Goal: Information Seeking & Learning: Learn about a topic

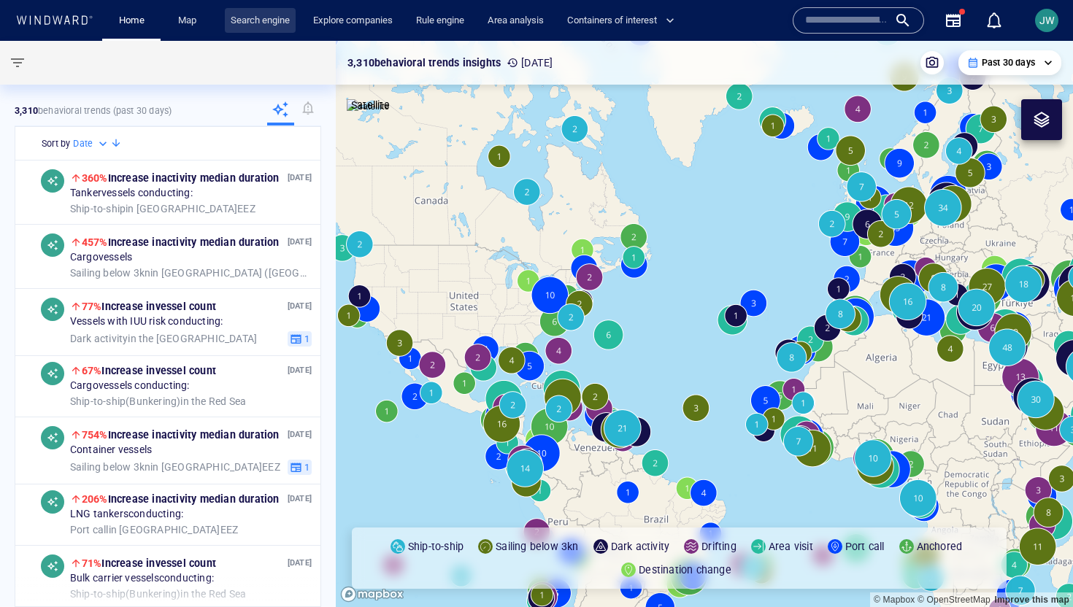
click at [268, 25] on link "Search engine" at bounding box center [260, 21] width 71 height 26
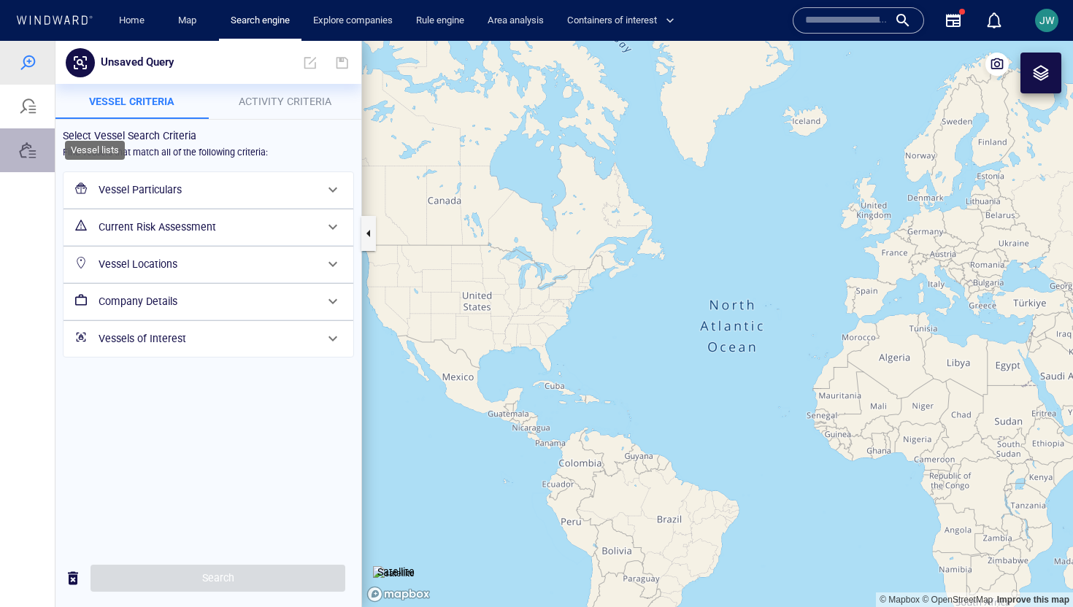
click at [27, 147] on div at bounding box center [28, 151] width 18 height 18
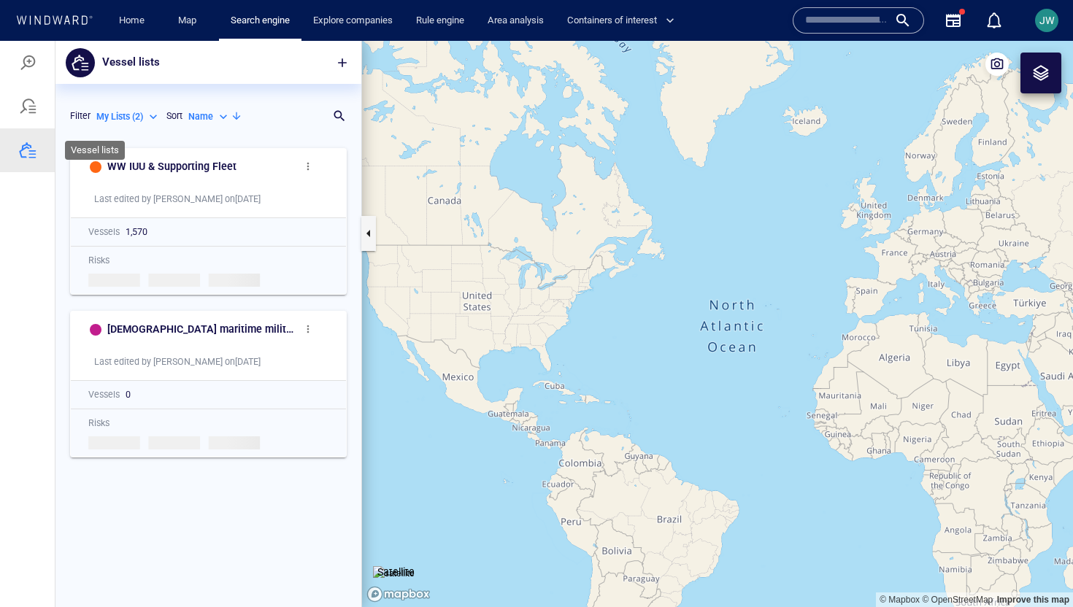
scroll to position [467, 306]
click at [339, 68] on span "button" at bounding box center [342, 62] width 15 height 15
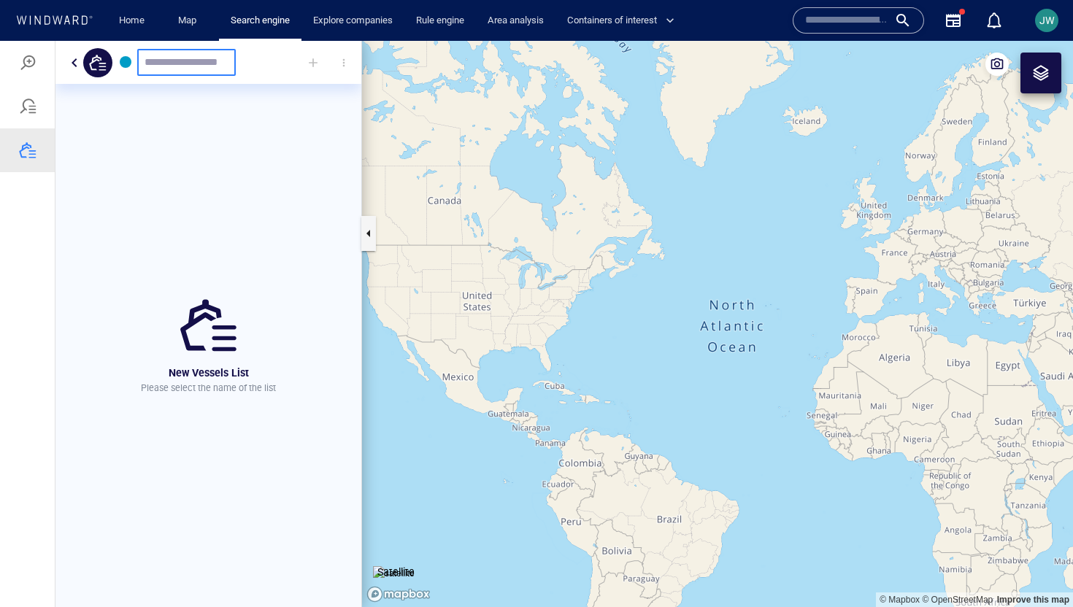
click at [158, 60] on input "text" at bounding box center [187, 62] width 84 height 12
click at [126, 64] on div at bounding box center [126, 62] width 12 height 12
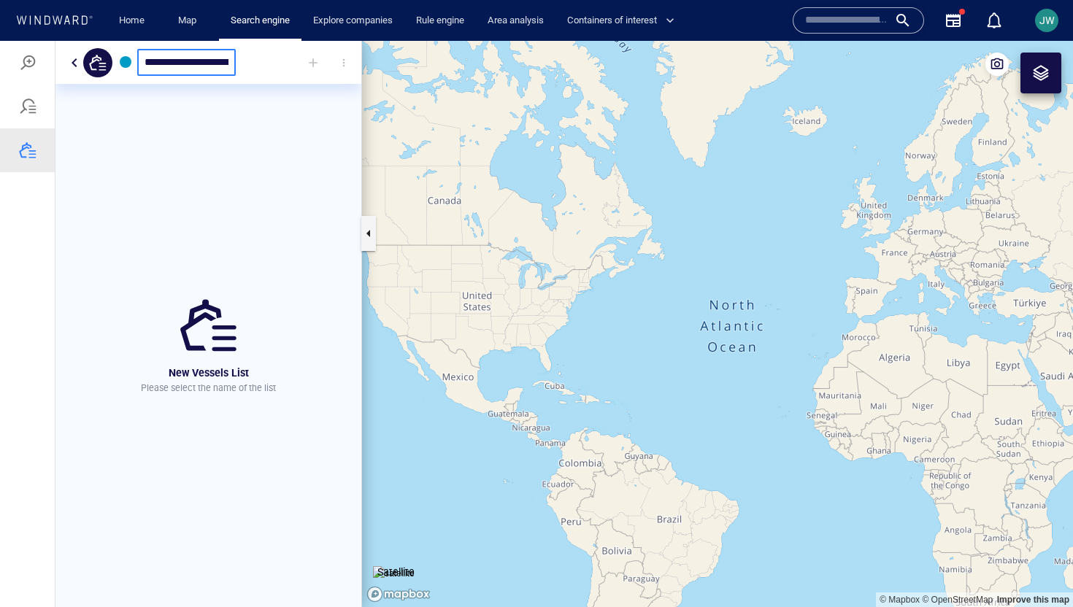
click at [123, 60] on div at bounding box center [126, 62] width 12 height 12
click at [176, 126] on div "New Vessels List Please select the name of the list" at bounding box center [208, 345] width 306 height 523
click at [177, 63] on input "**********" at bounding box center [187, 62] width 84 height 12
click at [145, 173] on div "New Vessels List Please select the name of the list" at bounding box center [208, 345] width 306 height 523
click at [186, 78] on div "**********" at bounding box center [186, 62] width 104 height 33
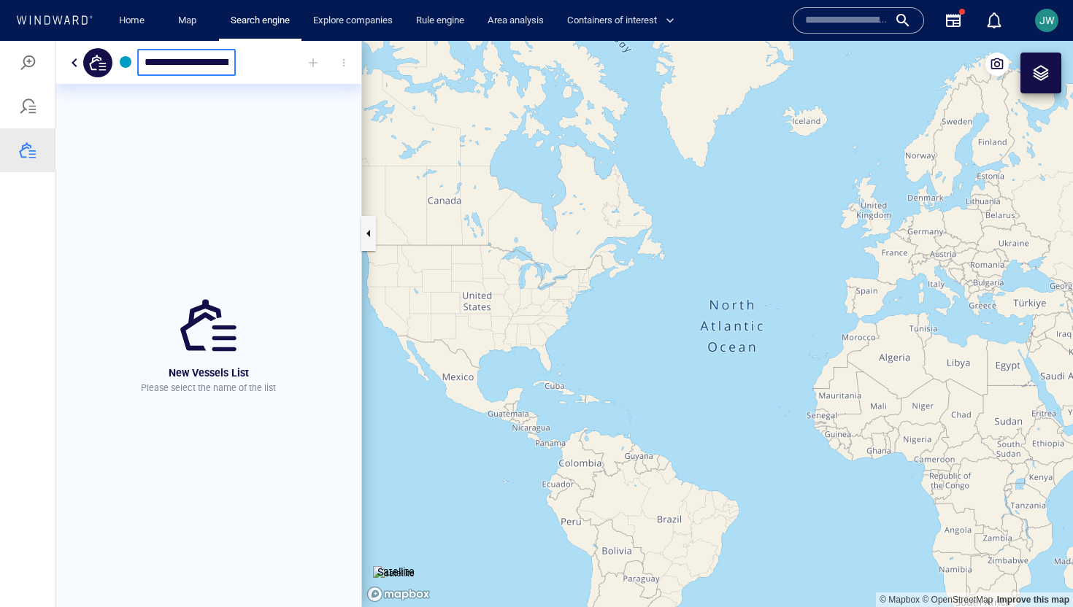
click at [187, 77] on div "**********" at bounding box center [186, 62] width 104 height 33
click at [194, 66] on input "**********" at bounding box center [187, 62] width 84 height 12
click at [182, 64] on input "**********" at bounding box center [187, 62] width 84 height 12
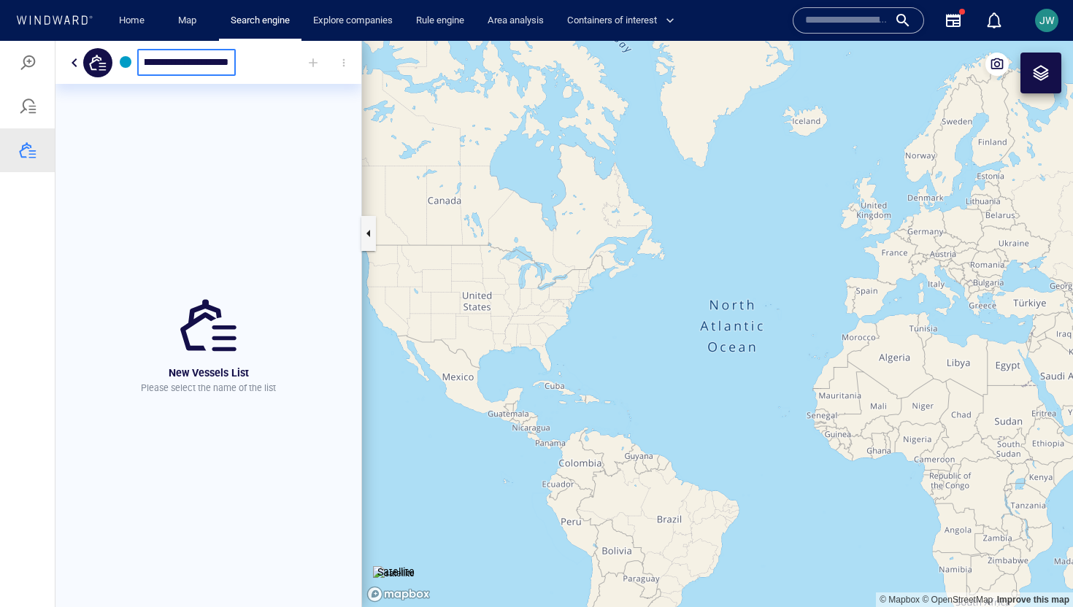
scroll to position [0, 0]
click at [191, 70] on div "**********" at bounding box center [186, 62] width 99 height 27
click at [182, 61] on input "**********" at bounding box center [187, 62] width 84 height 12
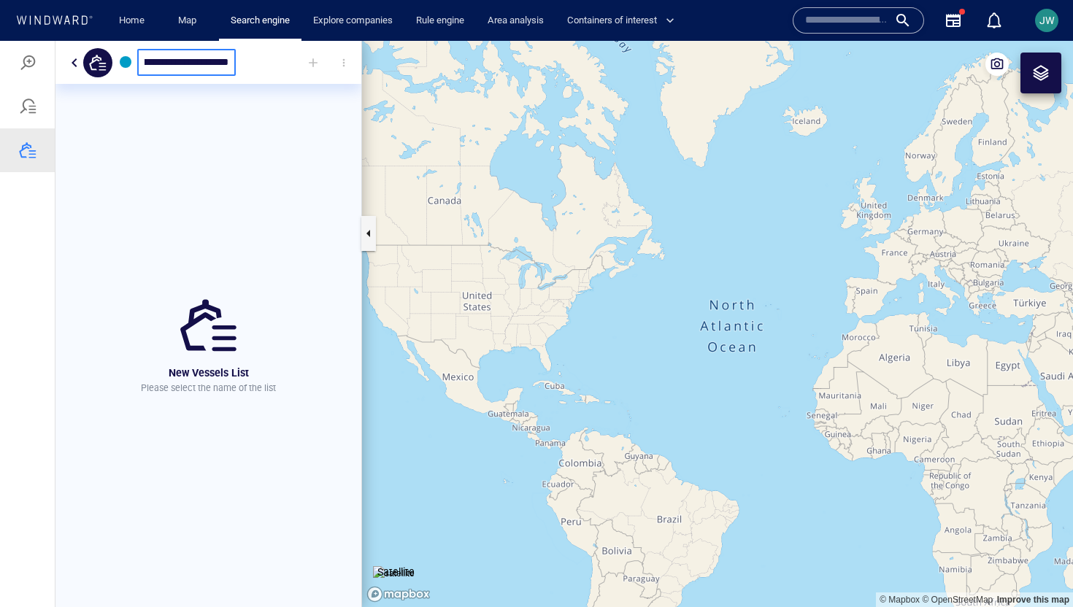
scroll to position [0, 39]
type input "**********"
click at [266, 126] on div "New Vessels List Please select the name of the list" at bounding box center [208, 345] width 306 height 523
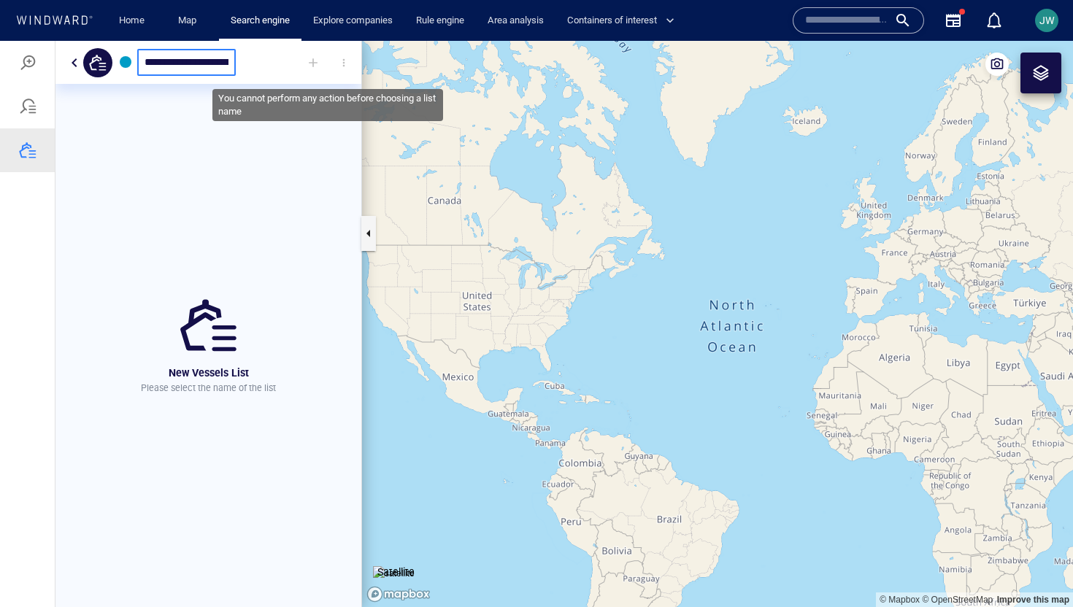
click at [353, 56] on div at bounding box center [343, 62] width 29 height 29
click at [341, 59] on div at bounding box center [343, 62] width 29 height 29
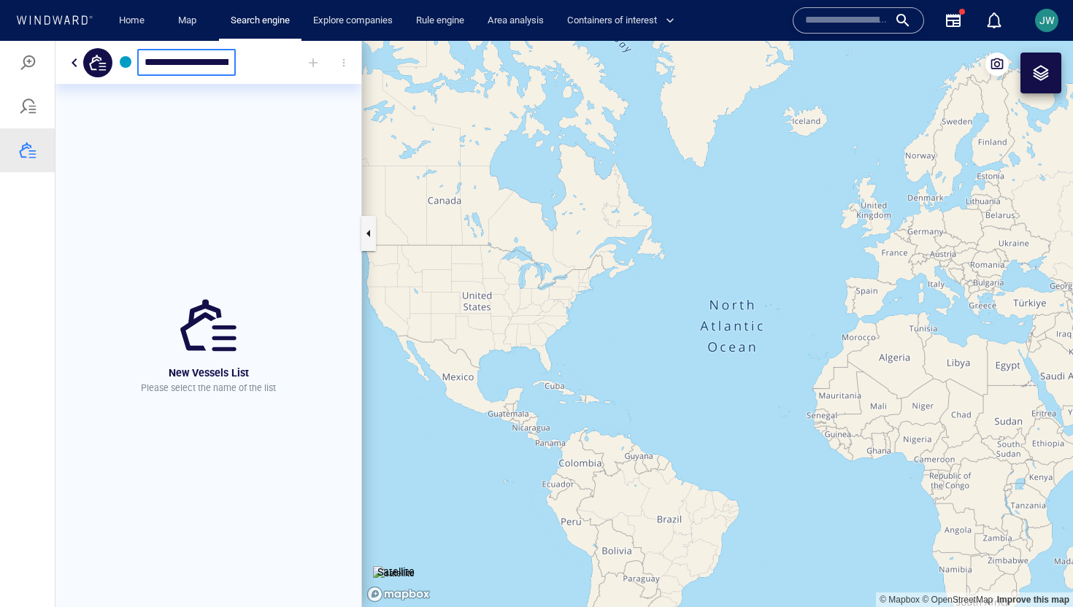
click at [170, 63] on input "**********" at bounding box center [187, 62] width 84 height 12
click at [158, 179] on div "New Vessels List Please select the name of the list" at bounding box center [208, 345] width 306 height 523
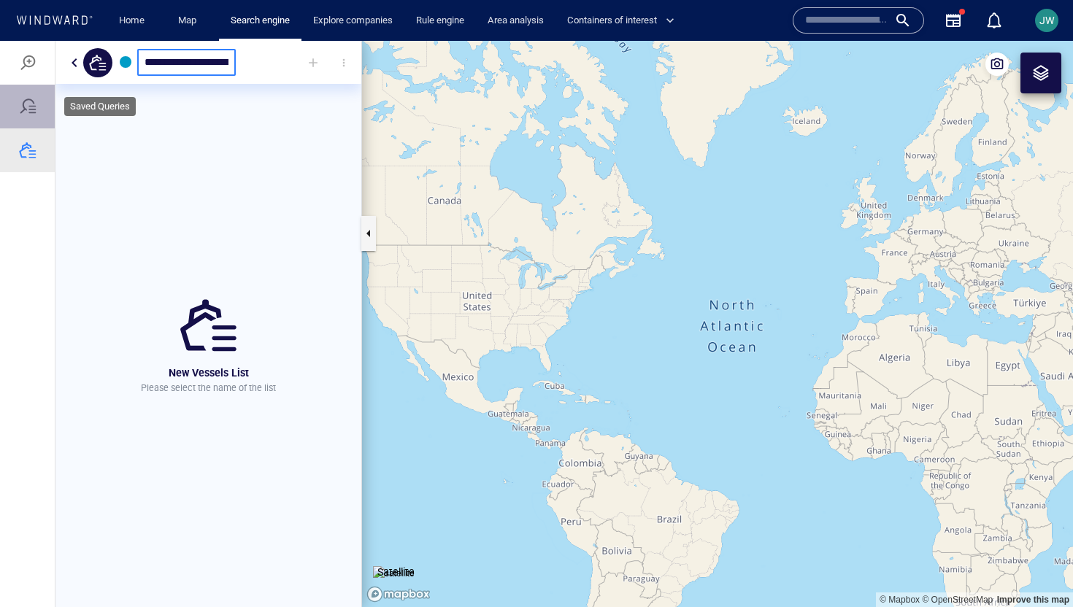
click at [30, 114] on div at bounding box center [28, 107] width 18 height 18
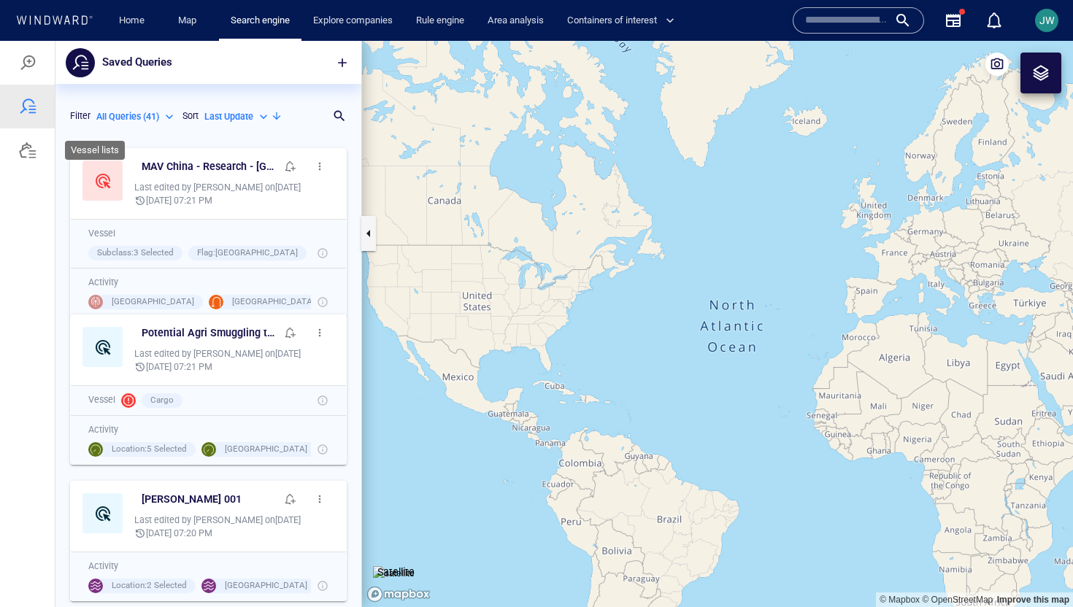
scroll to position [467, 306]
click at [28, 145] on div at bounding box center [28, 151] width 18 height 18
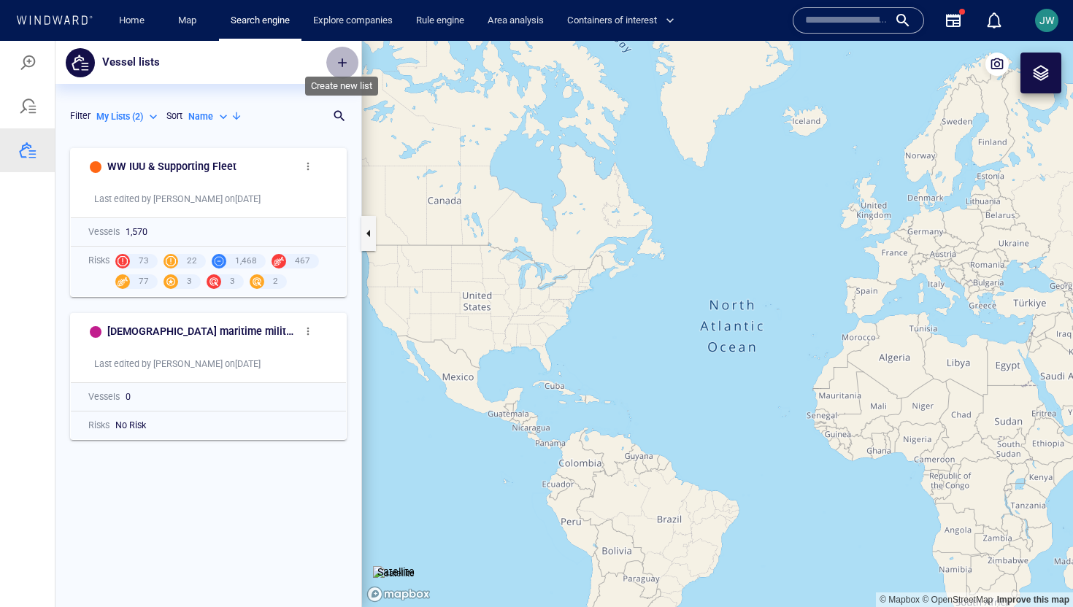
click at [346, 62] on span "button" at bounding box center [342, 62] width 15 height 15
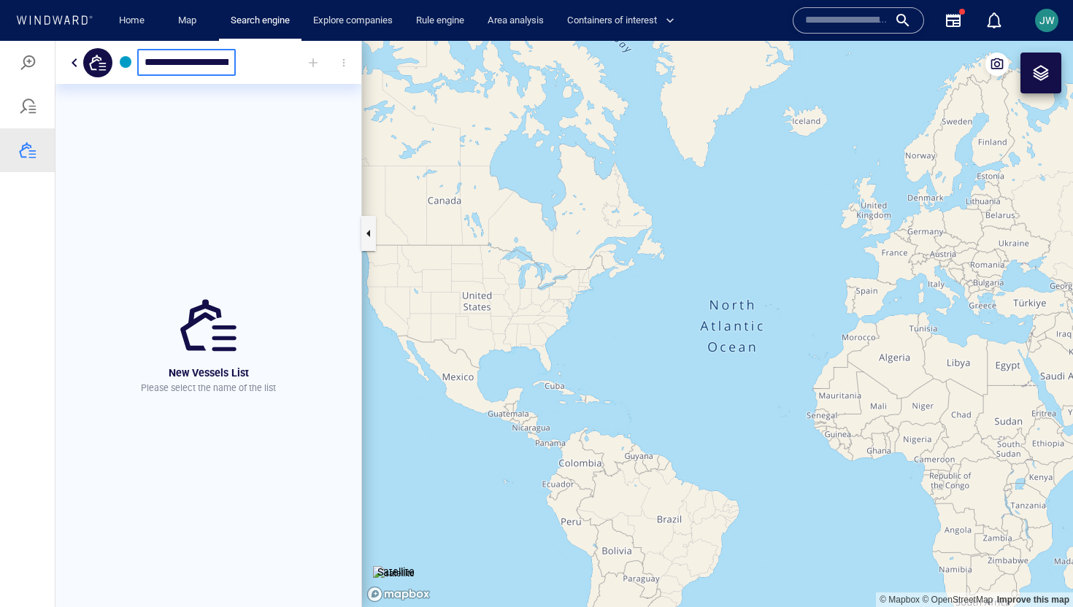
scroll to position [0, 39]
type input "**********"
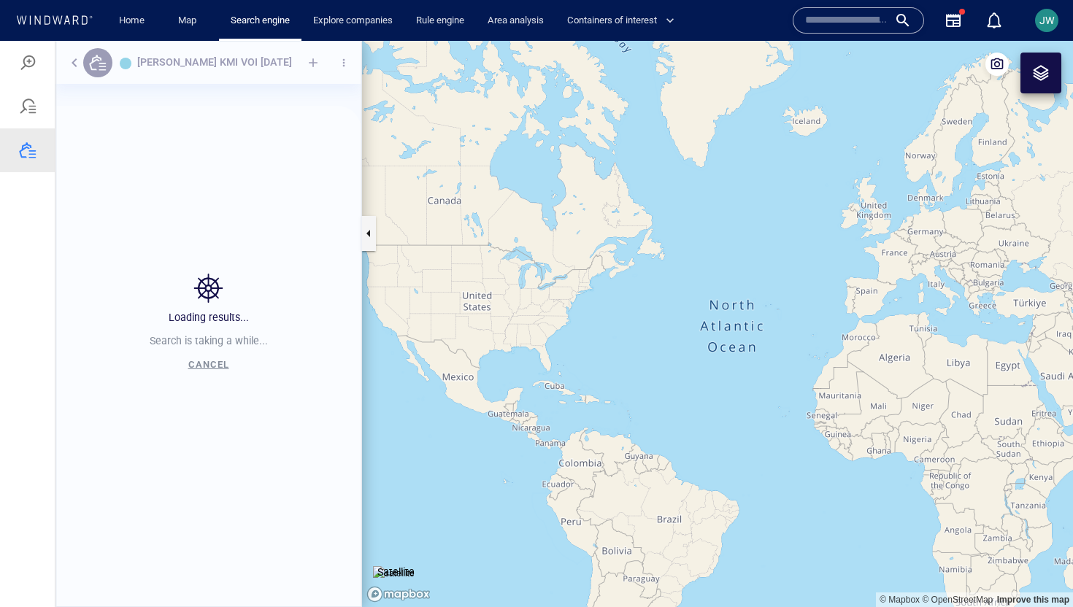
scroll to position [467, 306]
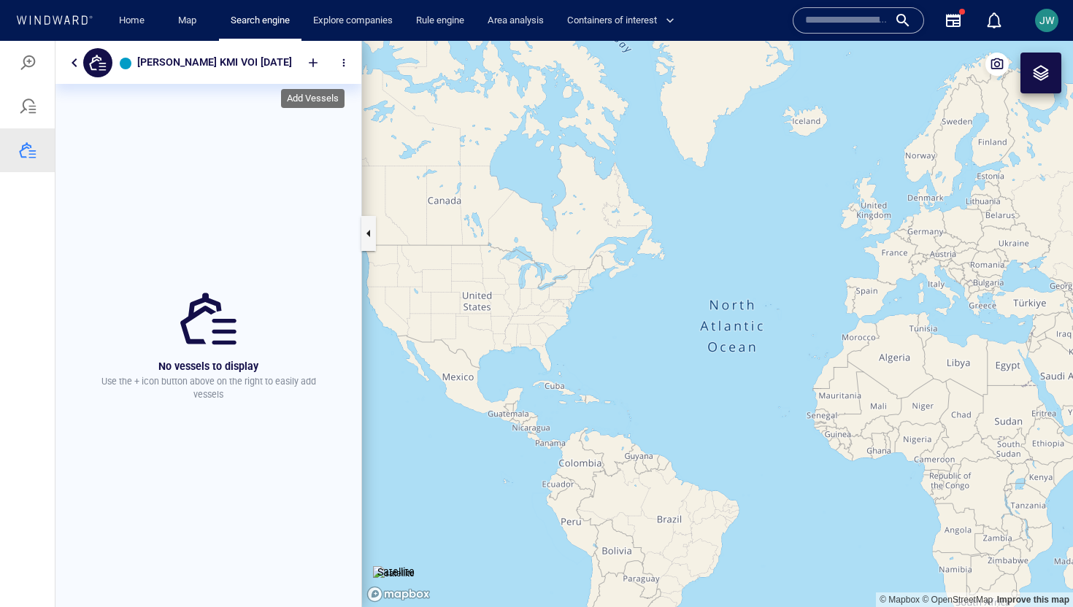
click at [317, 68] on div at bounding box center [313, 63] width 32 height 32
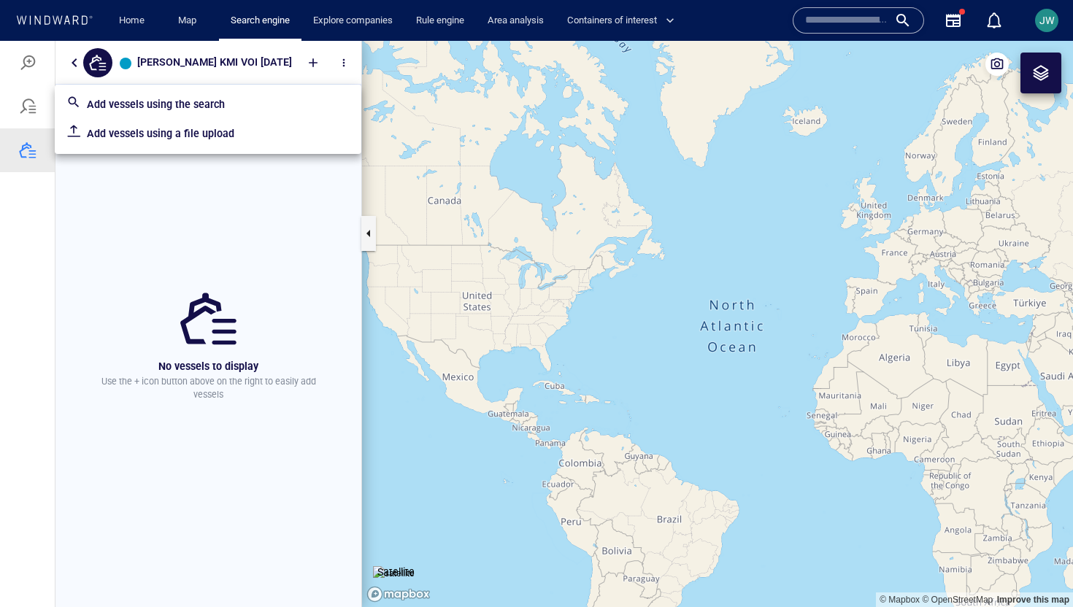
click at [188, 130] on p "Add vessels using a file upload" at bounding box center [218, 134] width 263 height 18
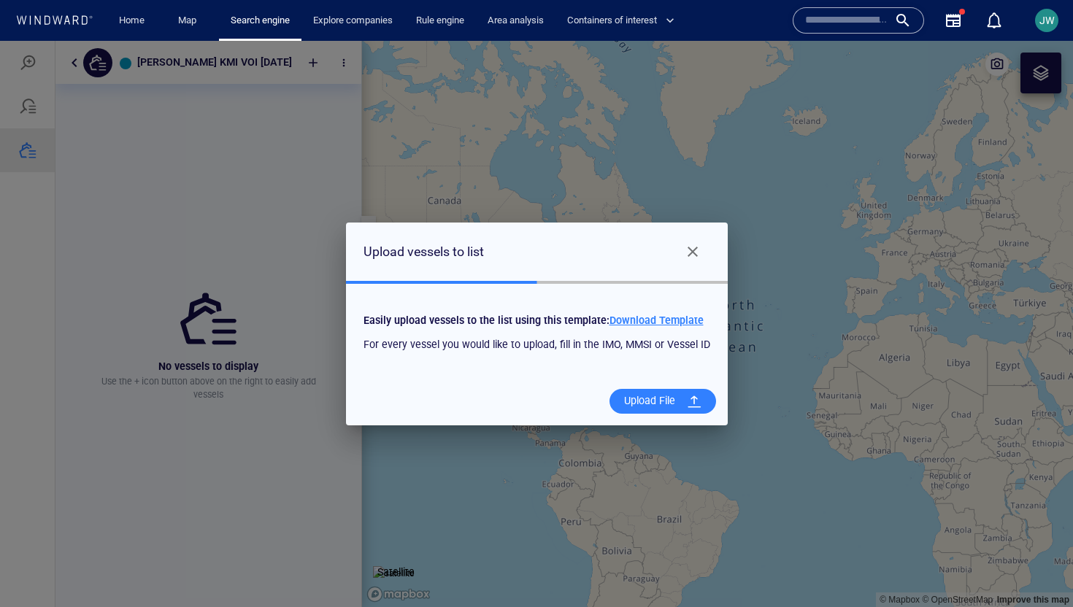
click at [647, 405] on div "Upload File" at bounding box center [649, 401] width 63 height 30
click at [0, 41] on input "Upload File" at bounding box center [0, 41] width 0 height 0
click at [691, 242] on button "Close" at bounding box center [692, 251] width 35 height 35
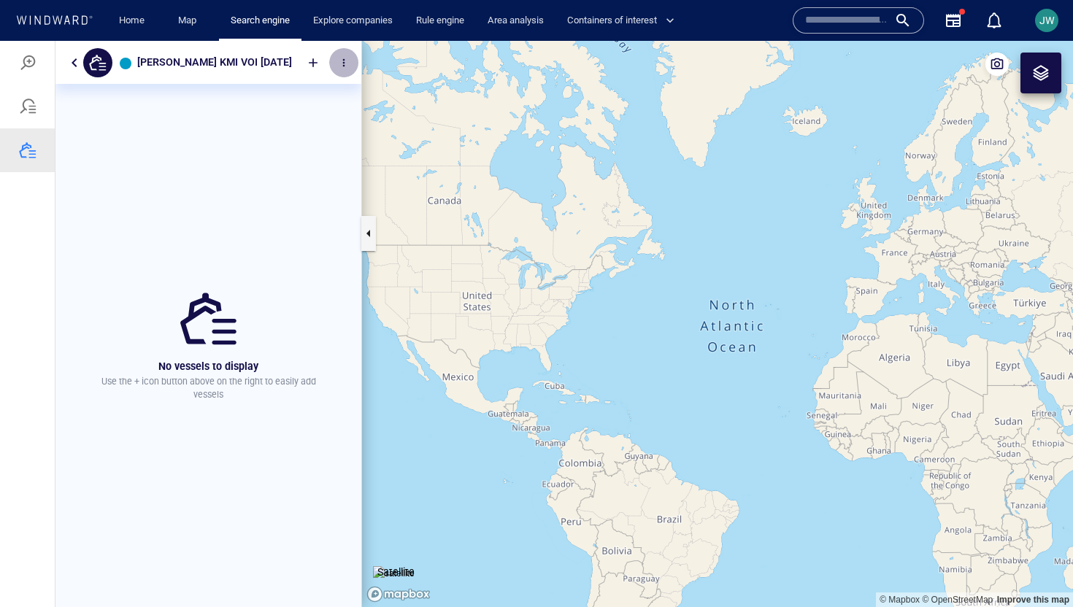
click at [338, 64] on span "button" at bounding box center [344, 63] width 12 height 12
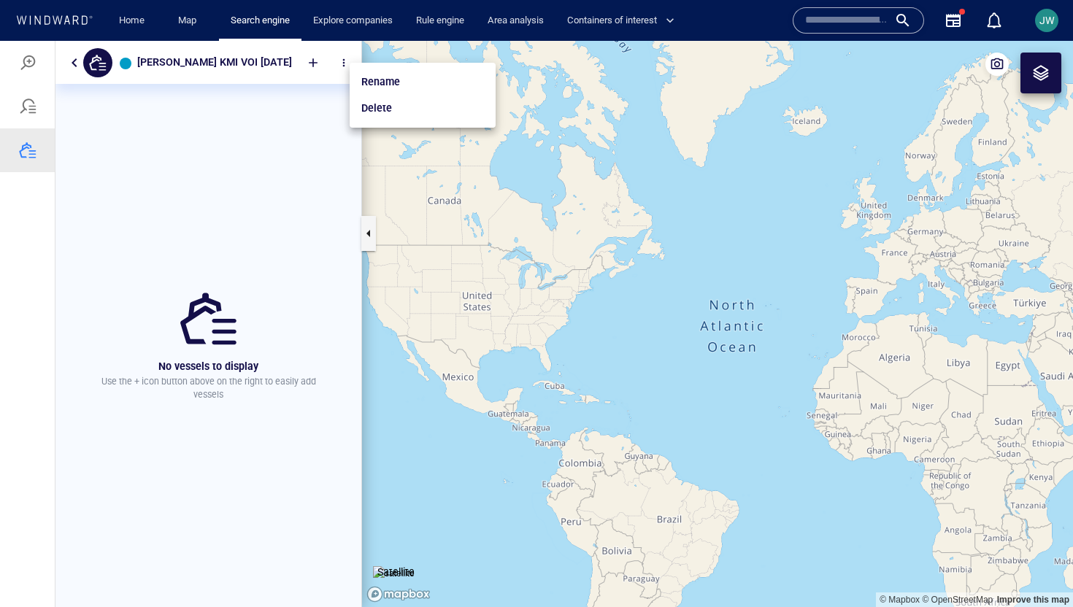
click at [315, 64] on div at bounding box center [536, 324] width 1073 height 567
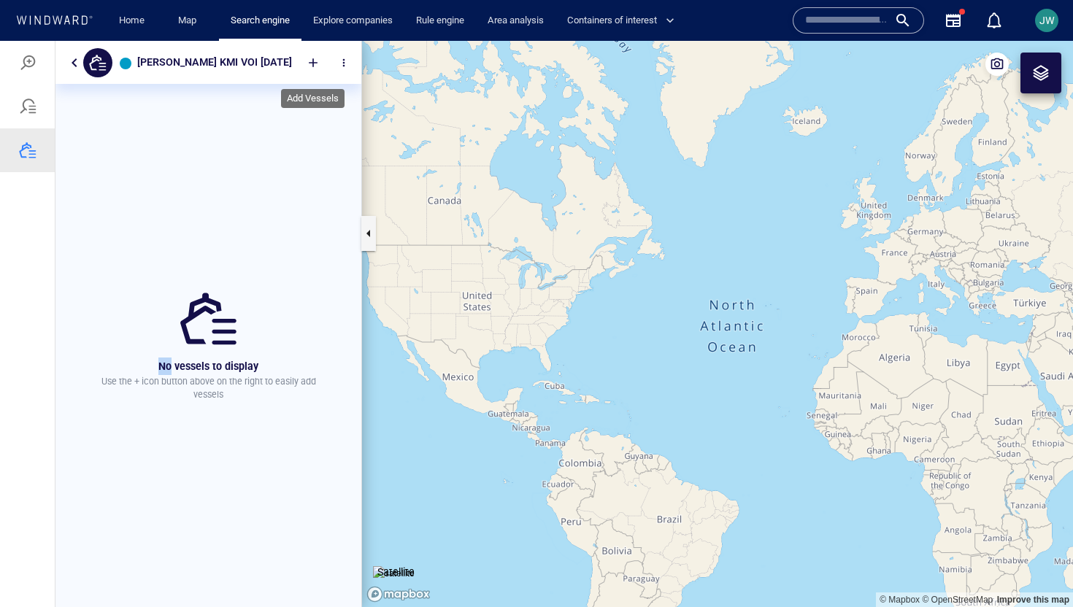
click at [315, 63] on div at bounding box center [313, 63] width 32 height 32
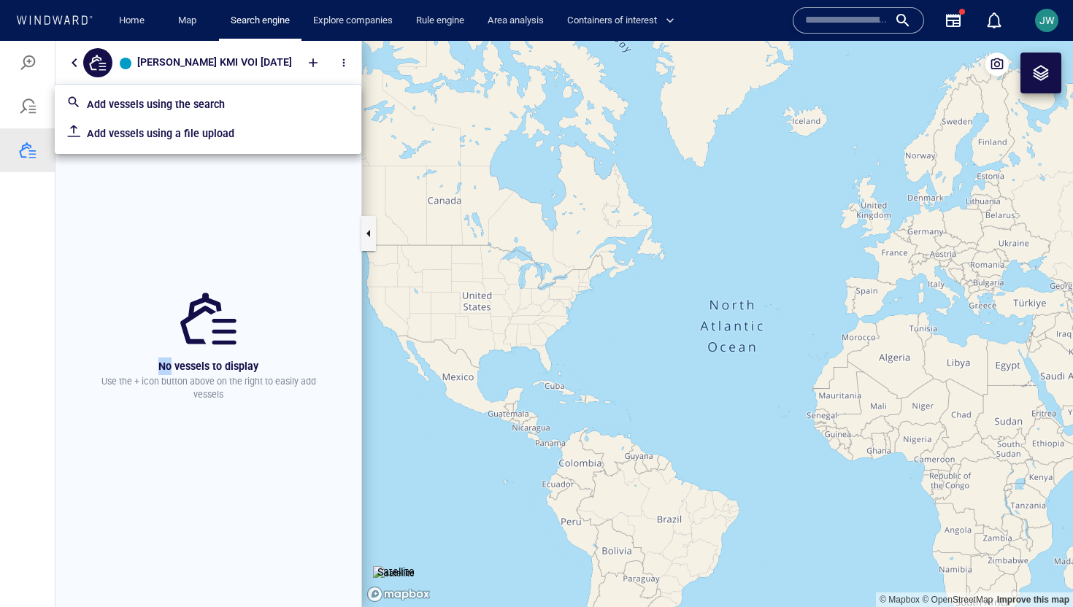
click at [302, 134] on p "Add vessels using a file upload" at bounding box center [218, 134] width 263 height 18
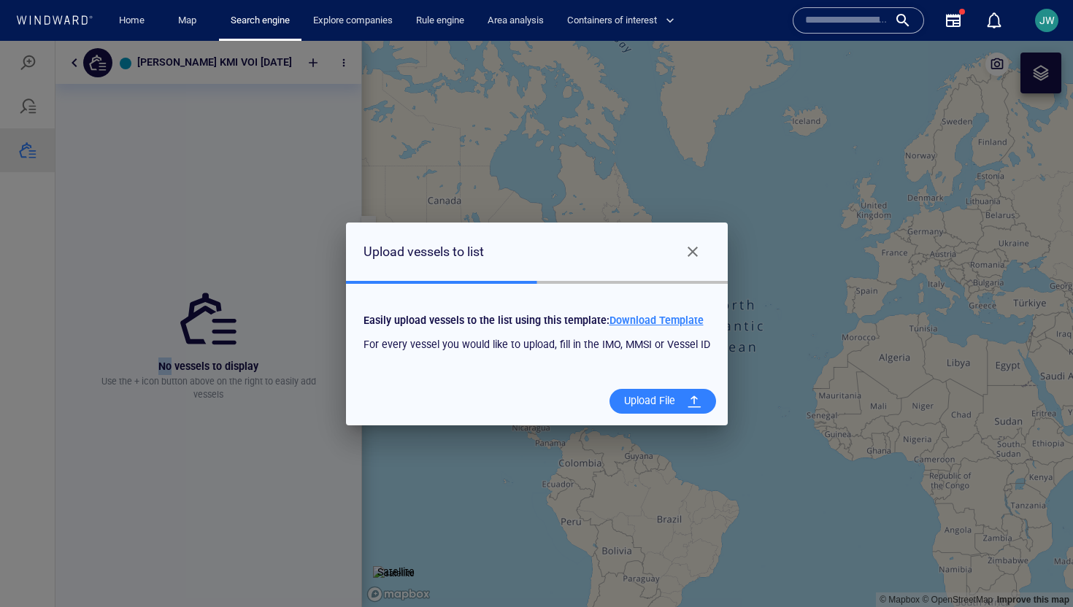
click at [645, 396] on div "Upload File" at bounding box center [649, 401] width 63 height 30
click at [0, 41] on input "Upload File" at bounding box center [0, 41] width 0 height 0
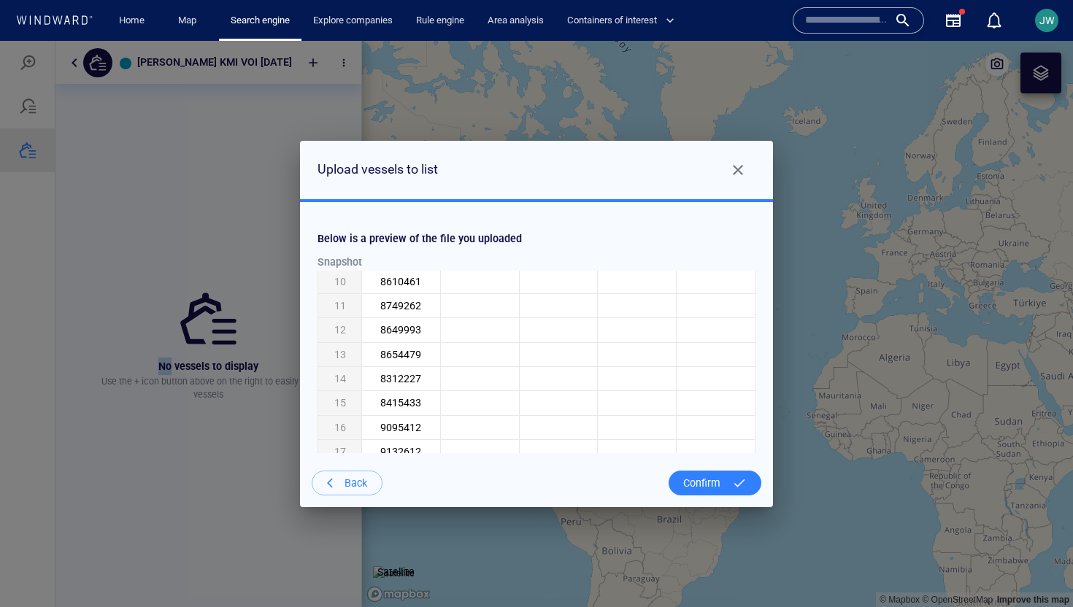
scroll to position [0, 0]
click at [709, 483] on div "Confirm" at bounding box center [701, 484] width 49 height 30
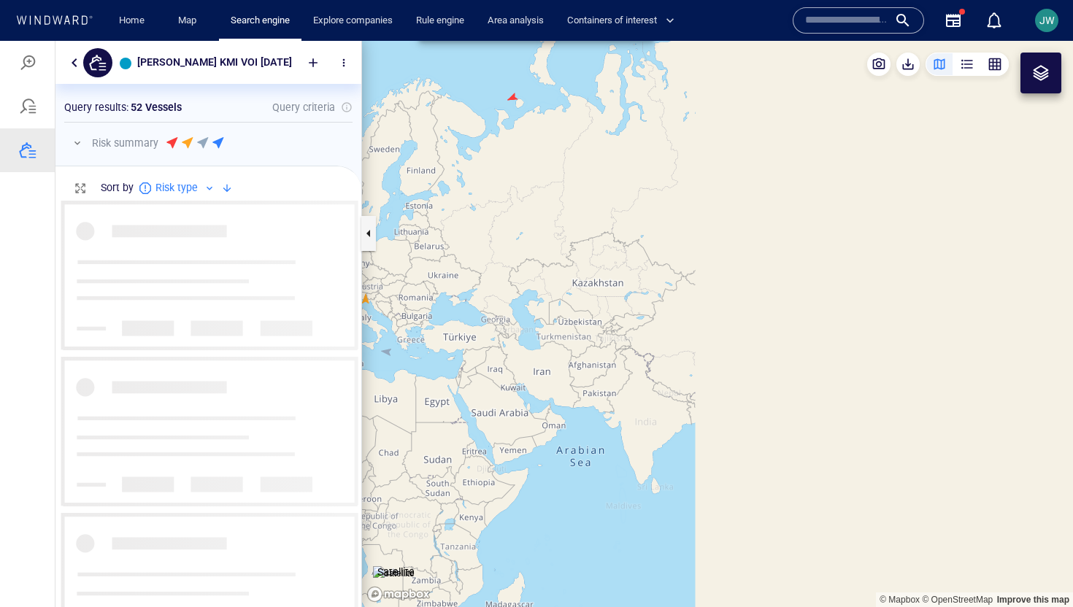
scroll to position [0, 1]
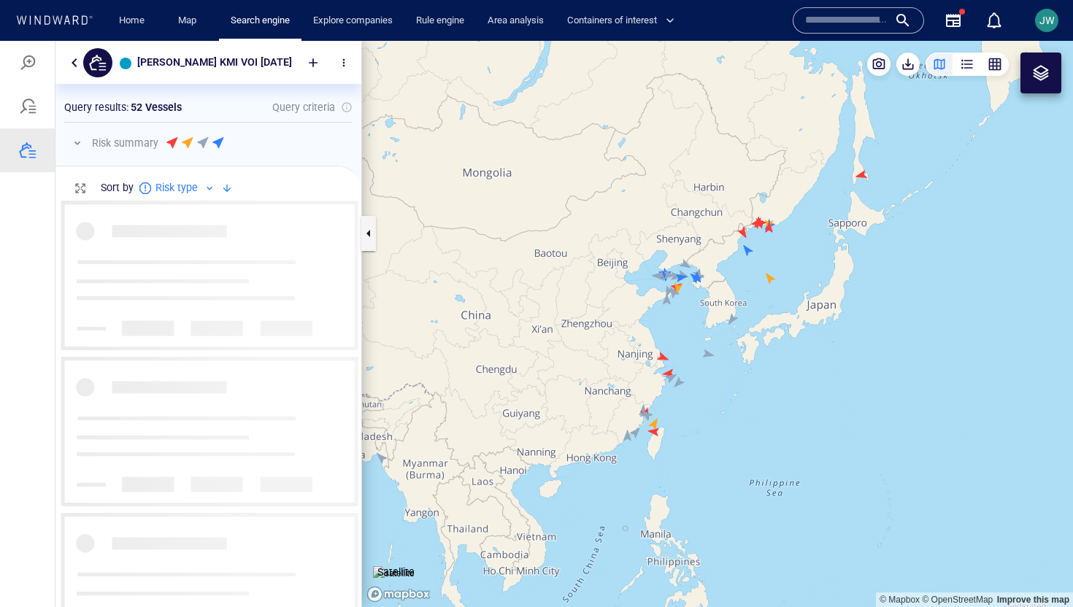
drag, startPoint x: 927, startPoint y: 418, endPoint x: 765, endPoint y: 348, distance: 176.9
click at [765, 348] on canvas "Map" at bounding box center [717, 324] width 711 height 567
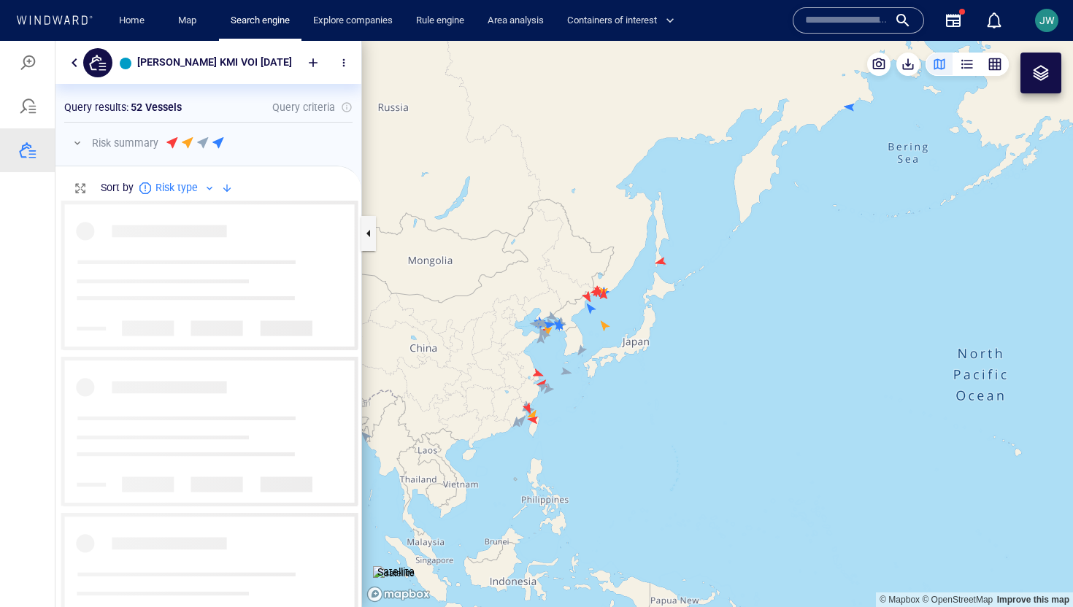
drag, startPoint x: 579, startPoint y: 330, endPoint x: 563, endPoint y: 342, distance: 19.9
click at [563, 342] on canvas "Map" at bounding box center [717, 324] width 711 height 567
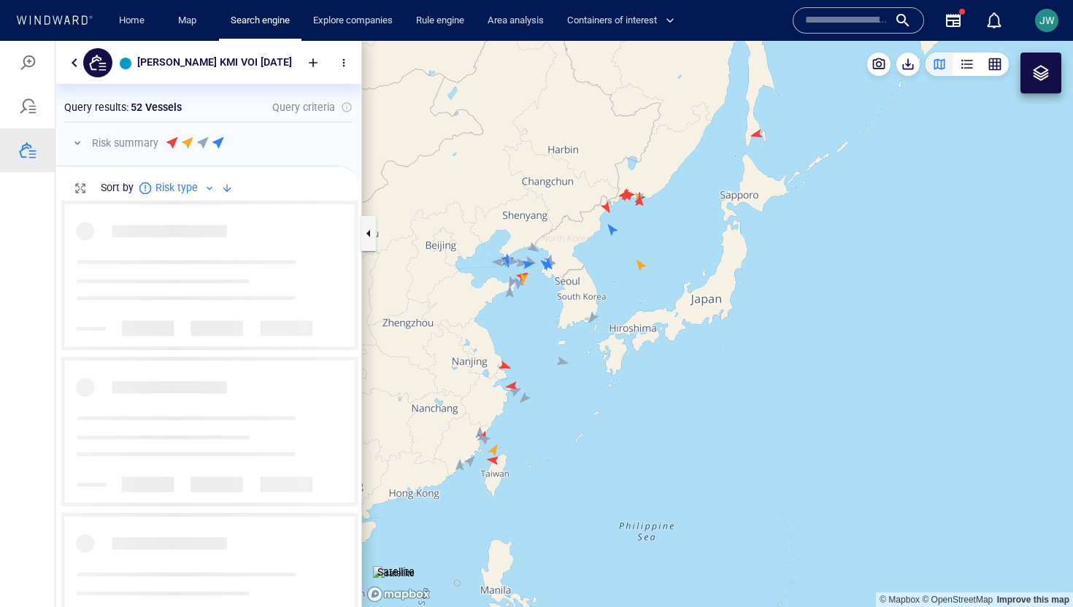
drag, startPoint x: 616, startPoint y: 396, endPoint x: 578, endPoint y: 396, distance: 38.0
click at [578, 396] on canvas "Map" at bounding box center [717, 324] width 711 height 567
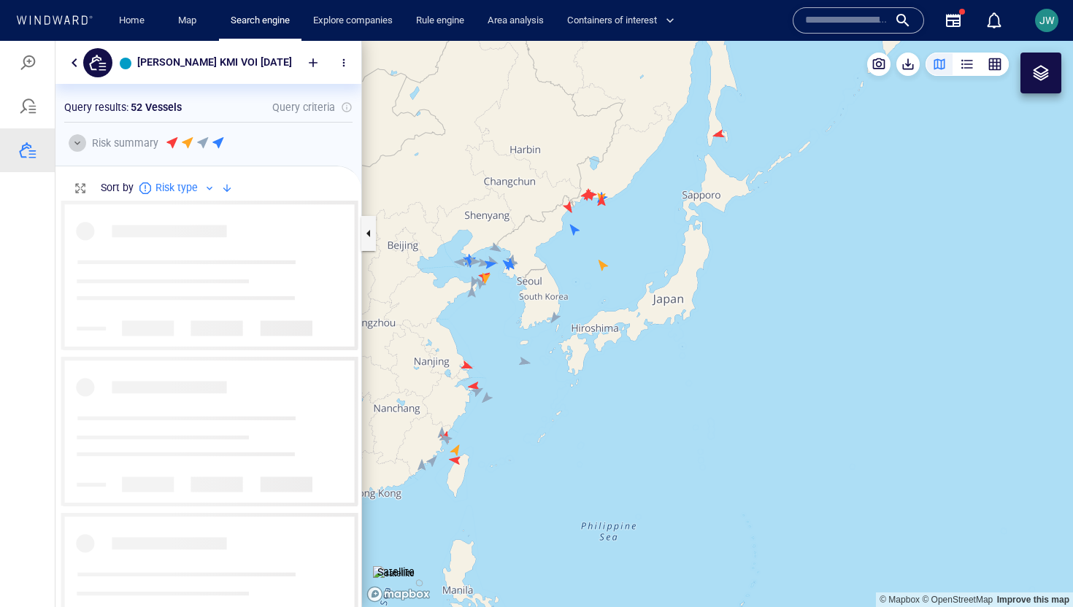
click at [78, 141] on button "button" at bounding box center [78, 143] width 18 height 18
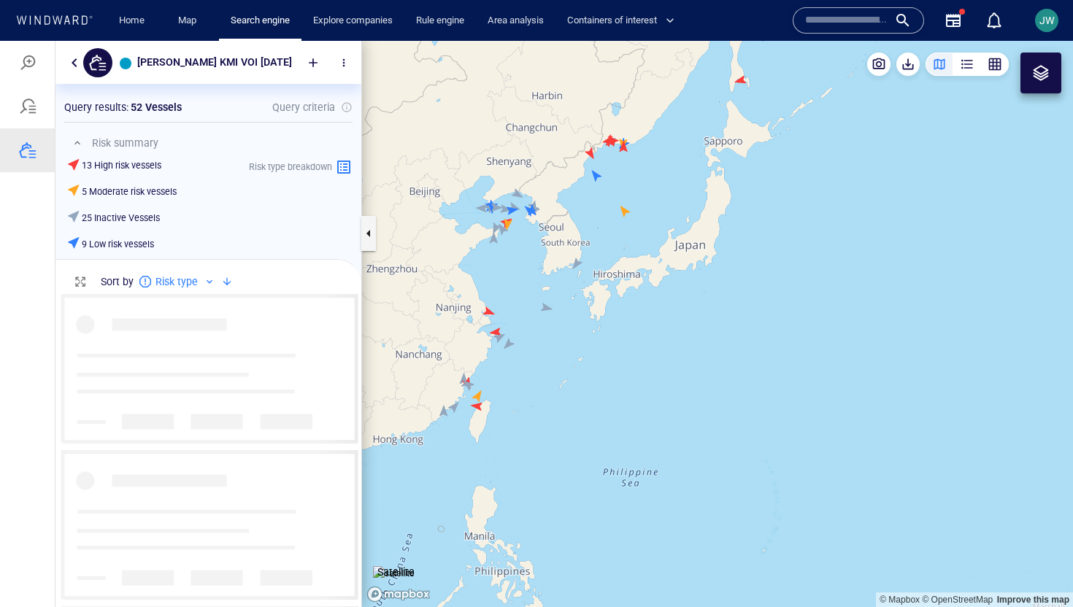
drag, startPoint x: 496, startPoint y: 323, endPoint x: 537, endPoint y: 234, distance: 98.3
click at [537, 234] on canvas "Map" at bounding box center [717, 324] width 711 height 567
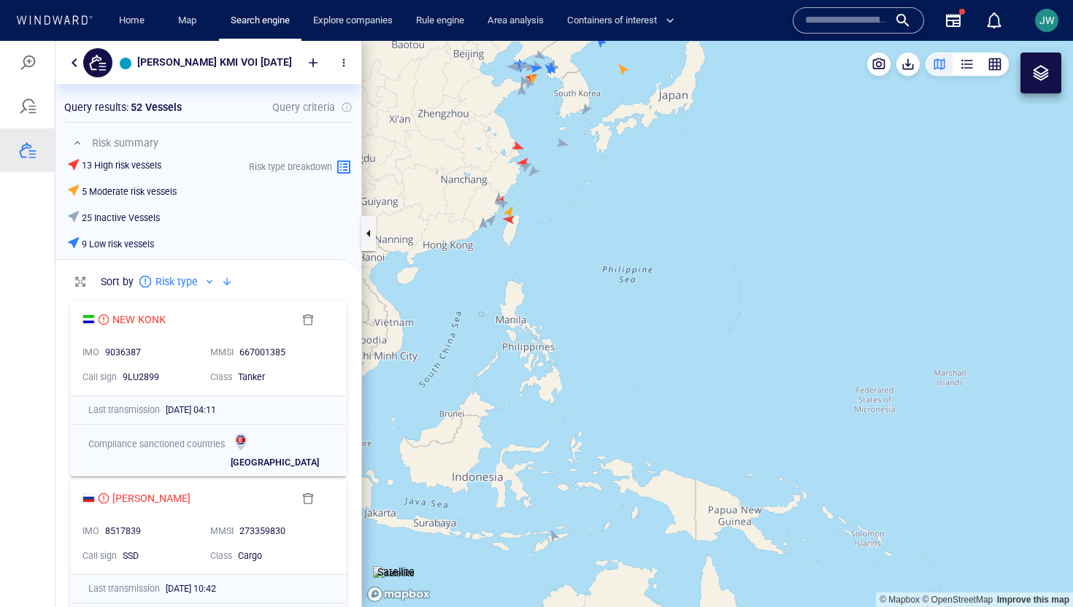
drag, startPoint x: 537, startPoint y: 234, endPoint x: 527, endPoint y: 131, distance: 104.2
click at [527, 131] on canvas "Map" at bounding box center [717, 324] width 711 height 567
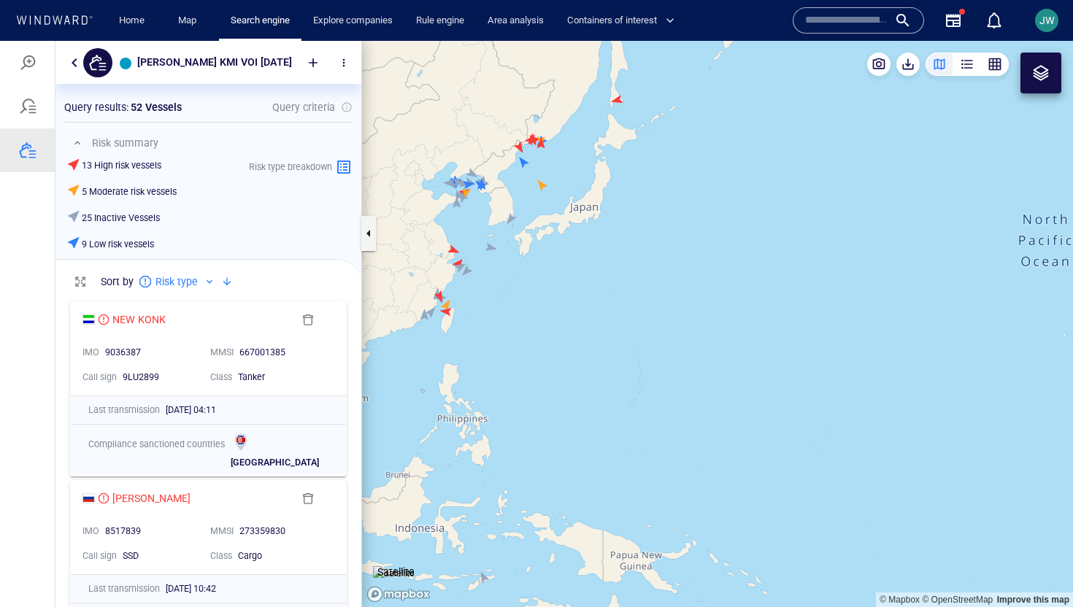
drag, startPoint x: 527, startPoint y: 131, endPoint x: 451, endPoint y: 222, distance: 118.7
click at [450, 221] on canvas "Map" at bounding box center [717, 324] width 711 height 567
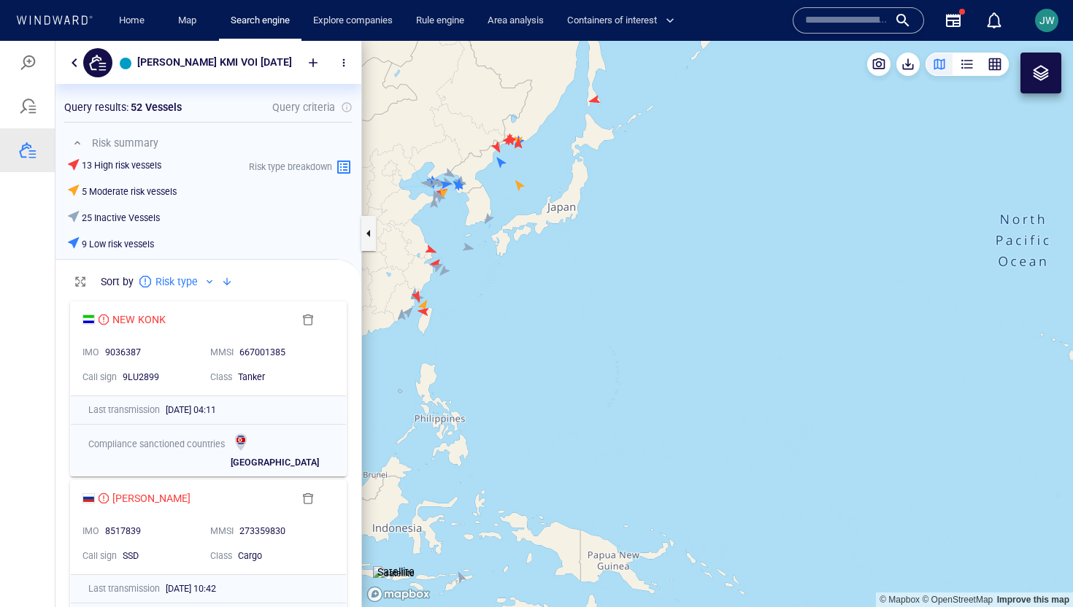
click at [398, 567] on img at bounding box center [394, 574] width 42 height 15
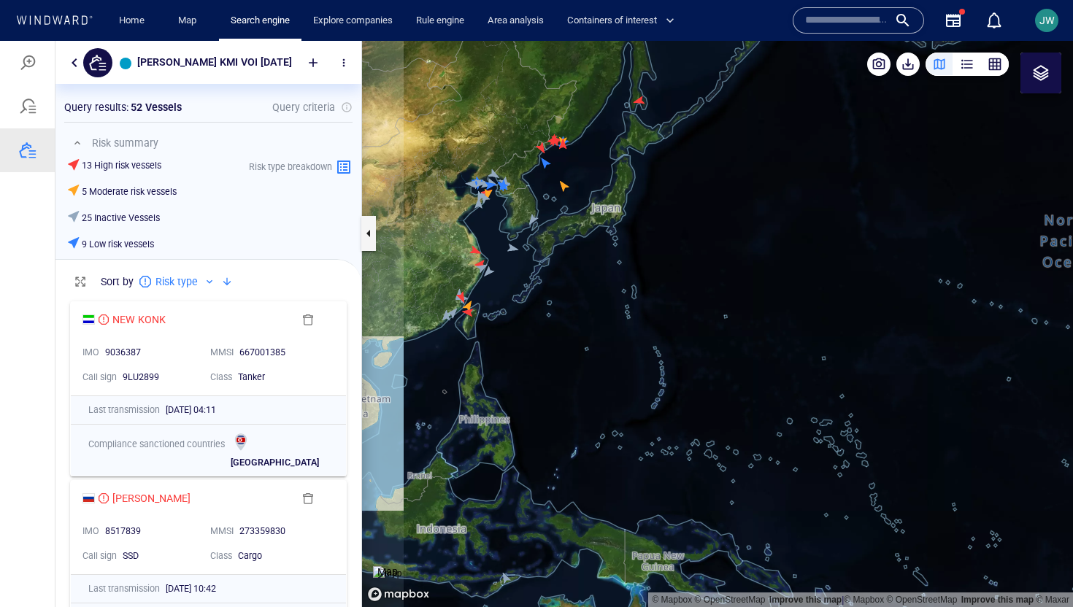
drag, startPoint x: 480, startPoint y: 463, endPoint x: 536, endPoint y: 462, distance: 55.5
click at [536, 462] on canvas "Map" at bounding box center [717, 324] width 711 height 567
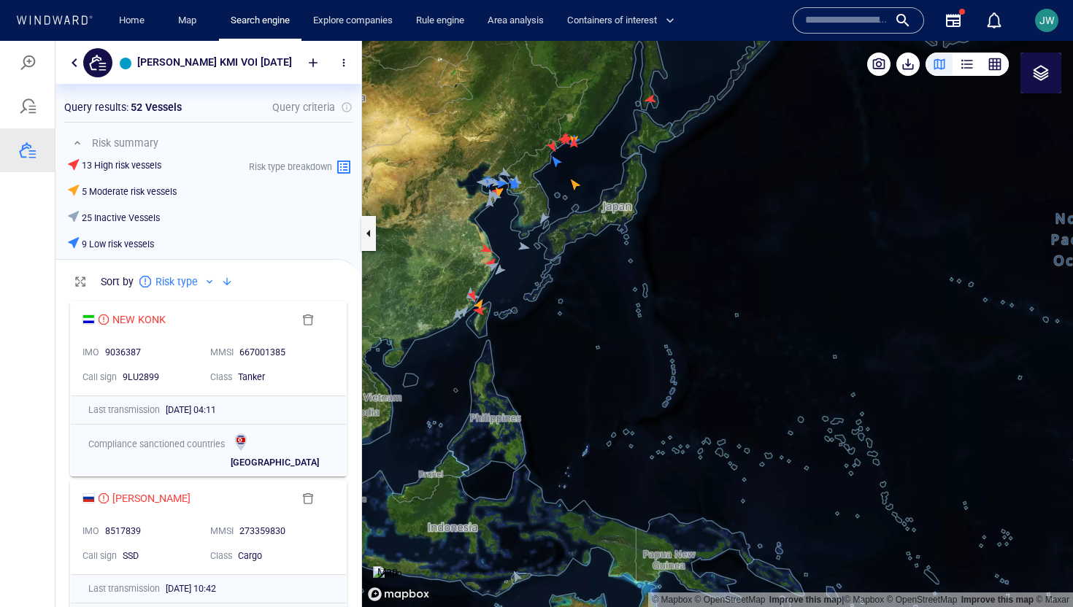
click at [381, 567] on img at bounding box center [387, 574] width 28 height 15
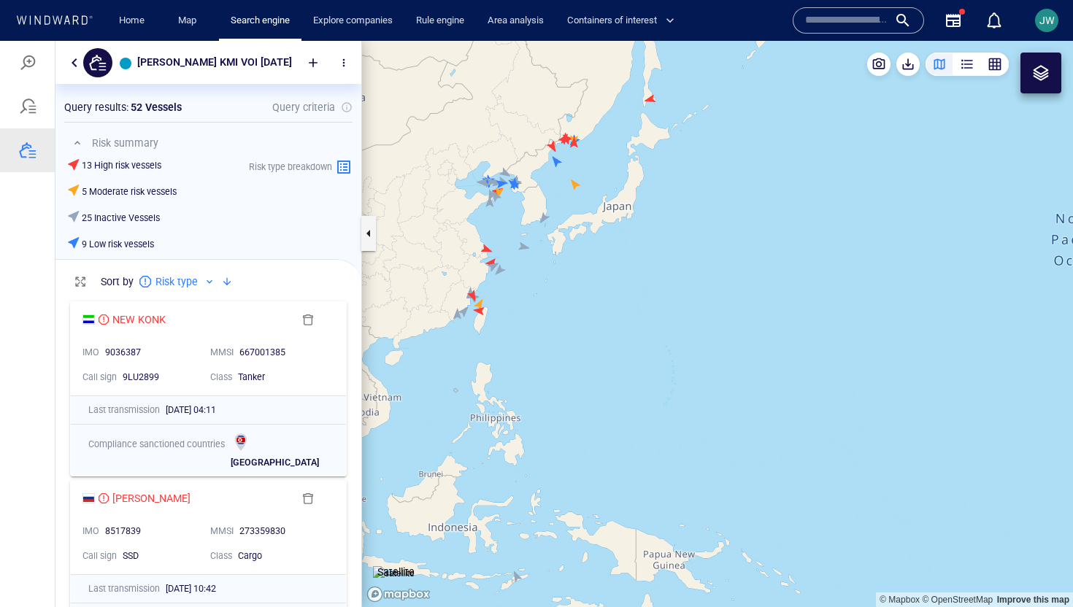
click at [601, 388] on canvas "Map" at bounding box center [717, 324] width 711 height 567
click at [605, 391] on canvas "Map" at bounding box center [717, 324] width 711 height 567
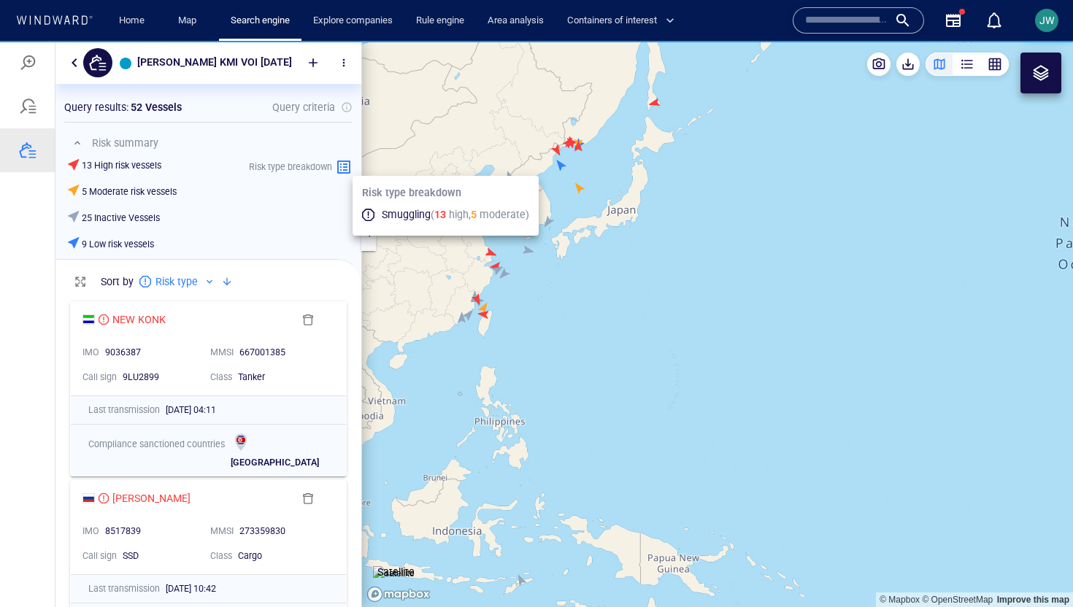
click at [341, 166] on icon at bounding box center [343, 167] width 13 height 13
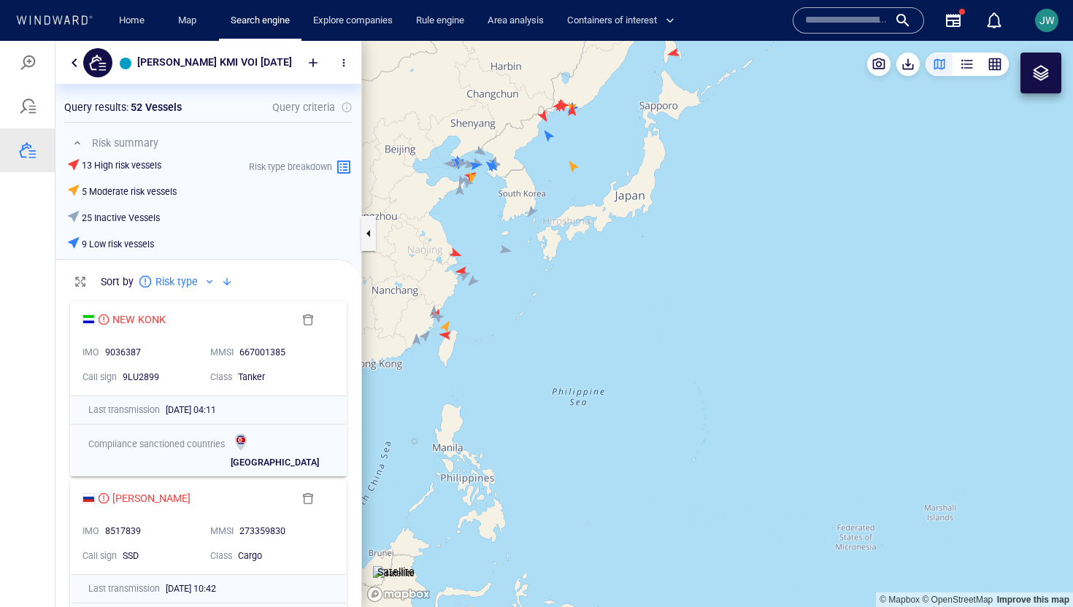
drag, startPoint x: 571, startPoint y: 244, endPoint x: 593, endPoint y: 309, distance: 68.6
click at [593, 309] on canvas "Map" at bounding box center [717, 324] width 711 height 567
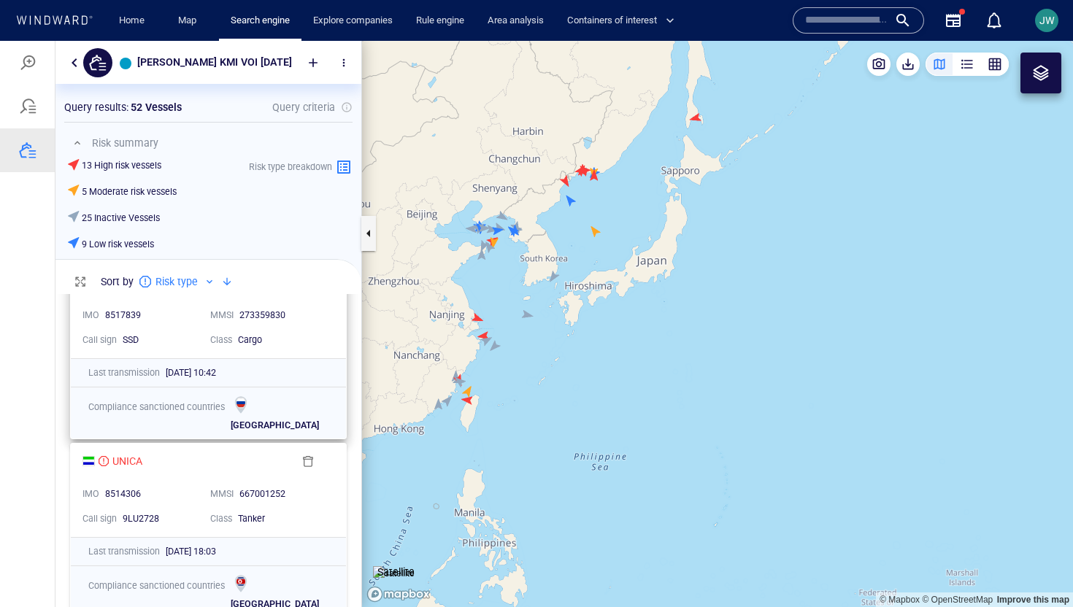
scroll to position [360, 0]
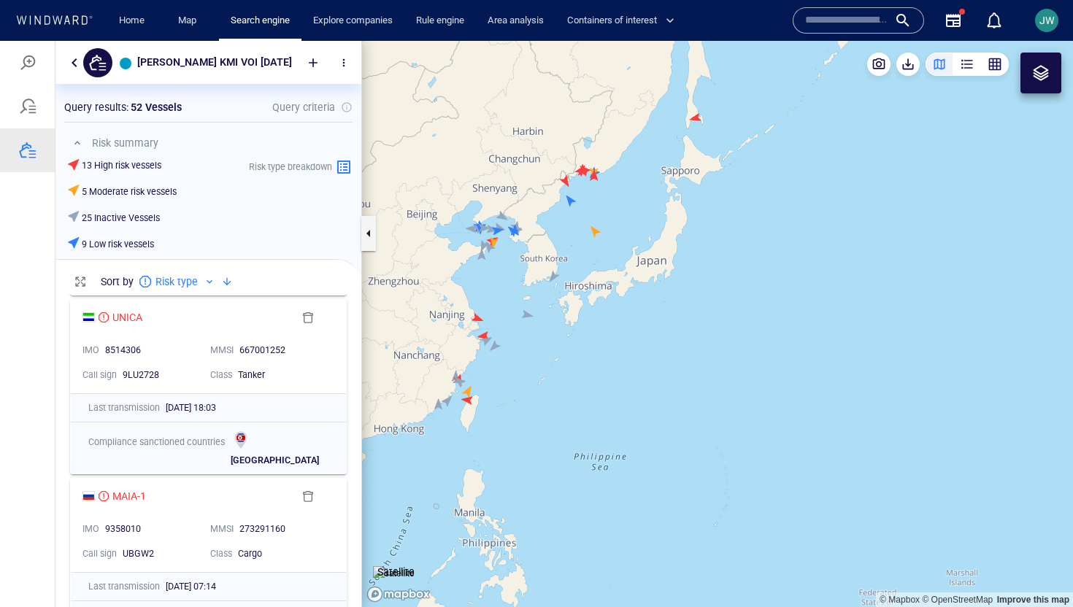
click at [556, 277] on canvas "Map" at bounding box center [717, 324] width 711 height 567
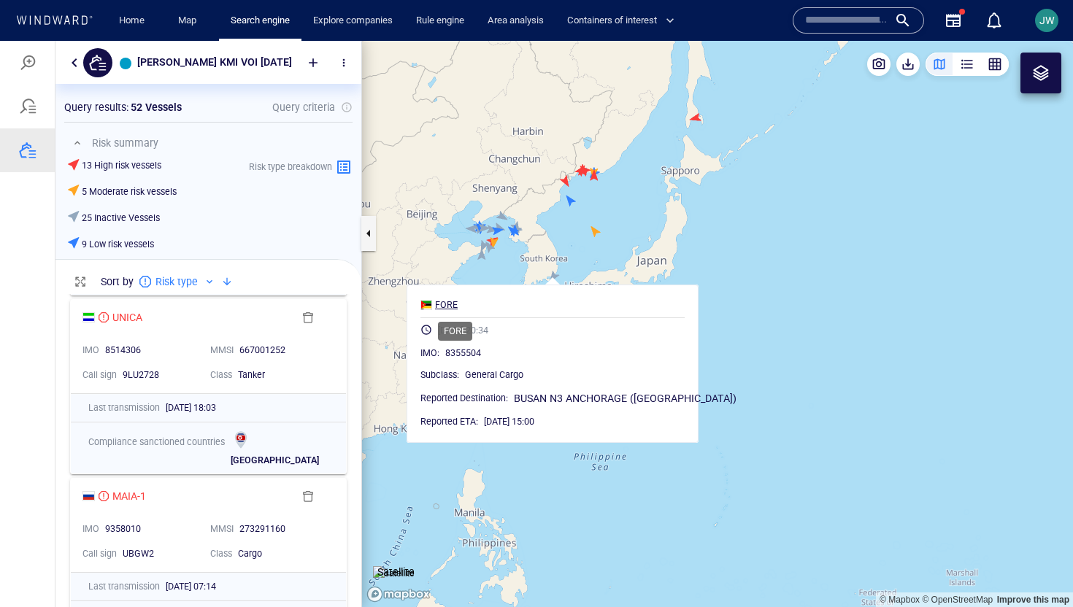
click at [456, 306] on div "FORE" at bounding box center [446, 305] width 23 height 13
click at [431, 258] on canvas "Map" at bounding box center [717, 324] width 711 height 567
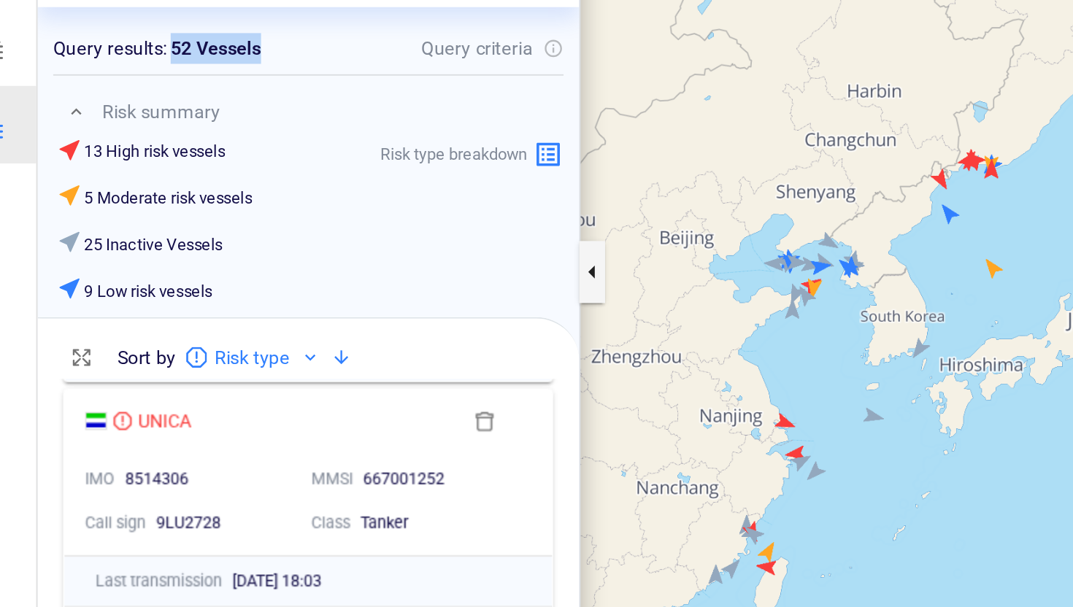
drag, startPoint x: 66, startPoint y: 0, endPoint x: 146, endPoint y: 0, distance: 79.6
drag, startPoint x: 18, startPoint y: 107, endPoint x: 116, endPoint y: 107, distance: 97.8
click at [116, 107] on div "25 Inactive Vessels" at bounding box center [63, 108] width 112 height 21
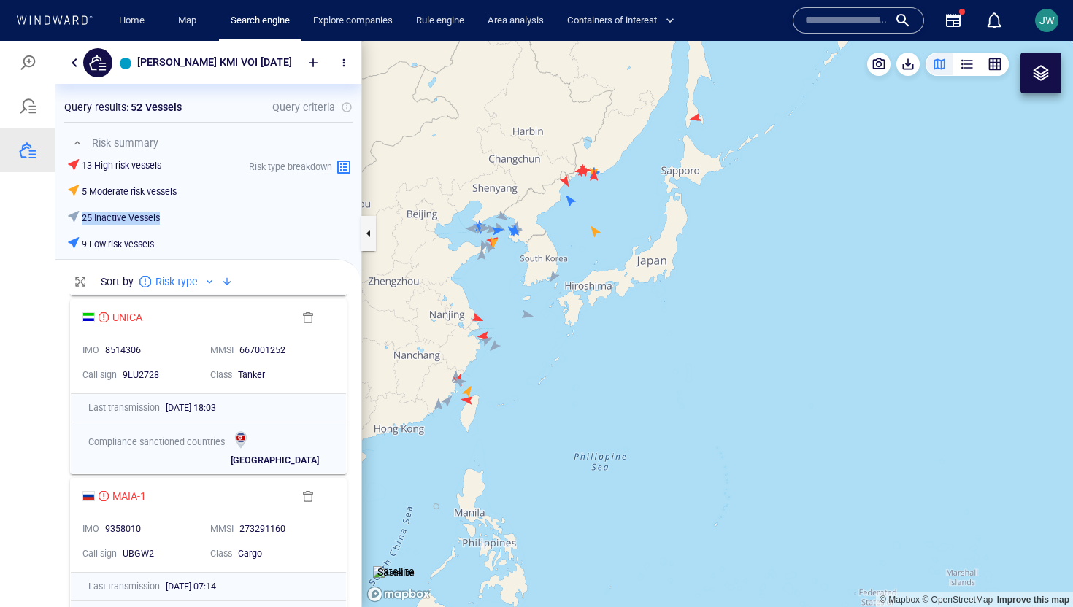
click at [553, 278] on canvas "Map" at bounding box center [717, 324] width 711 height 567
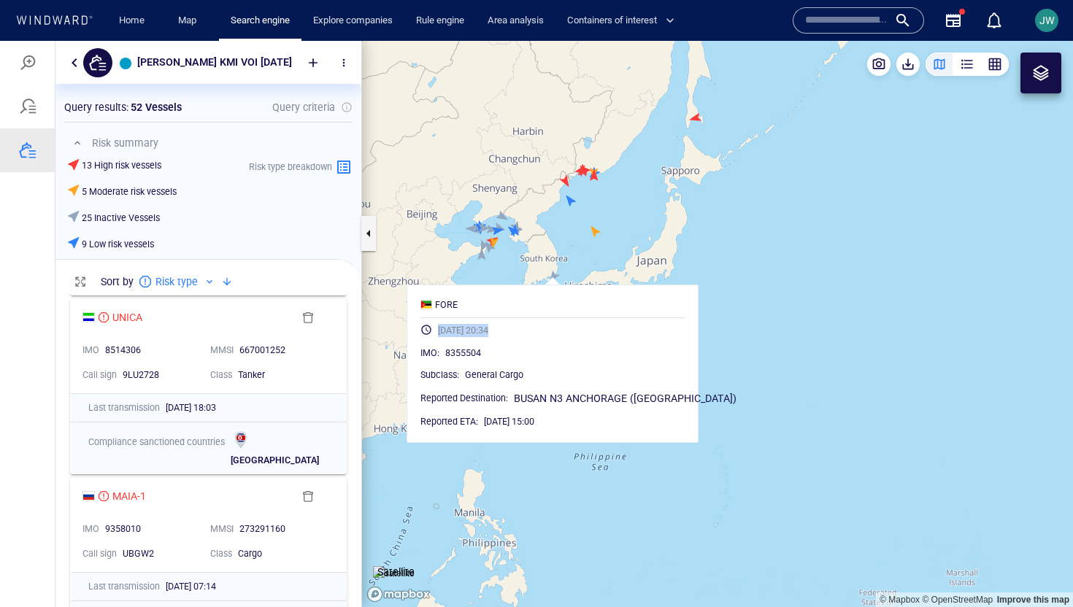
drag, startPoint x: 533, startPoint y: 332, endPoint x: 444, endPoint y: 332, distance: 89.1
click at [444, 332] on div "22/06/2025 20:34" at bounding box center [553, 332] width 276 height 28
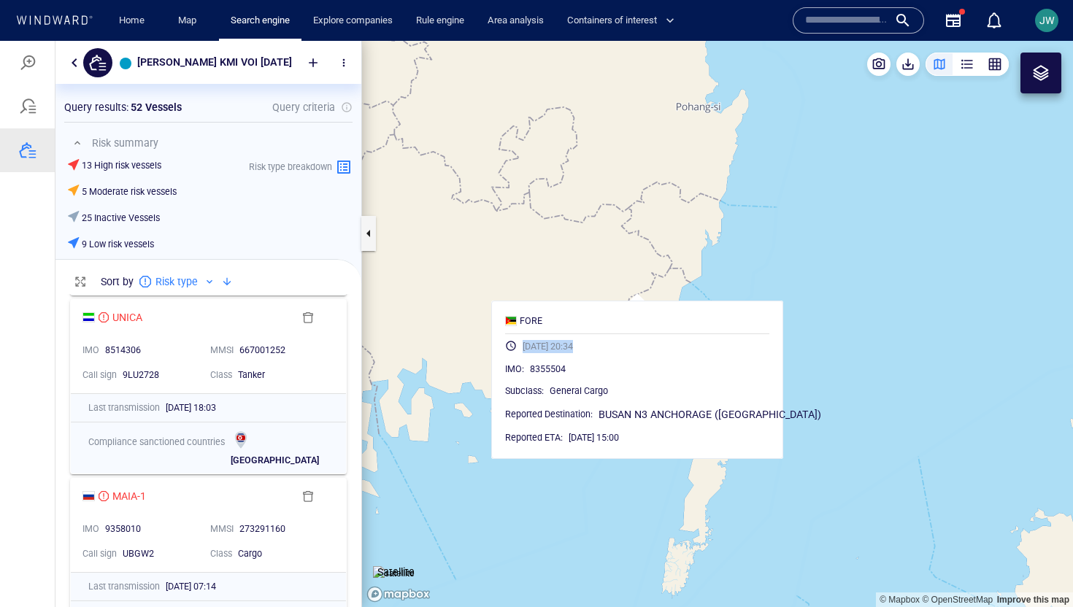
drag, startPoint x: 636, startPoint y: 326, endPoint x: 640, endPoint y: 140, distance: 186.2
click at [640, 139] on canvas "Map" at bounding box center [717, 324] width 711 height 567
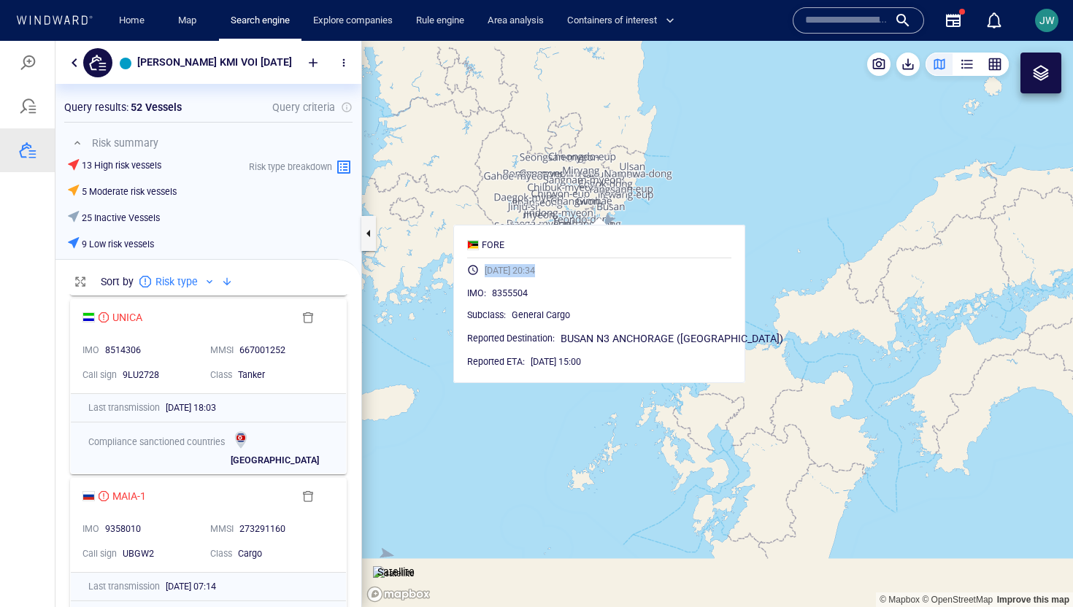
click at [599, 181] on canvas "Map" at bounding box center [717, 324] width 711 height 567
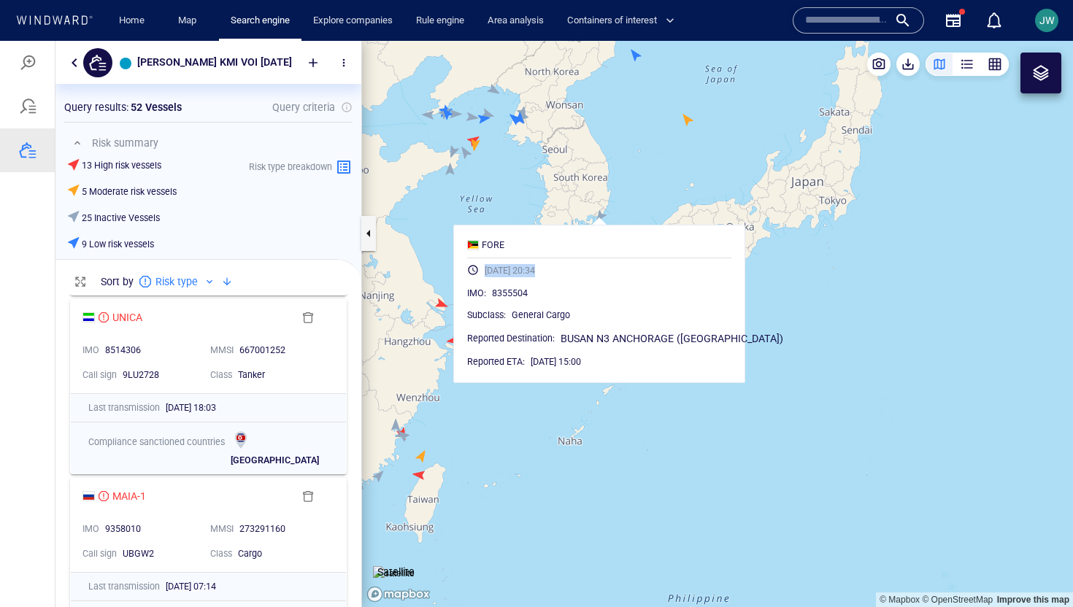
click at [551, 149] on canvas "Map" at bounding box center [717, 324] width 711 height 567
click at [456, 228] on canvas "Map" at bounding box center [717, 324] width 711 height 567
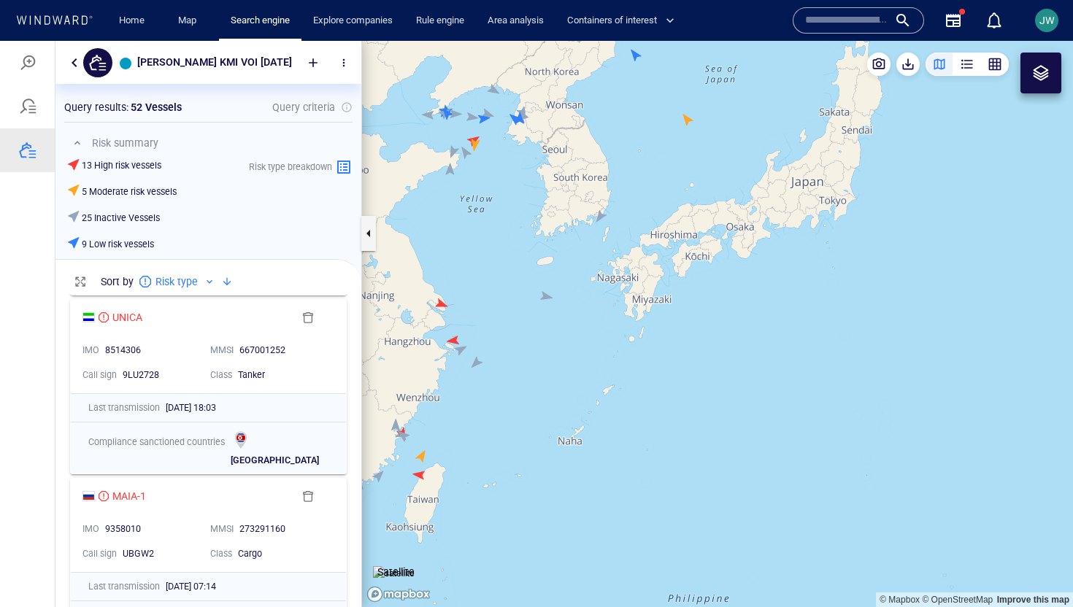
drag, startPoint x: 554, startPoint y: 162, endPoint x: 554, endPoint y: 220, distance: 58.4
click at [554, 220] on canvas "Map" at bounding box center [717, 324] width 711 height 567
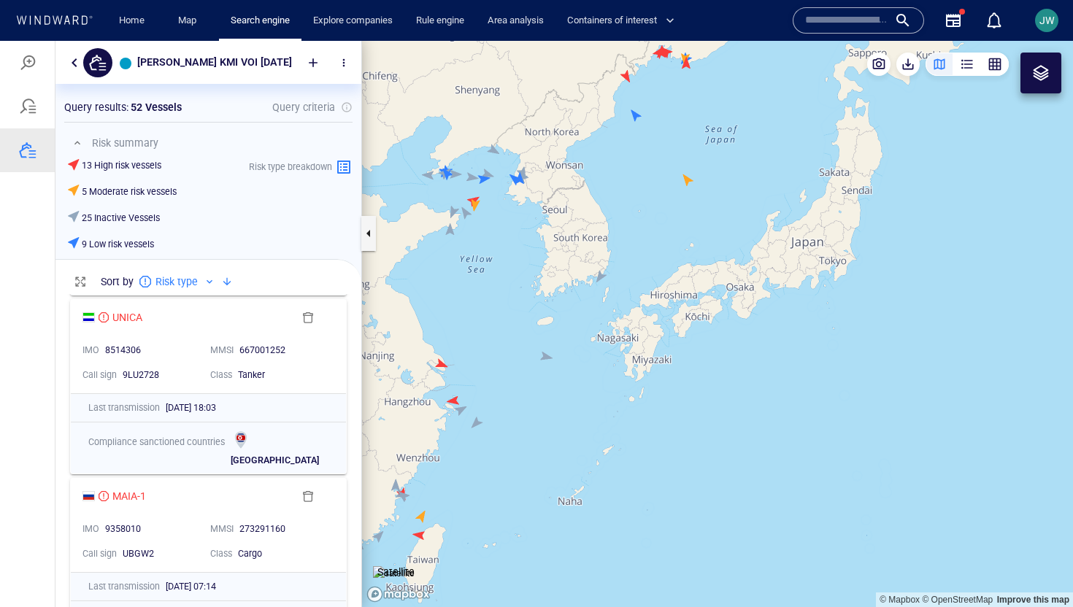
drag, startPoint x: 554, startPoint y: 259, endPoint x: 554, endPoint y: 297, distance: 38.0
click at [554, 297] on canvas "Map" at bounding box center [717, 324] width 711 height 567
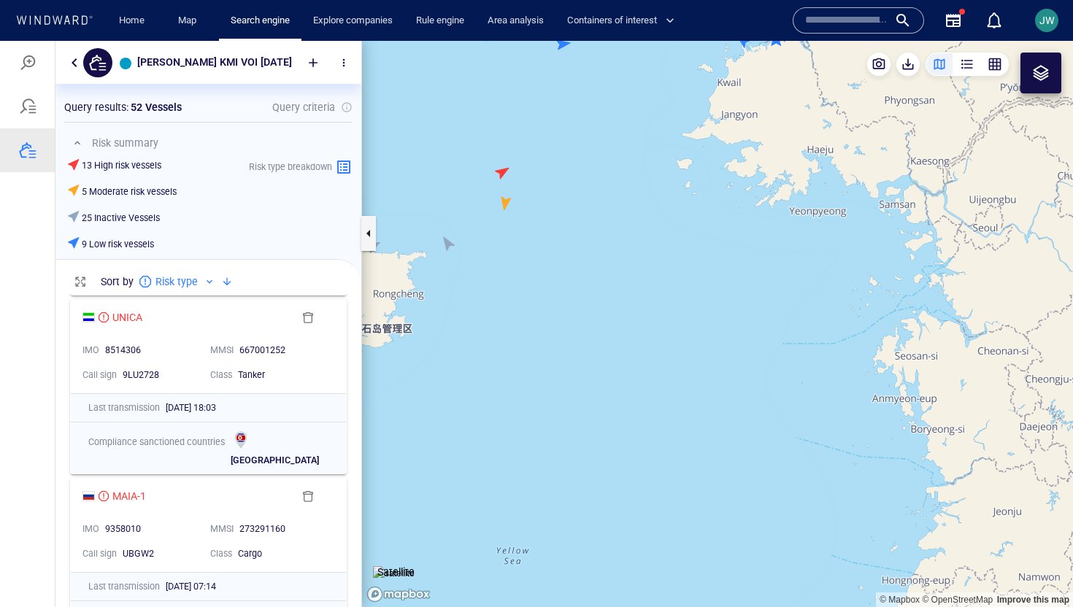
click at [499, 176] on canvas "Map" at bounding box center [717, 324] width 711 height 567
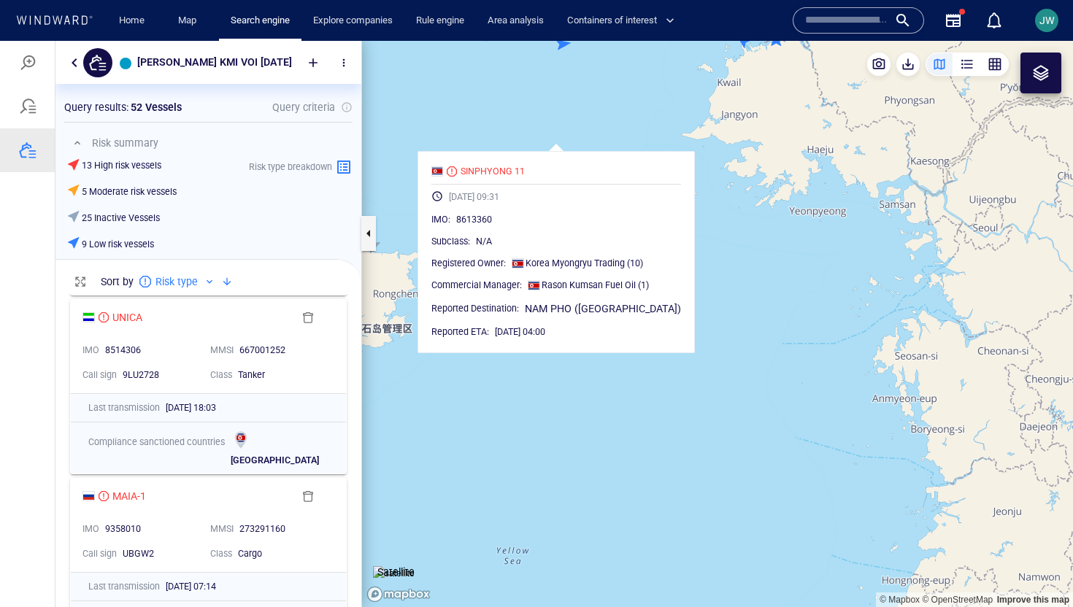
drag, startPoint x: 586, startPoint y: 429, endPoint x: 645, endPoint y: 401, distance: 65.3
click at [645, 401] on canvas "Map" at bounding box center [717, 324] width 711 height 567
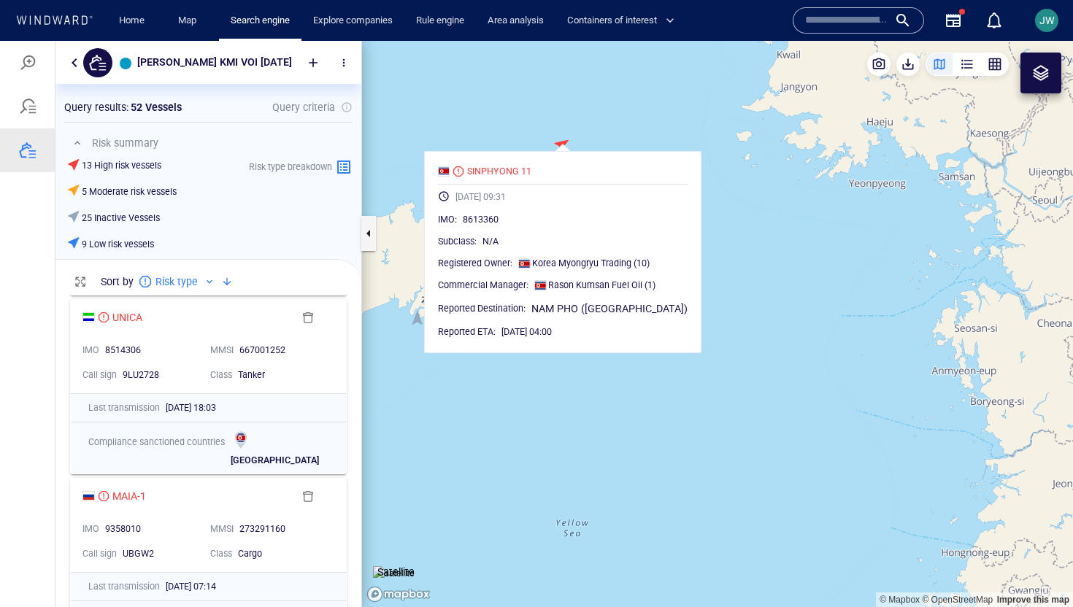
click at [577, 528] on canvas "Map" at bounding box center [717, 324] width 711 height 567
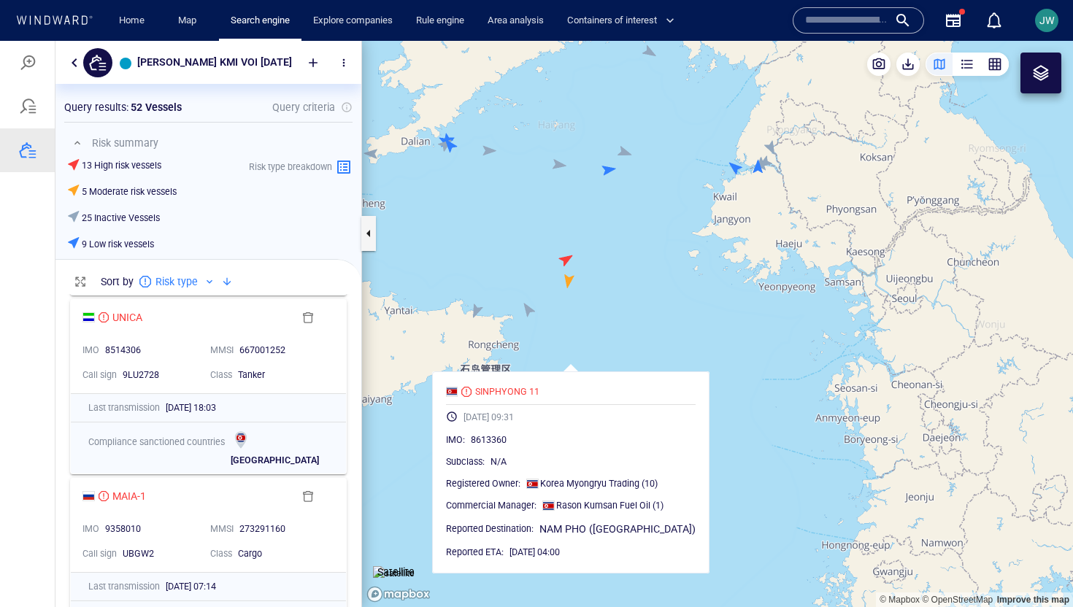
click at [778, 450] on canvas "Map" at bounding box center [717, 324] width 711 height 567
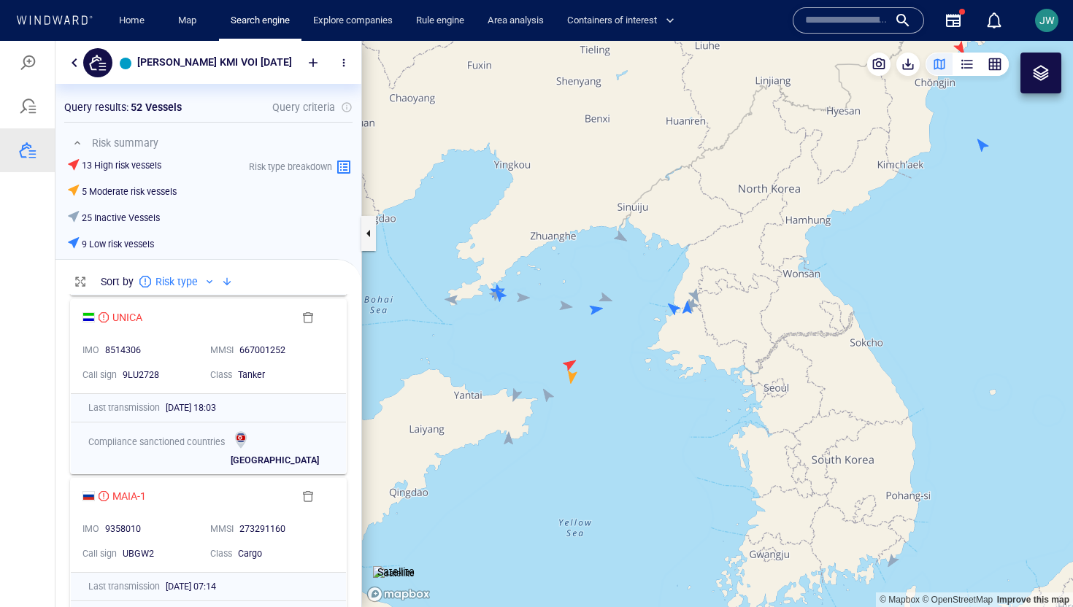
drag, startPoint x: 778, startPoint y: 450, endPoint x: 617, endPoint y: 207, distance: 291.2
click at [617, 207] on canvas "Map" at bounding box center [717, 324] width 711 height 567
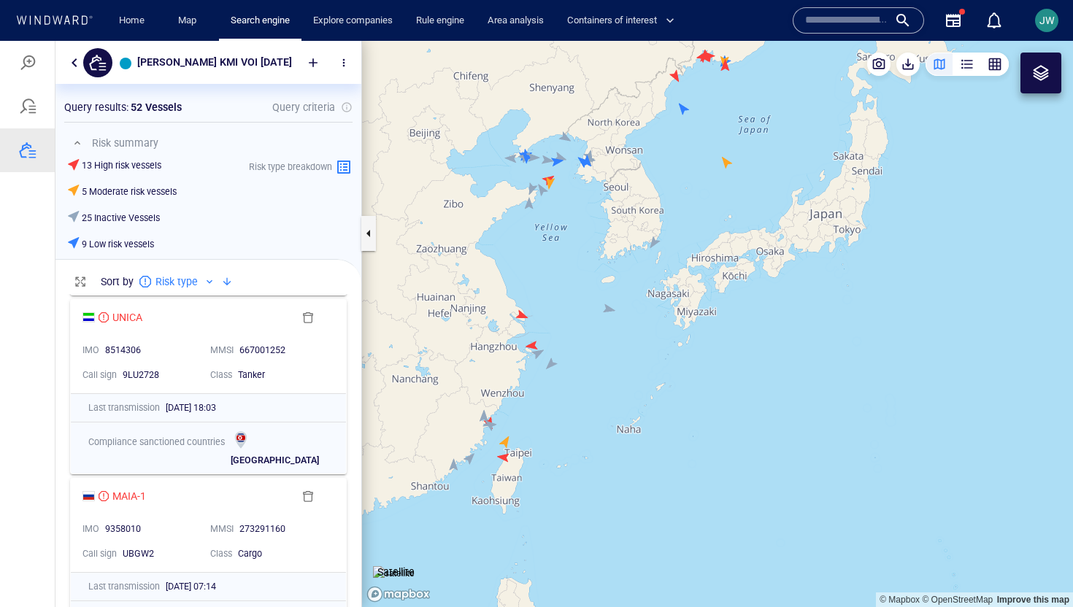
drag, startPoint x: 617, startPoint y: 207, endPoint x: 623, endPoint y: 235, distance: 29.2
click at [623, 235] on canvas "Map" at bounding box center [717, 324] width 711 height 567
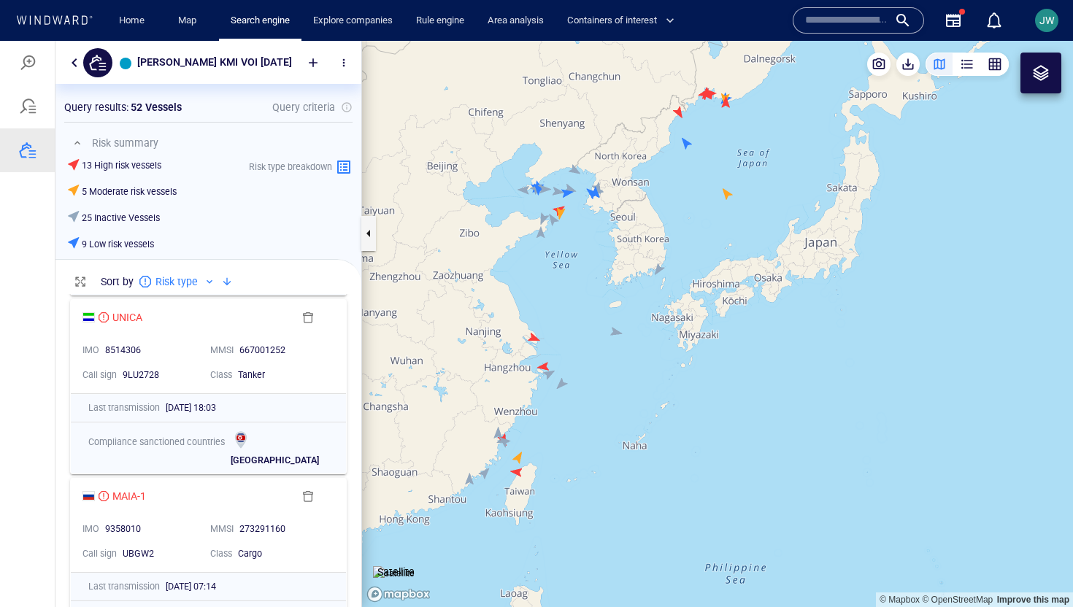
click at [996, 66] on div "button" at bounding box center [995, 64] width 15 height 15
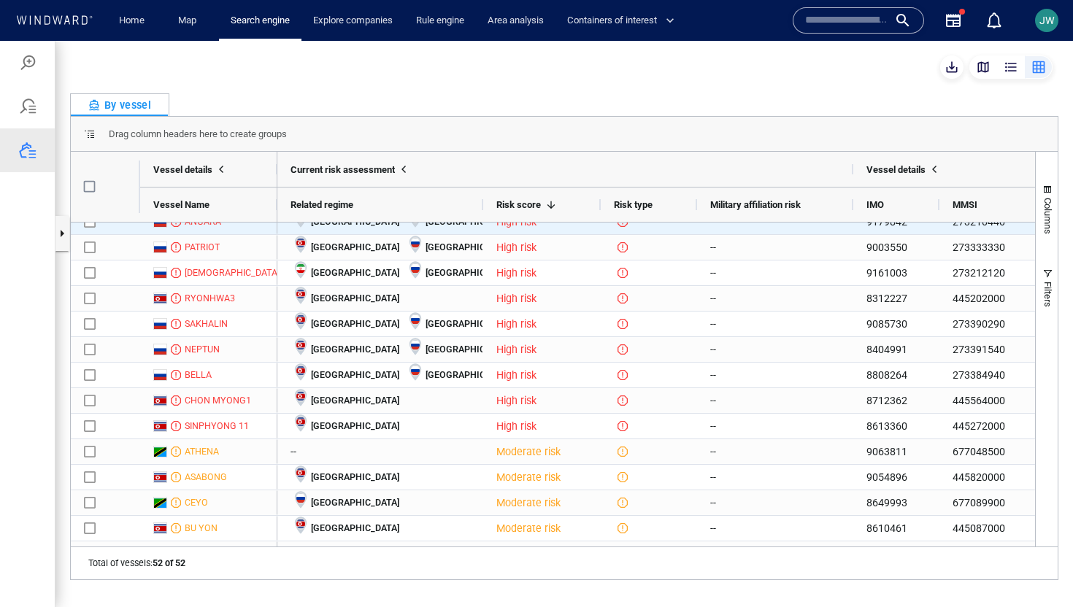
scroll to position [0, 0]
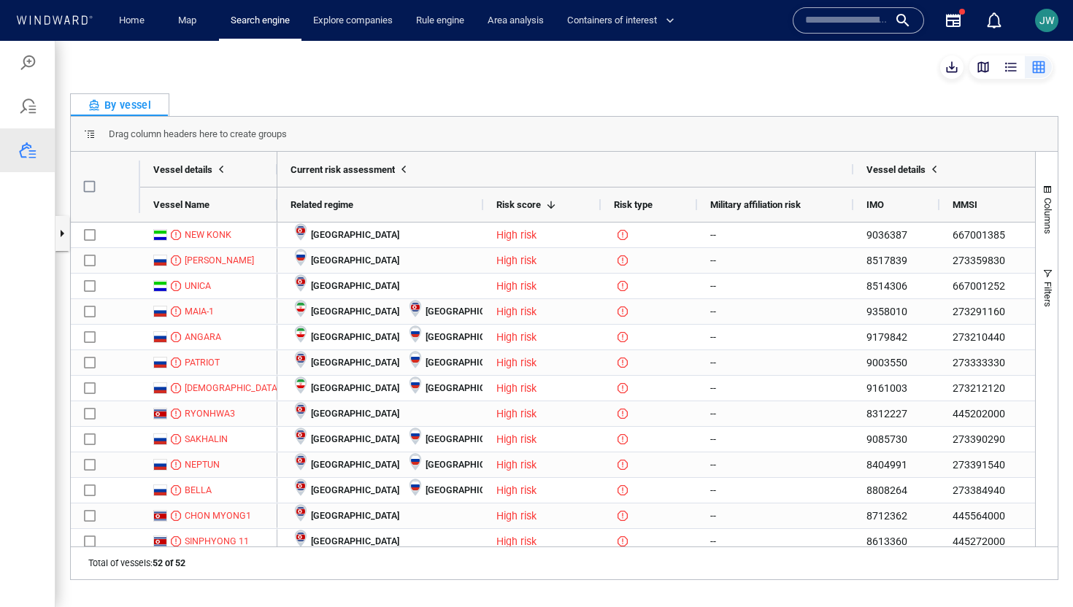
click at [697, 91] on div "By vessel Drag column headers here to create groups Drag here to set column lab…" at bounding box center [564, 324] width 1018 height 567
click at [948, 58] on button "button" at bounding box center [951, 66] width 23 height 23
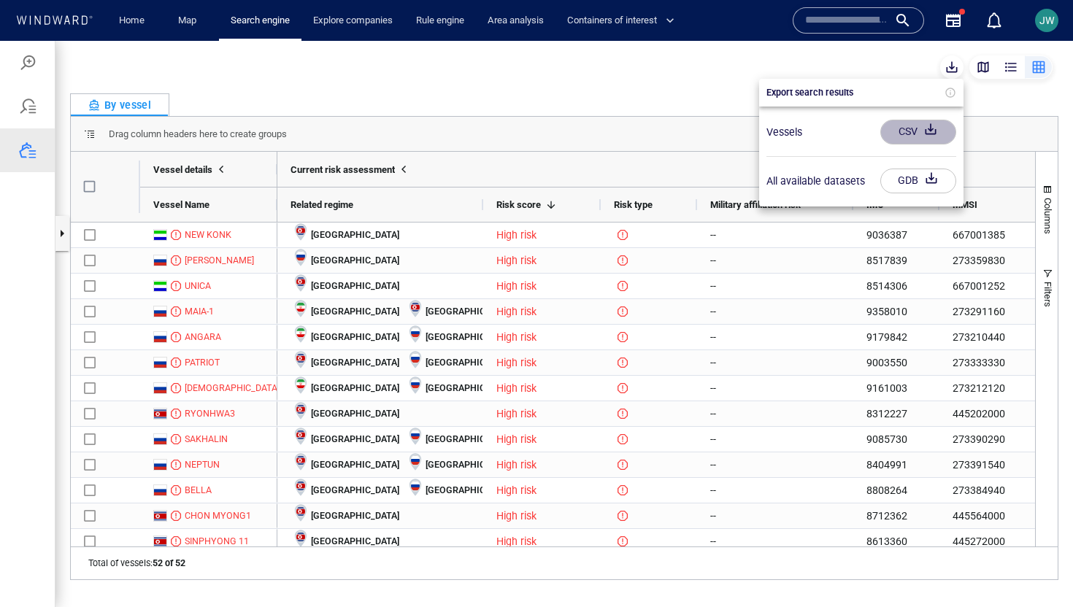
click at [880, 134] on button "CSV" at bounding box center [918, 132] width 76 height 25
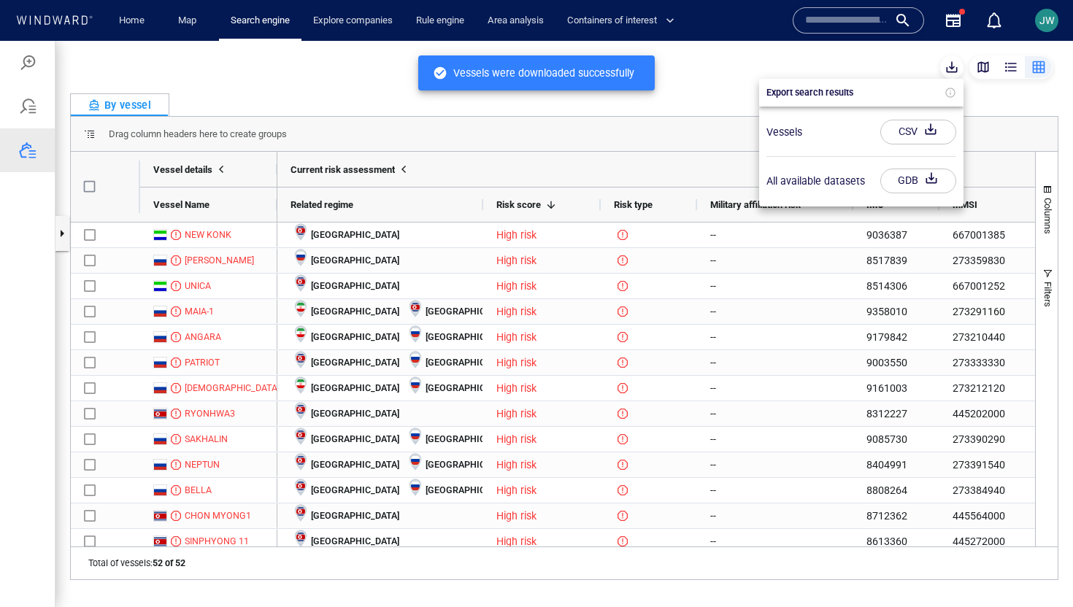
click at [881, 14] on input "text" at bounding box center [846, 20] width 83 height 22
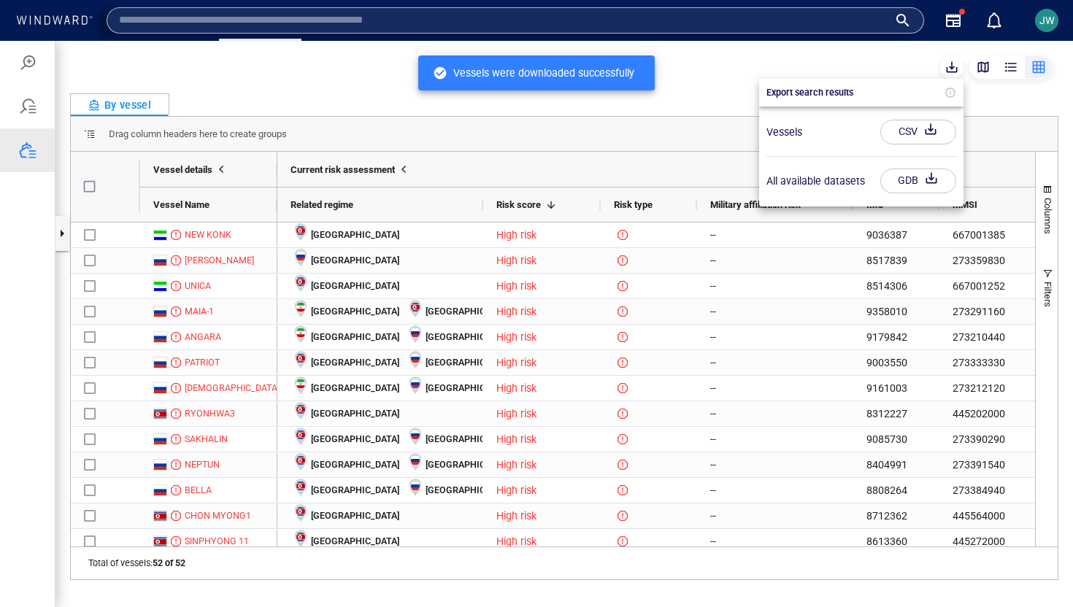
click at [778, 316] on div at bounding box center [536, 324] width 1073 height 567
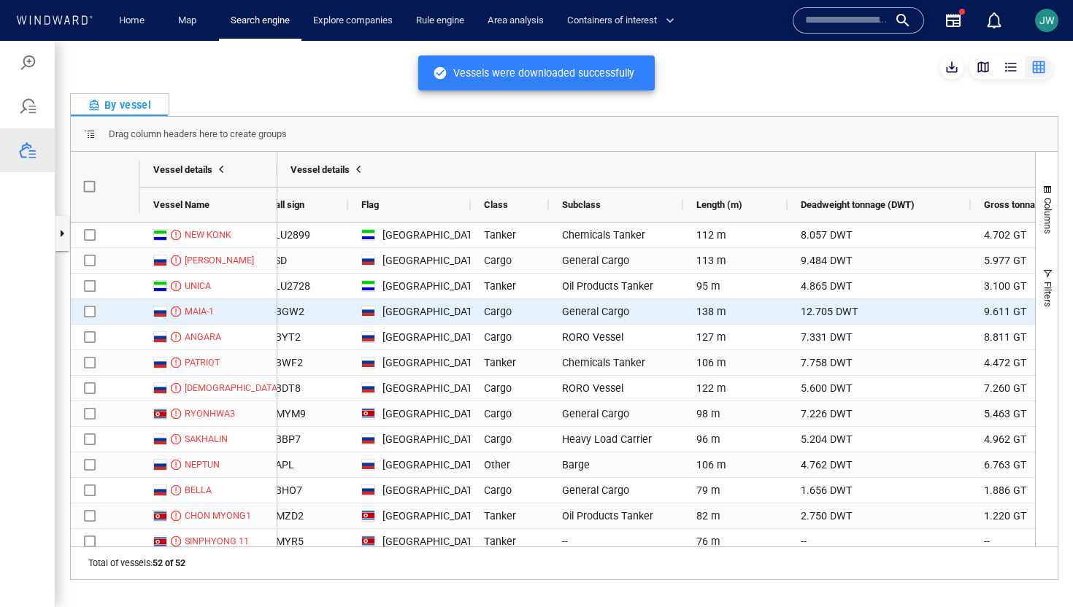
scroll to position [0, 913]
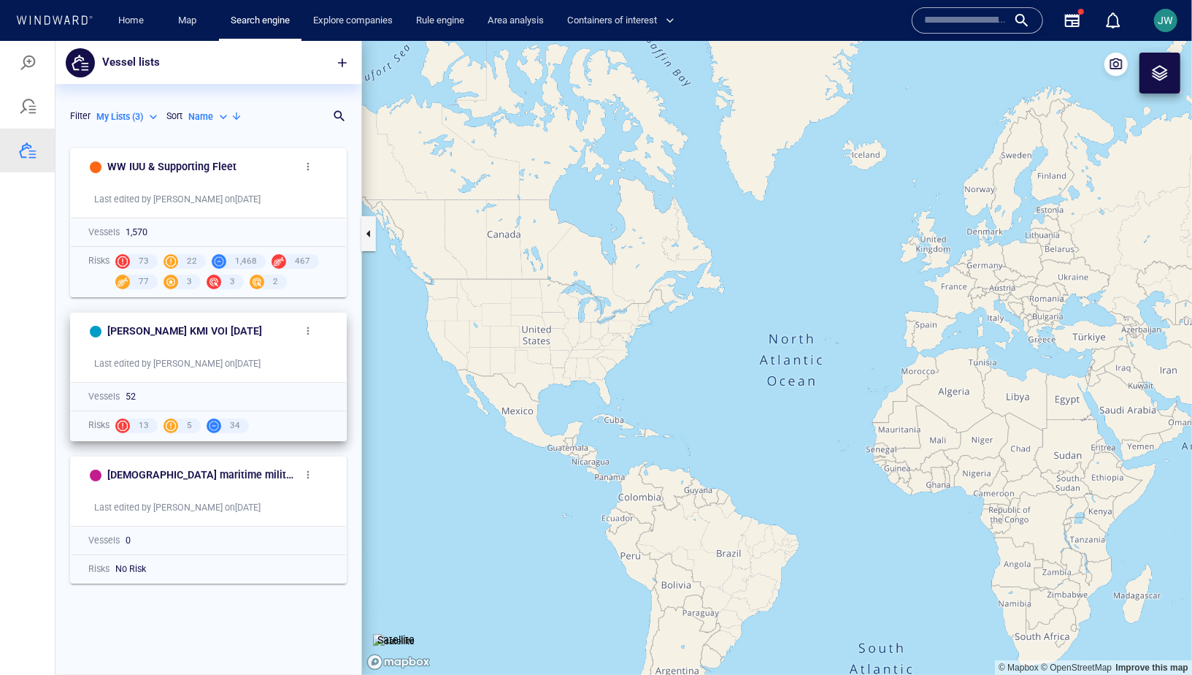
click at [272, 348] on div "Dr. Chae KMI VOI 02.09.25 Last edited by johnb on 02/09/2025" at bounding box center [208, 346] width 275 height 69
click at [233, 331] on div "Dr. Chae KMI VOI 02.09.25" at bounding box center [200, 330] width 186 height 18
click at [208, 330] on h6 "Dr. Chae KMI VOI 02.09.25" at bounding box center [184, 330] width 155 height 18
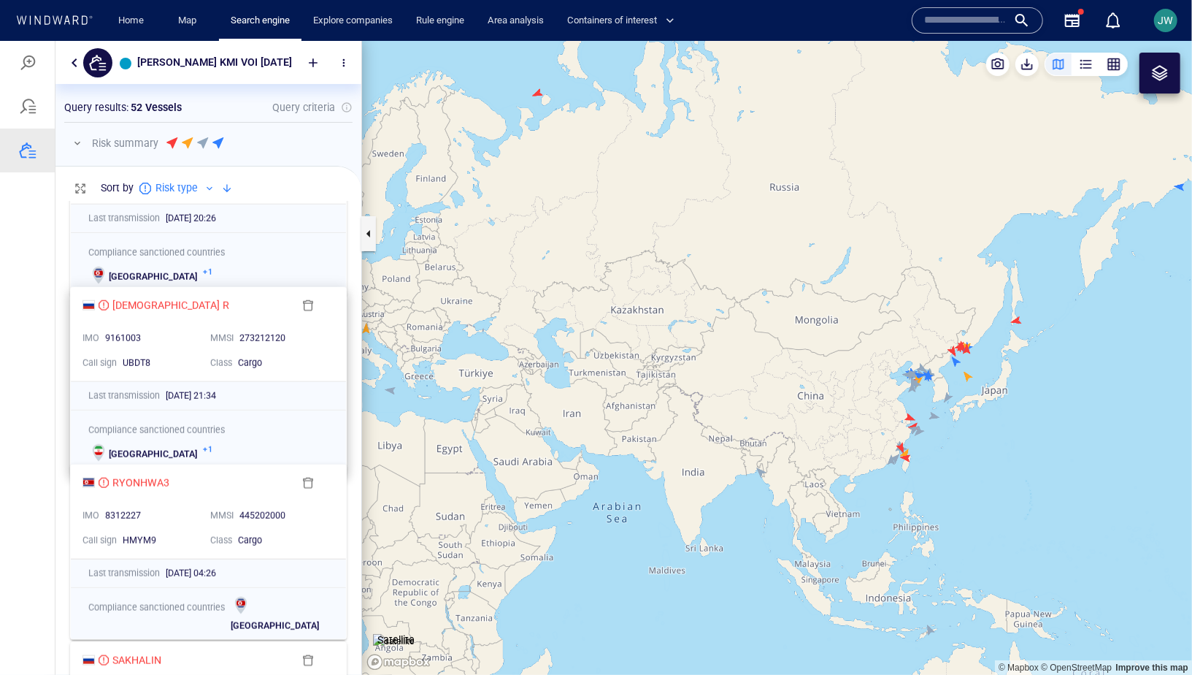
click at [318, 352] on div "Cargo" at bounding box center [282, 361] width 94 height 19
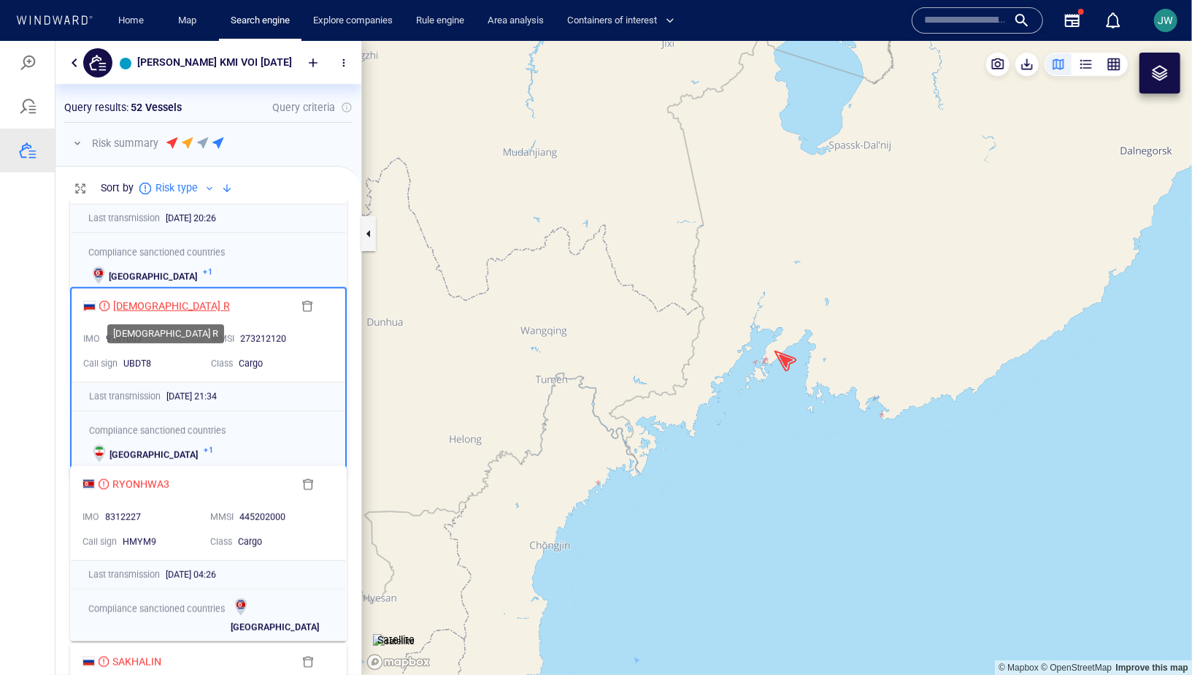
click at [141, 306] on div "[DEMOGRAPHIC_DATA] R" at bounding box center [171, 305] width 117 height 18
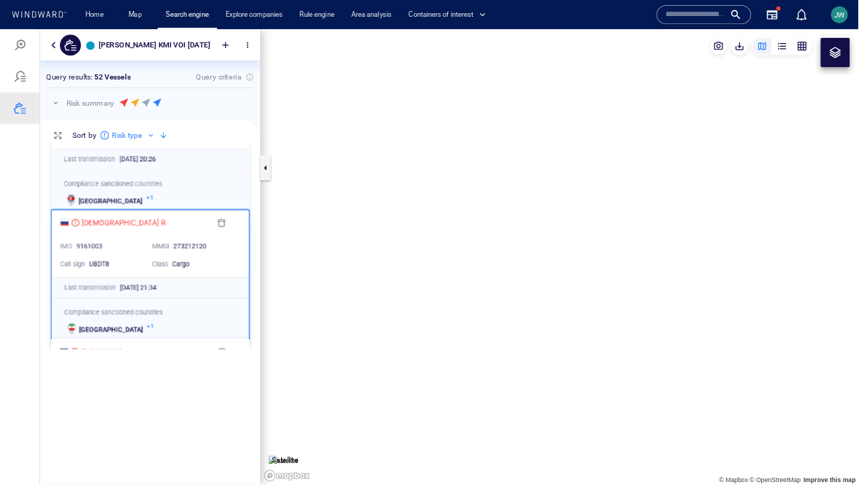
scroll to position [285, 306]
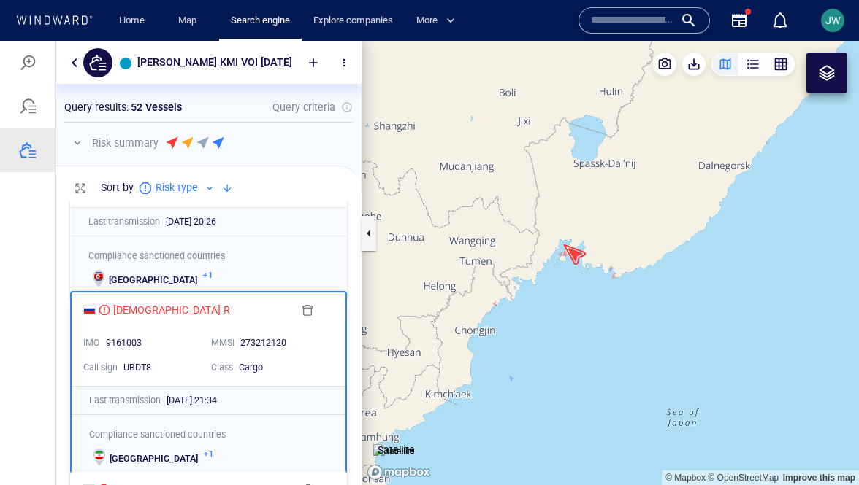
click at [529, 231] on canvas "Map" at bounding box center [610, 263] width 496 height 445
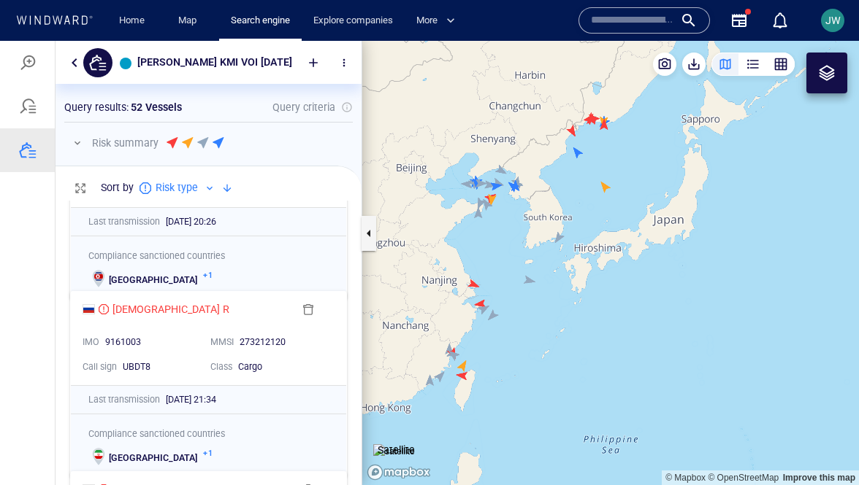
drag, startPoint x: 509, startPoint y: 304, endPoint x: 561, endPoint y: 224, distance: 95.4
click at [561, 224] on canvas "Map" at bounding box center [610, 263] width 496 height 445
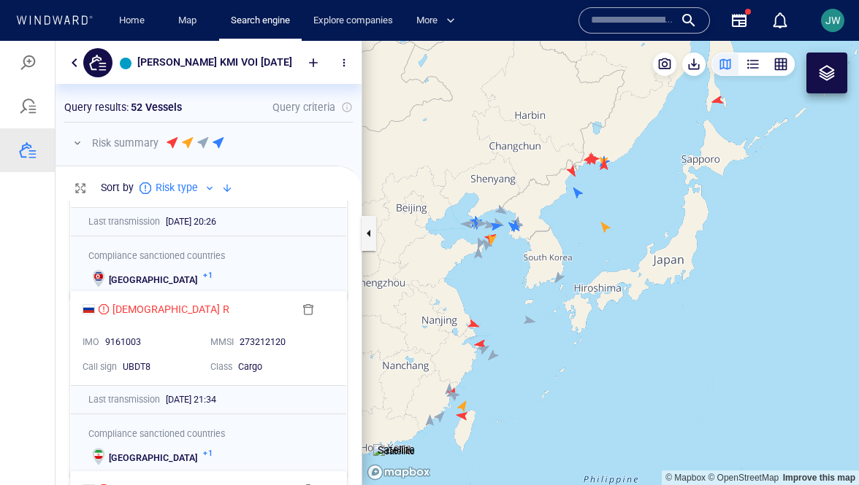
drag, startPoint x: 507, startPoint y: 249, endPoint x: 515, endPoint y: 244, distance: 9.5
click at [515, 244] on canvas "Map" at bounding box center [610, 263] width 496 height 445
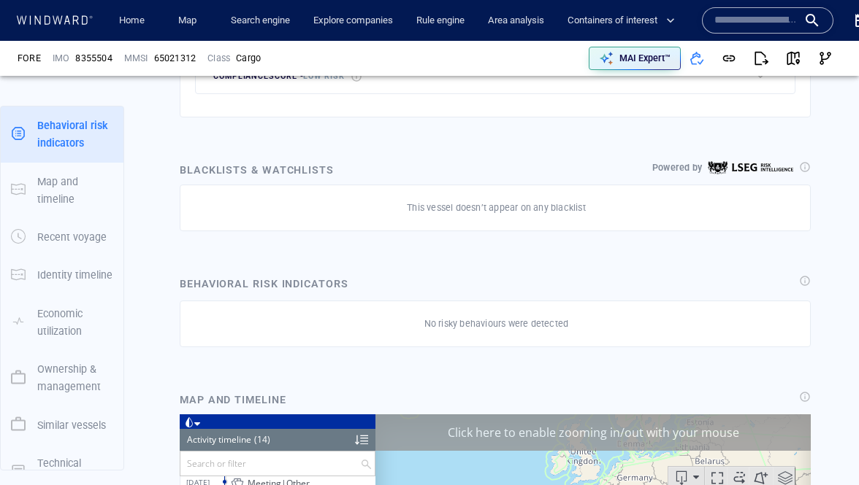
scroll to position [191, 0]
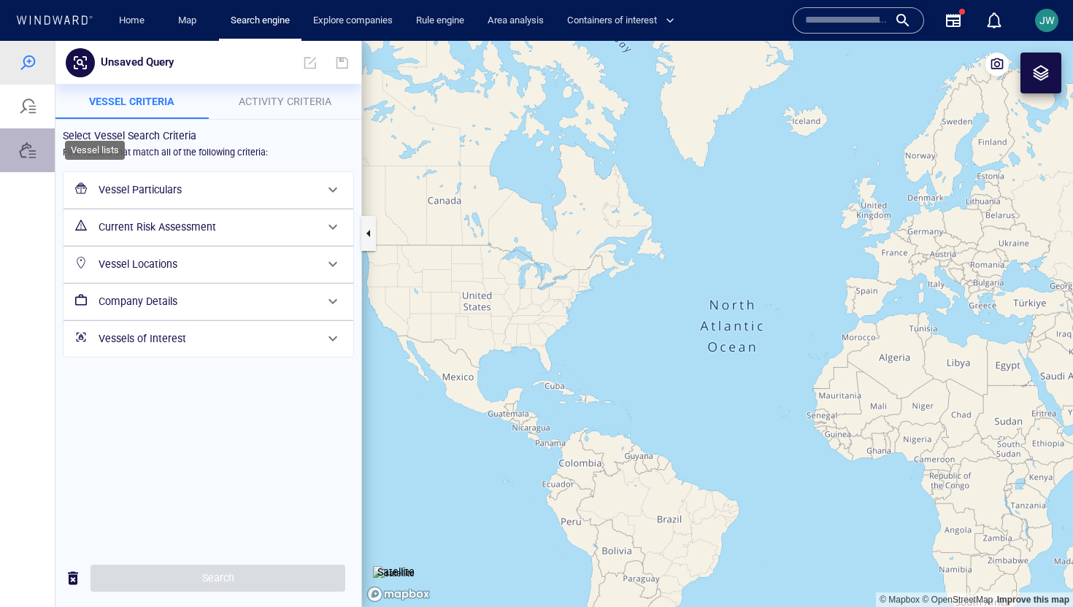
click at [26, 145] on div at bounding box center [28, 151] width 18 height 18
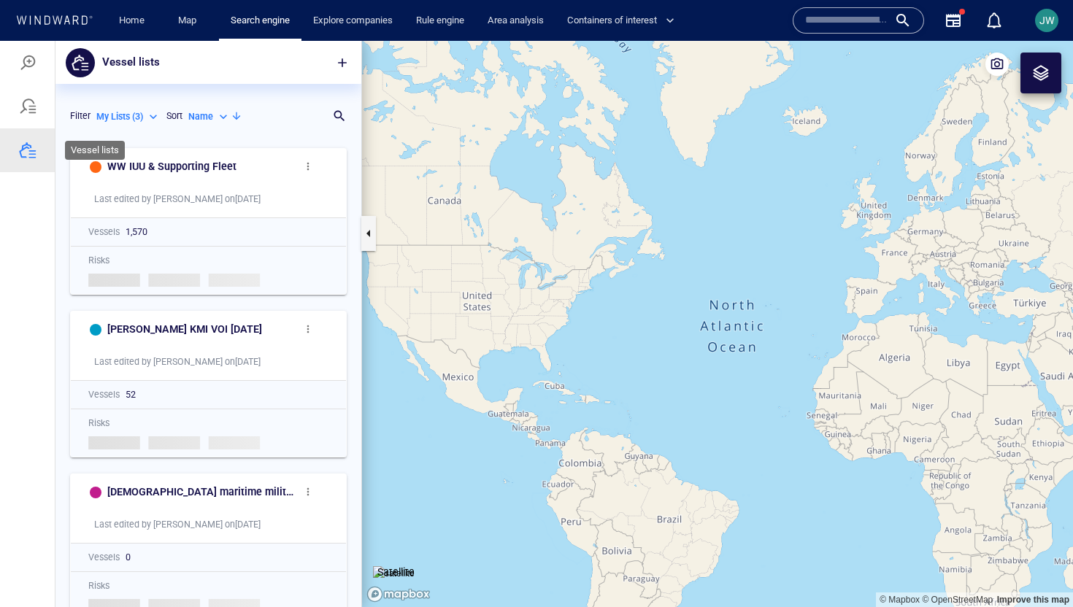
scroll to position [467, 306]
click at [342, 56] on span "button" at bounding box center [342, 62] width 15 height 15
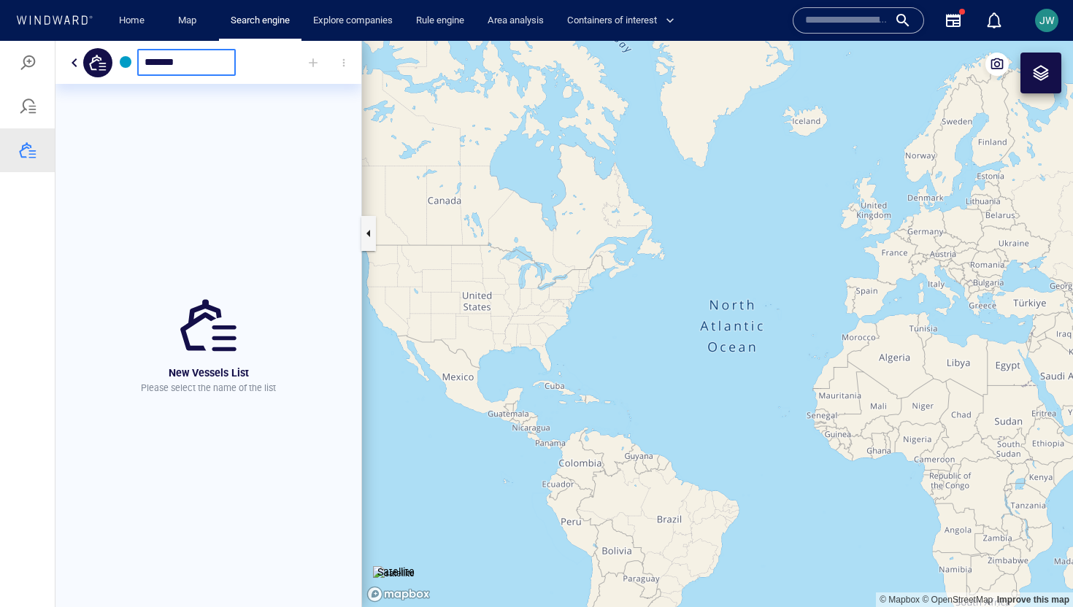
type input "*******"
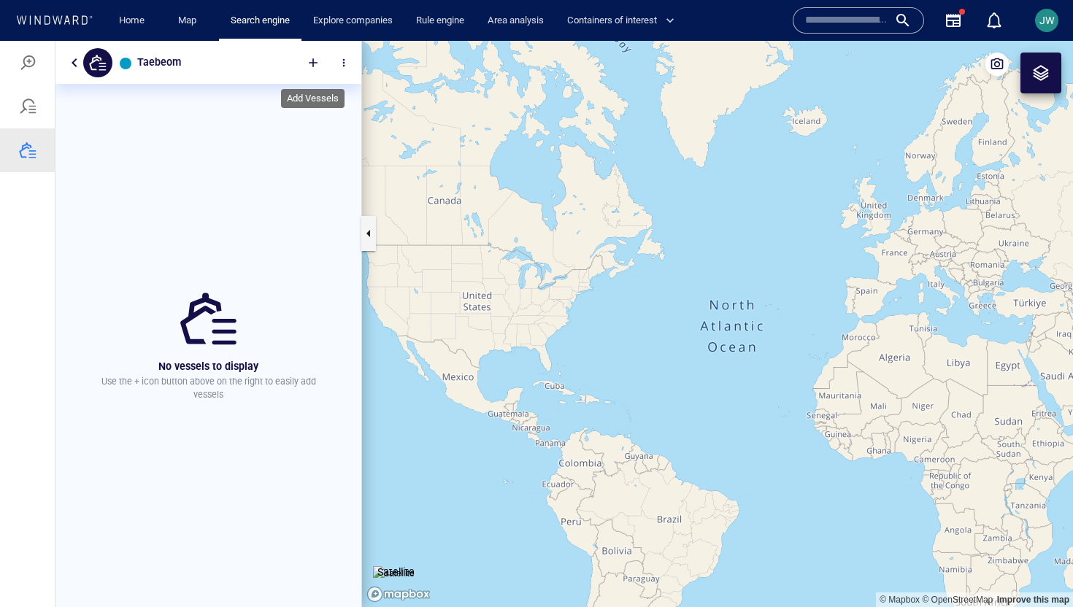
click at [314, 63] on div at bounding box center [313, 63] width 32 height 32
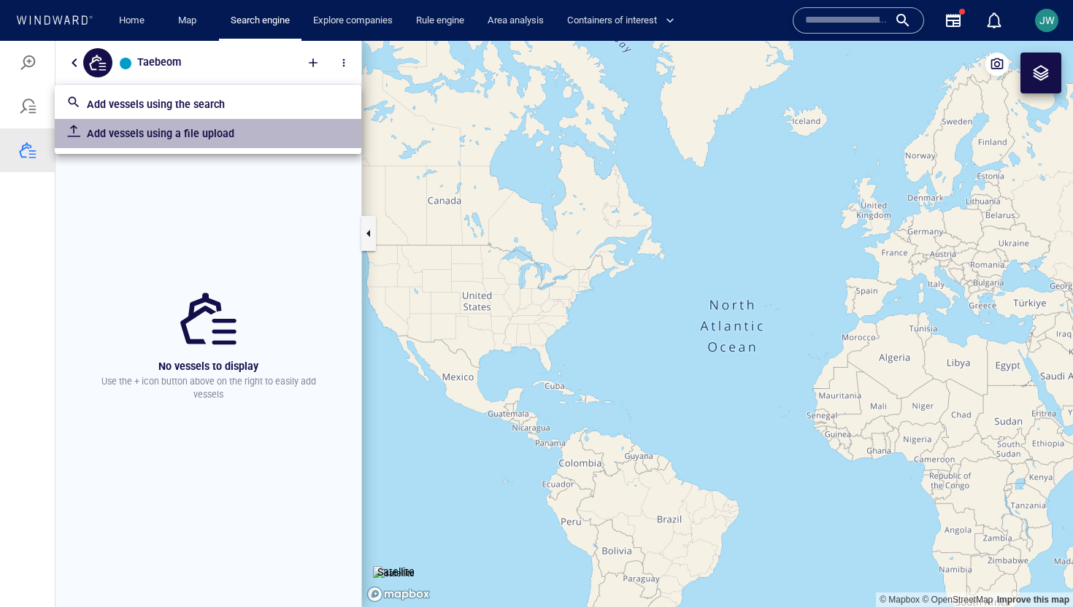
click at [191, 134] on p "Add vessels using a file upload" at bounding box center [218, 134] width 263 height 18
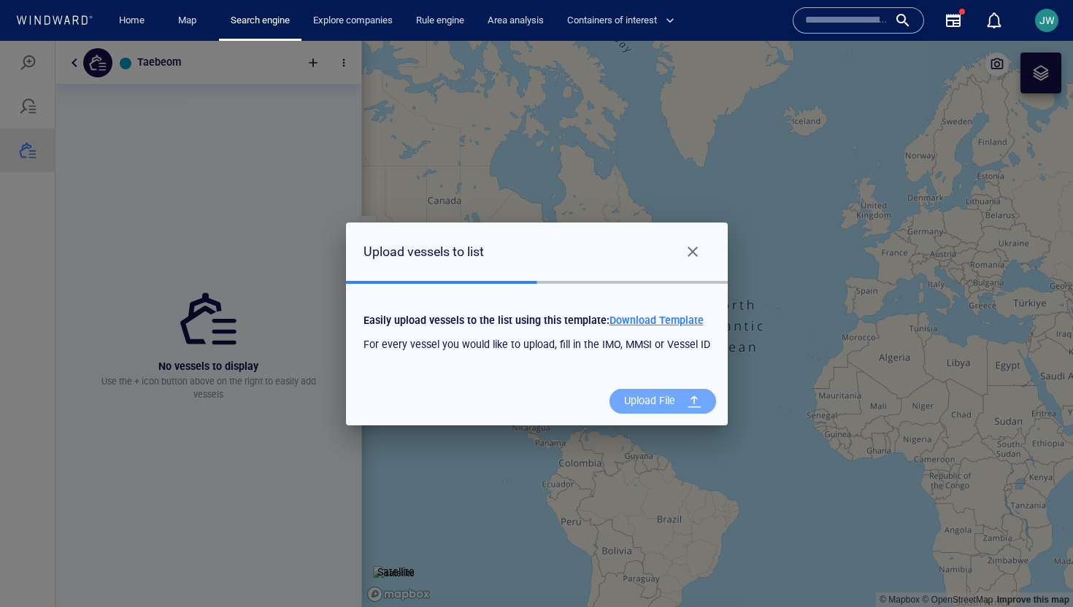
click at [642, 396] on div "Upload File" at bounding box center [649, 401] width 63 height 30
click at [0, 41] on input "Upload File" at bounding box center [0, 41] width 0 height 0
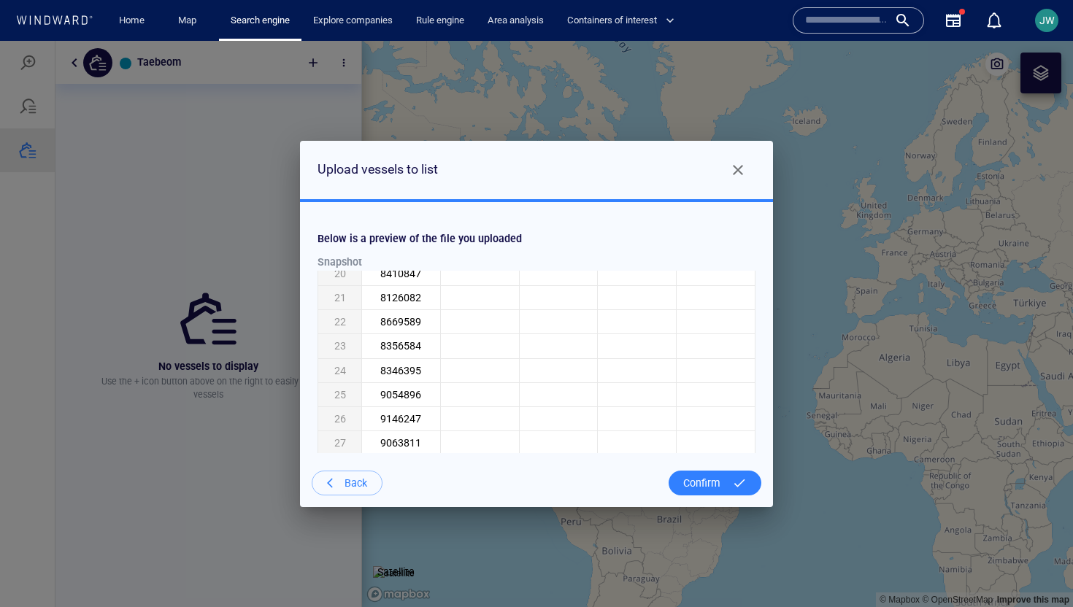
scroll to position [747, 0]
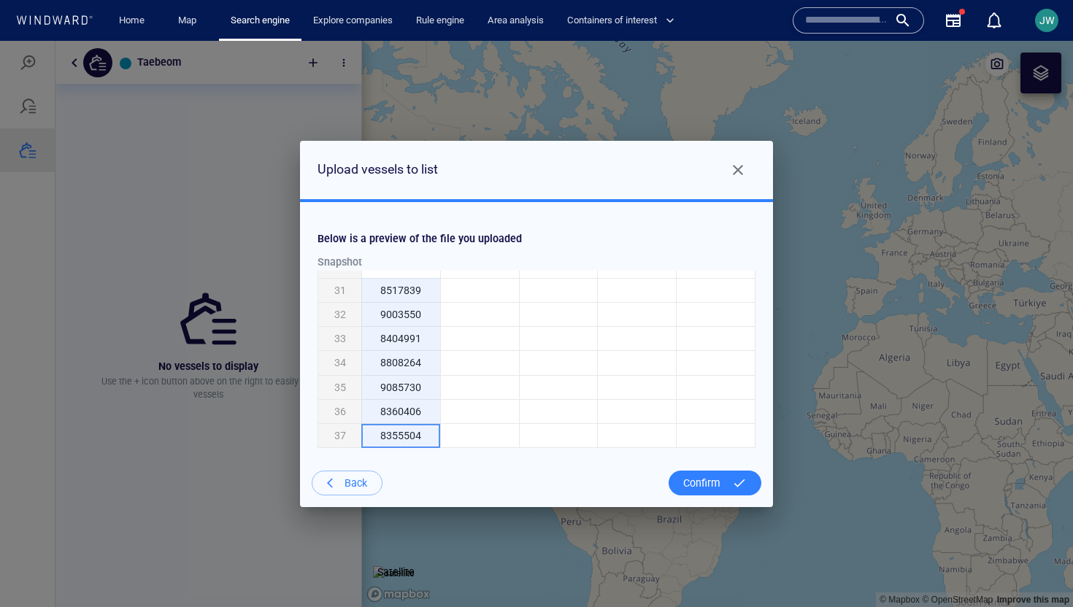
drag, startPoint x: 398, startPoint y: 437, endPoint x: 416, endPoint y: 214, distance: 224.1
click at [416, 213] on div "Upload vessels to list Below is a preview of the file you uploaded Snapshot IMO…" at bounding box center [536, 324] width 473 height 367
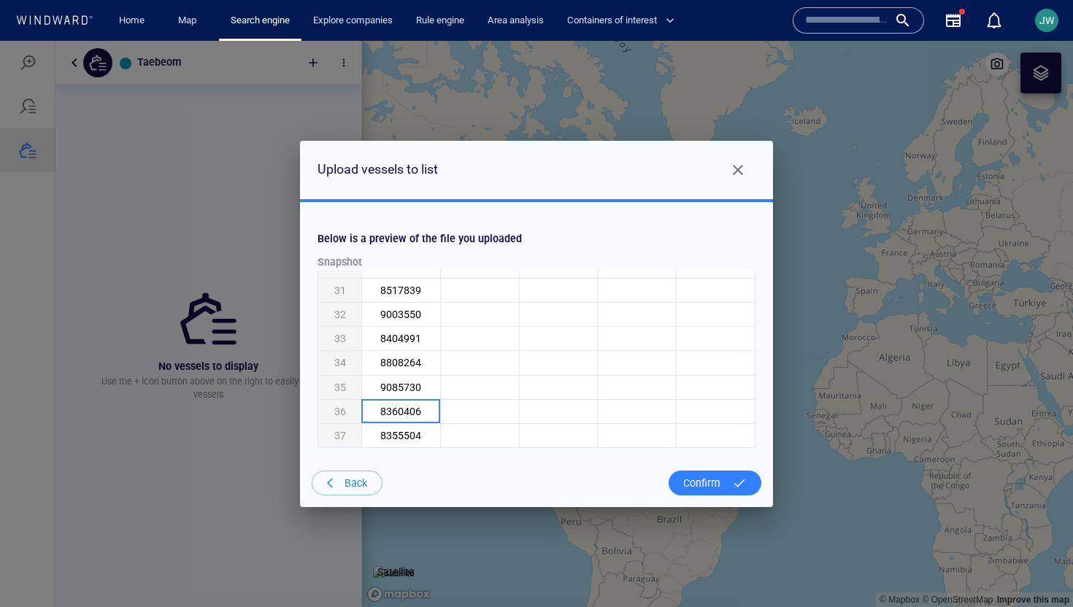
click at [744, 480] on div at bounding box center [739, 483] width 26 height 26
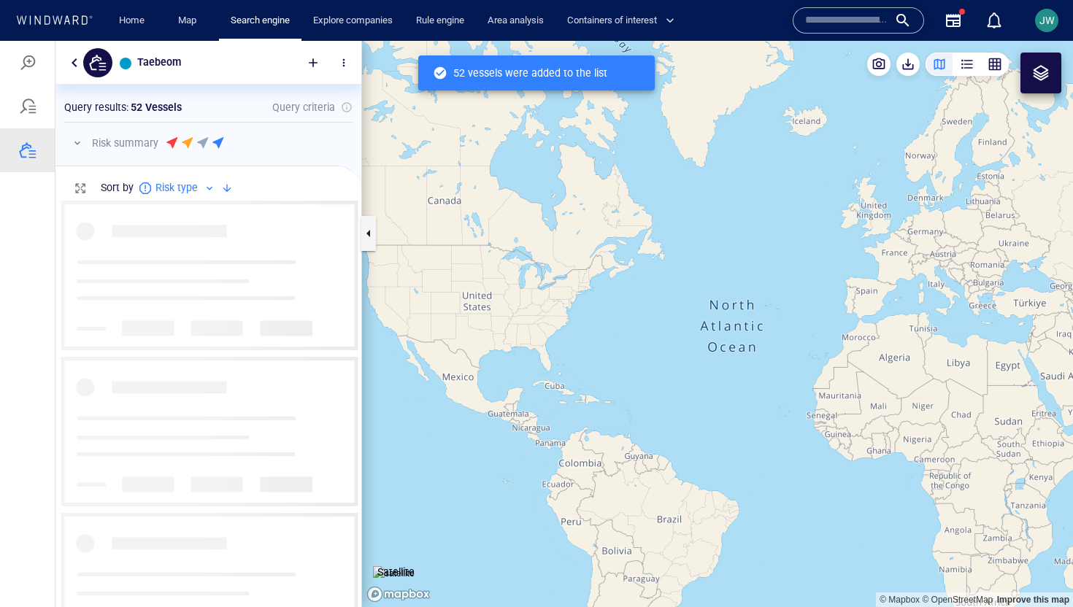
scroll to position [407, 306]
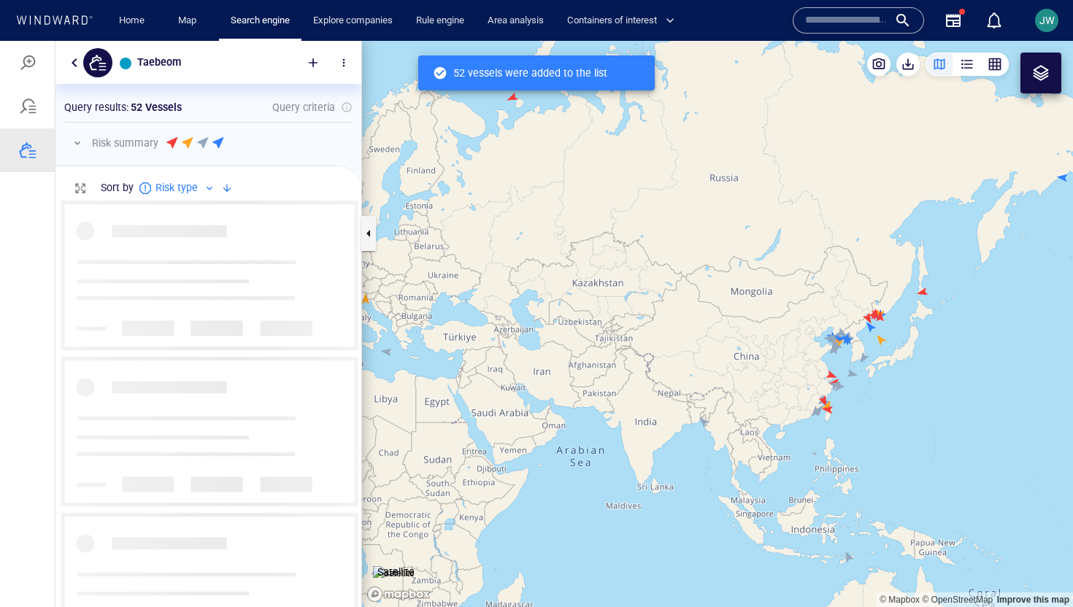
drag, startPoint x: 129, startPoint y: 107, endPoint x: 186, endPoint y: 109, distance: 57.0
click at [186, 109] on div "Query results : 52 Vessels Query criteria" at bounding box center [208, 108] width 288 height 18
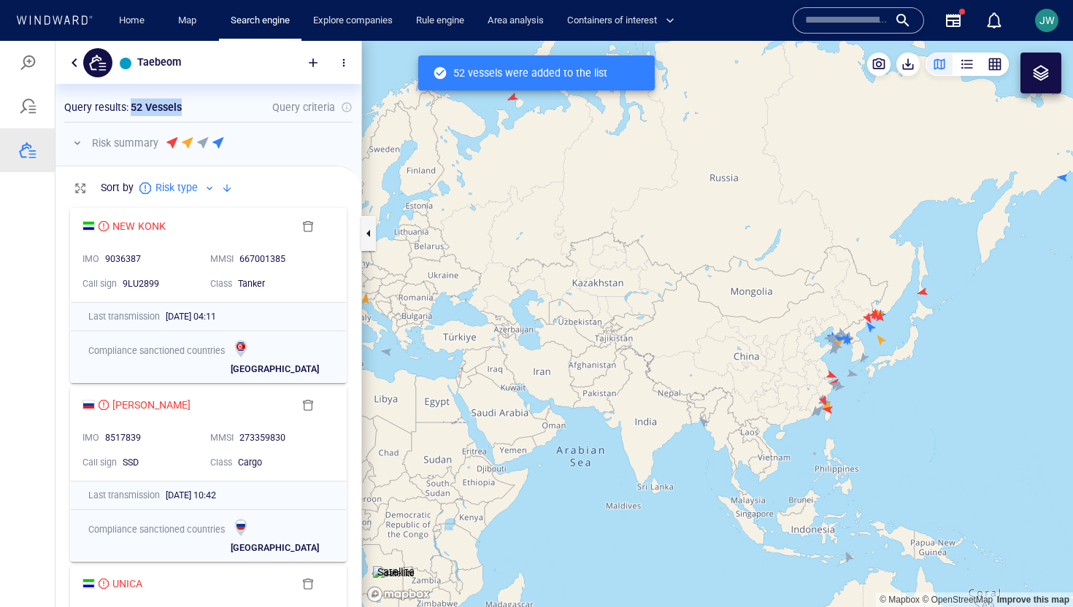
drag, startPoint x: 186, startPoint y: 109, endPoint x: 131, endPoint y: 107, distance: 55.5
click at [131, 107] on div "Query results : 52 Vessels Query criteria" at bounding box center [208, 108] width 288 height 18
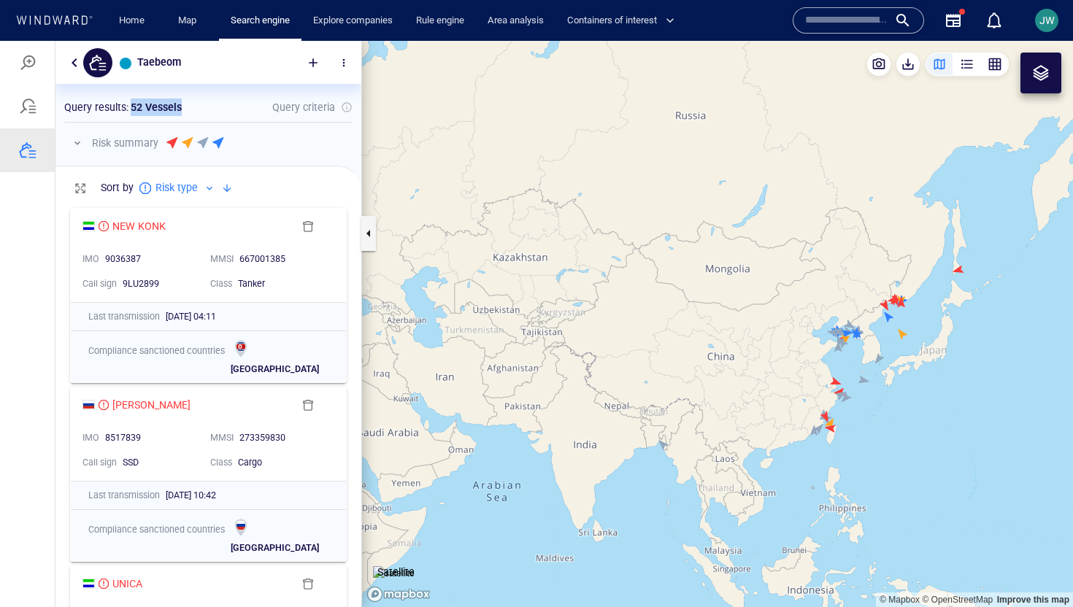
drag, startPoint x: 820, startPoint y: 356, endPoint x: 586, endPoint y: 356, distance: 234.4
click at [583, 356] on canvas "Map" at bounding box center [717, 324] width 711 height 567
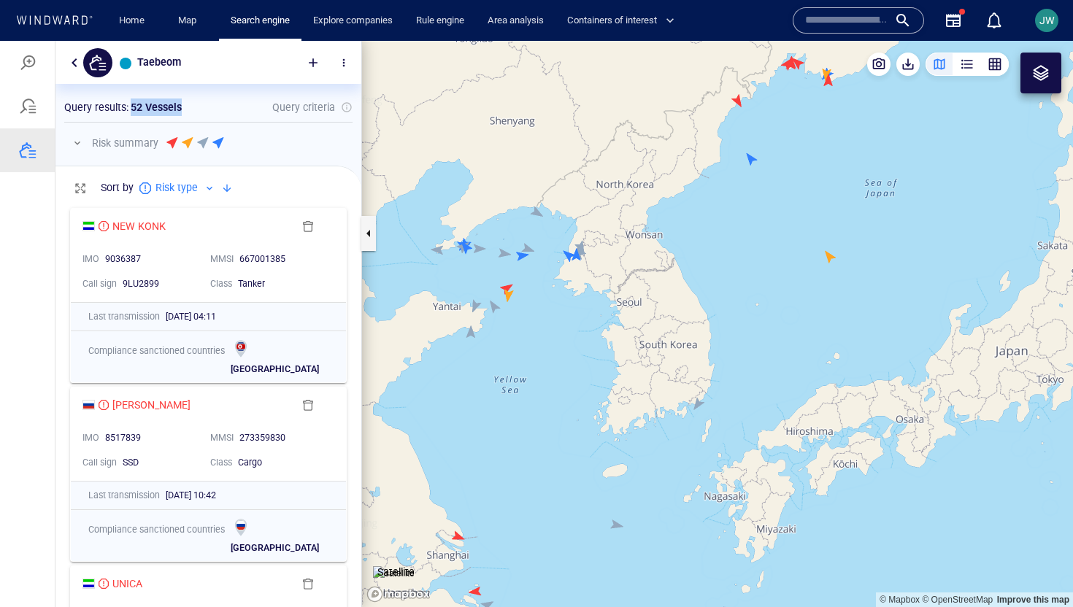
drag, startPoint x: 645, startPoint y: 367, endPoint x: 474, endPoint y: 397, distance: 173.4
click at [474, 397] on canvas "Map" at bounding box center [717, 324] width 711 height 567
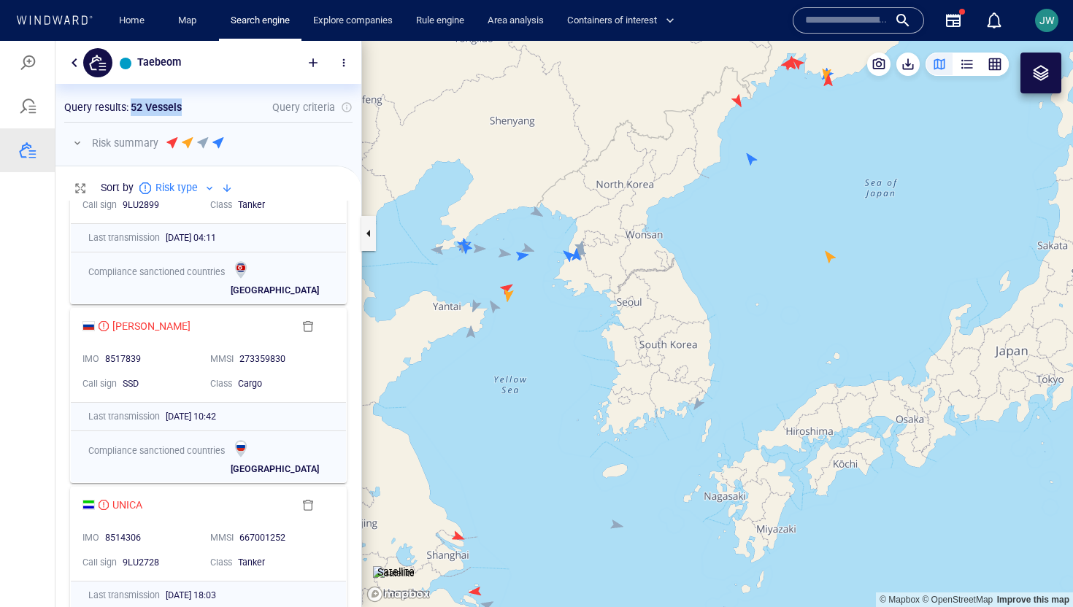
scroll to position [0, 0]
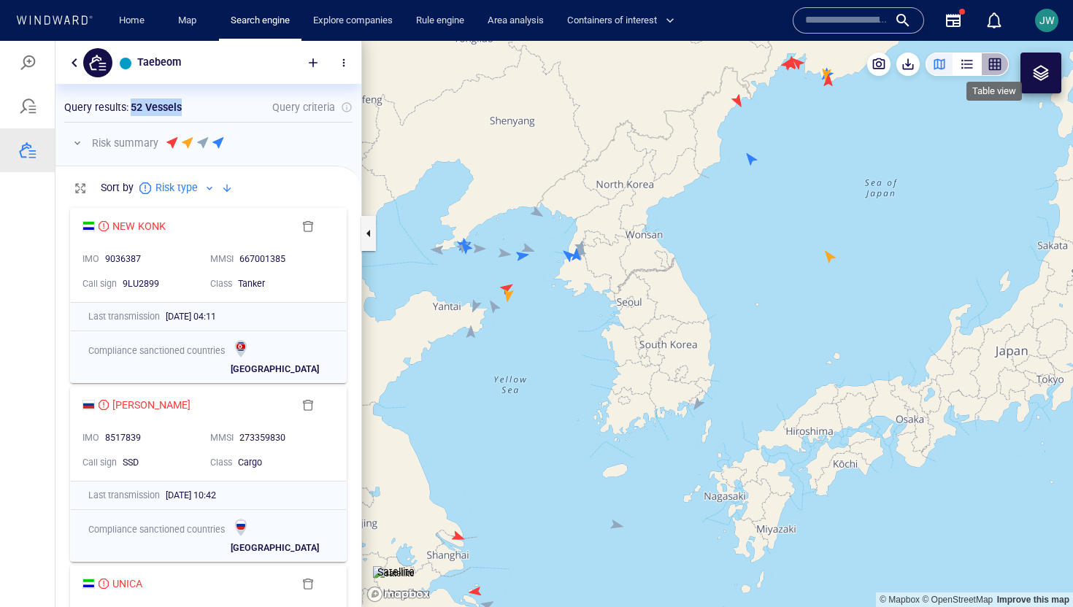
click at [999, 63] on div "button" at bounding box center [995, 64] width 15 height 15
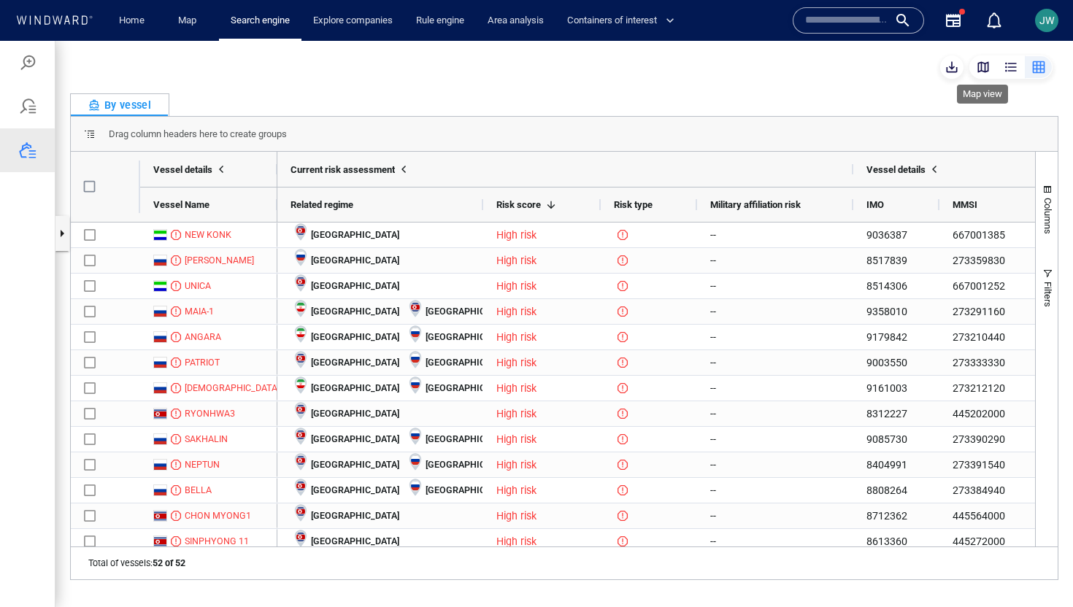
click at [981, 69] on div "button" at bounding box center [983, 67] width 15 height 15
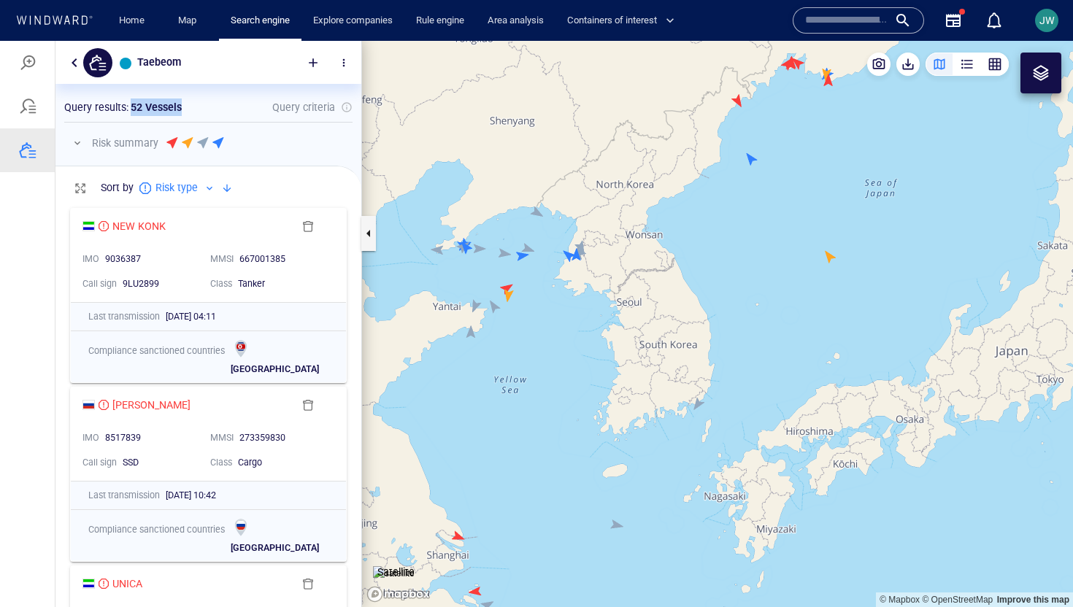
drag, startPoint x: 567, startPoint y: 288, endPoint x: 542, endPoint y: 296, distance: 26.8
click at [541, 296] on canvas "Map" at bounding box center [717, 324] width 711 height 567
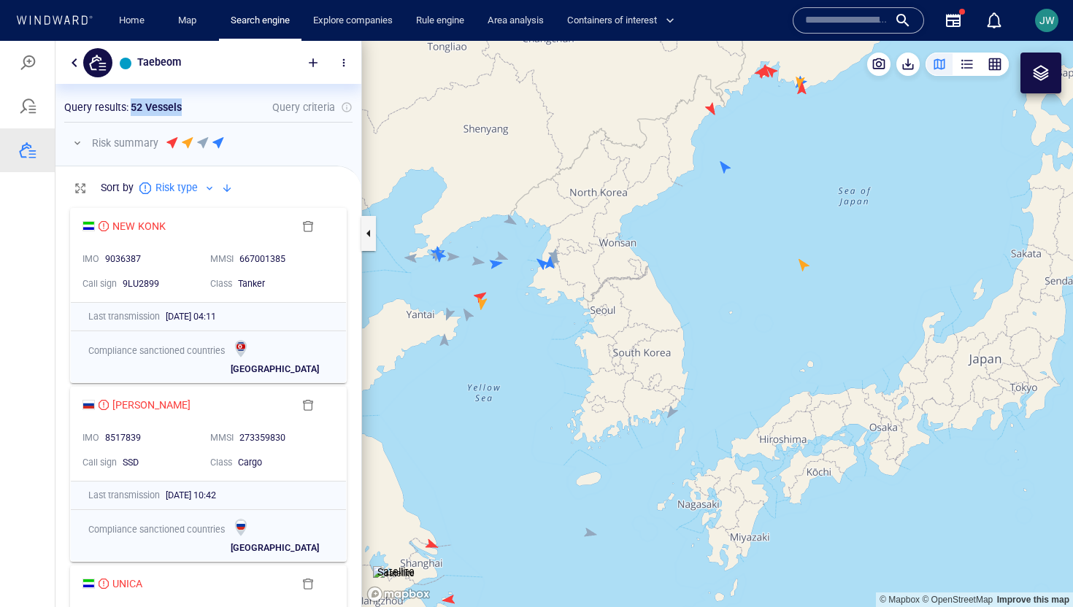
drag, startPoint x: 550, startPoint y: 342, endPoint x: 526, endPoint y: 316, distance: 35.7
click at [526, 316] on canvas "Map" at bounding box center [717, 324] width 711 height 567
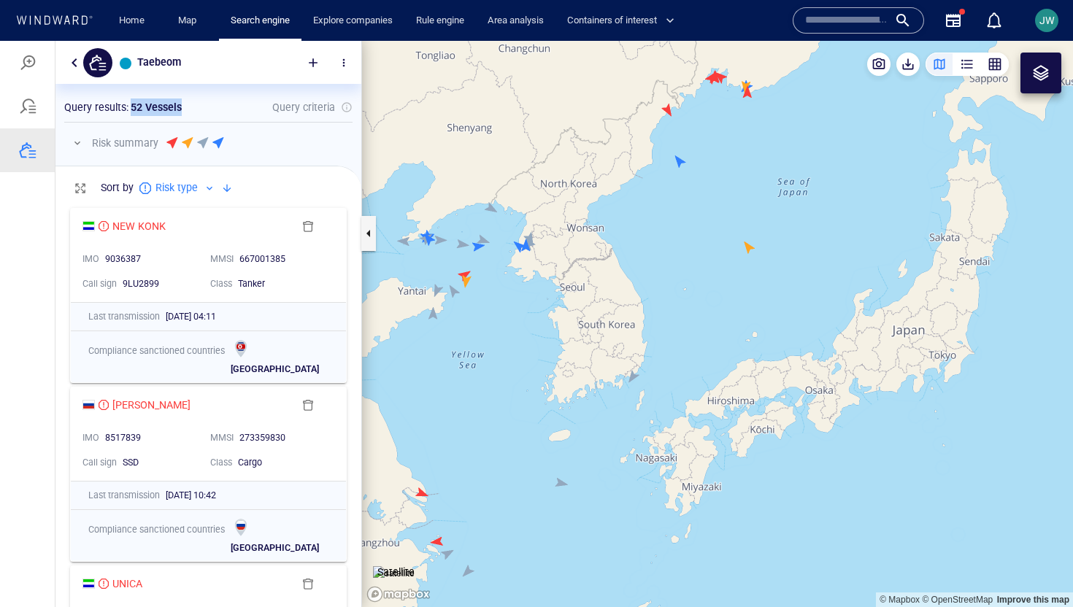
click at [353, 59] on button "button" at bounding box center [343, 62] width 29 height 29
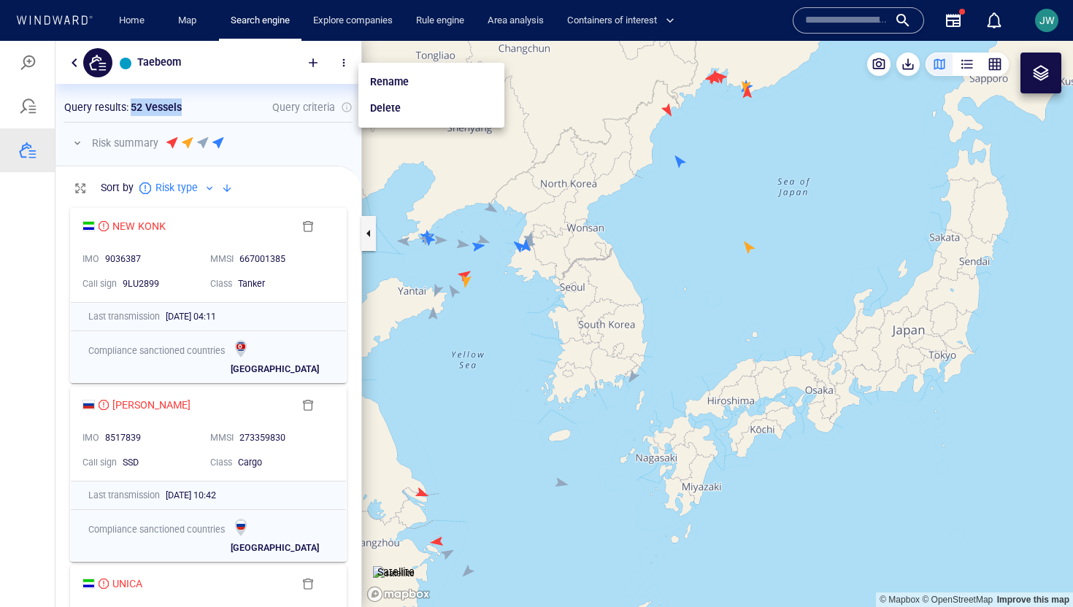
click at [399, 103] on p "Delete" at bounding box center [385, 108] width 31 height 18
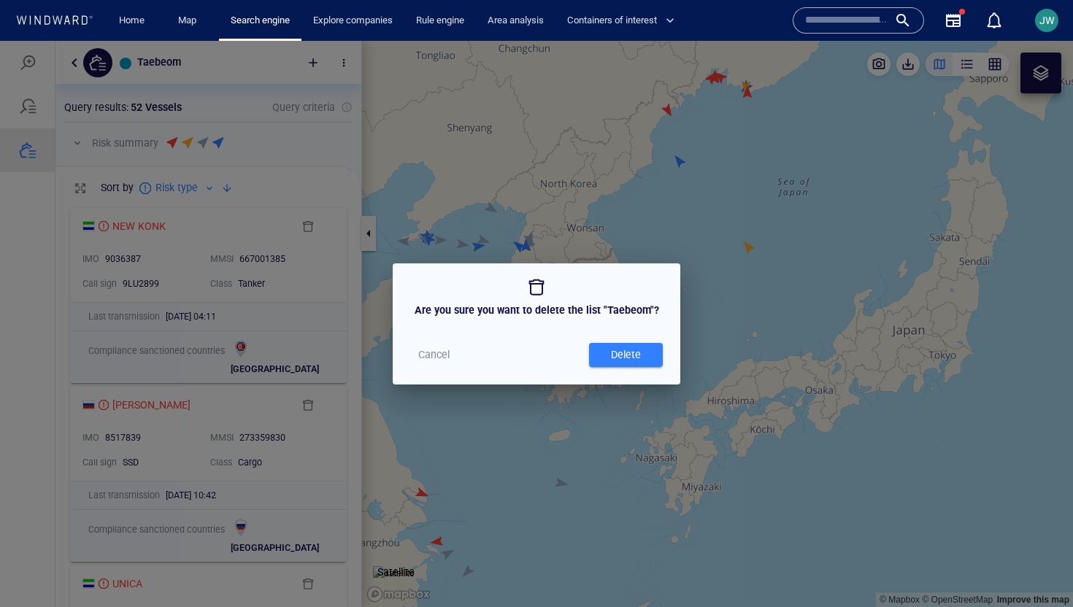
click at [684, 190] on div "Are you sure you want to delete the list "Taebeom"? Cancel Delete" at bounding box center [536, 324] width 1073 height 567
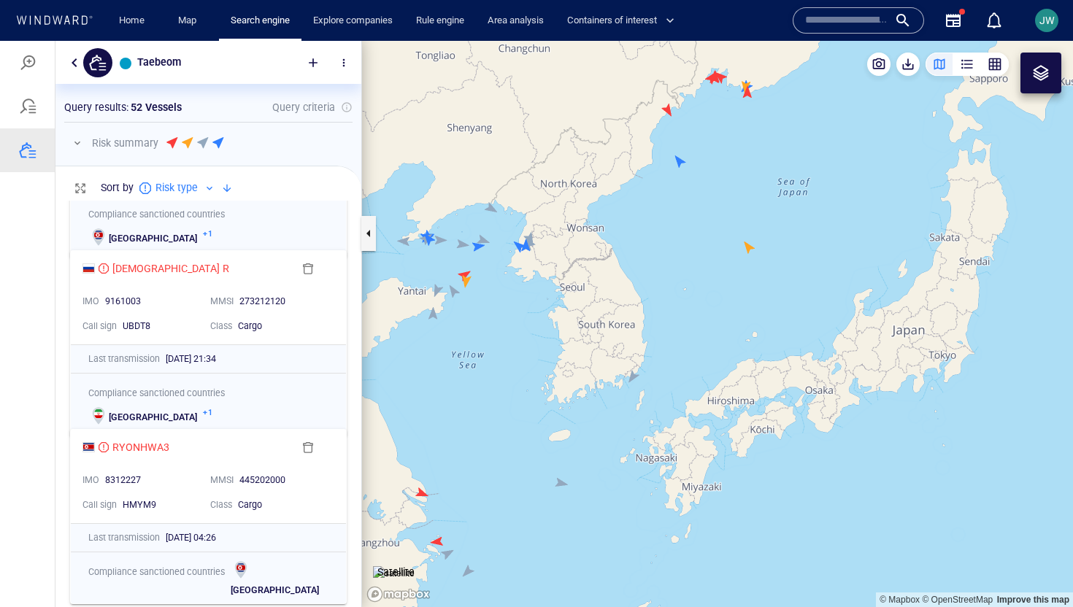
scroll to position [1037, 0]
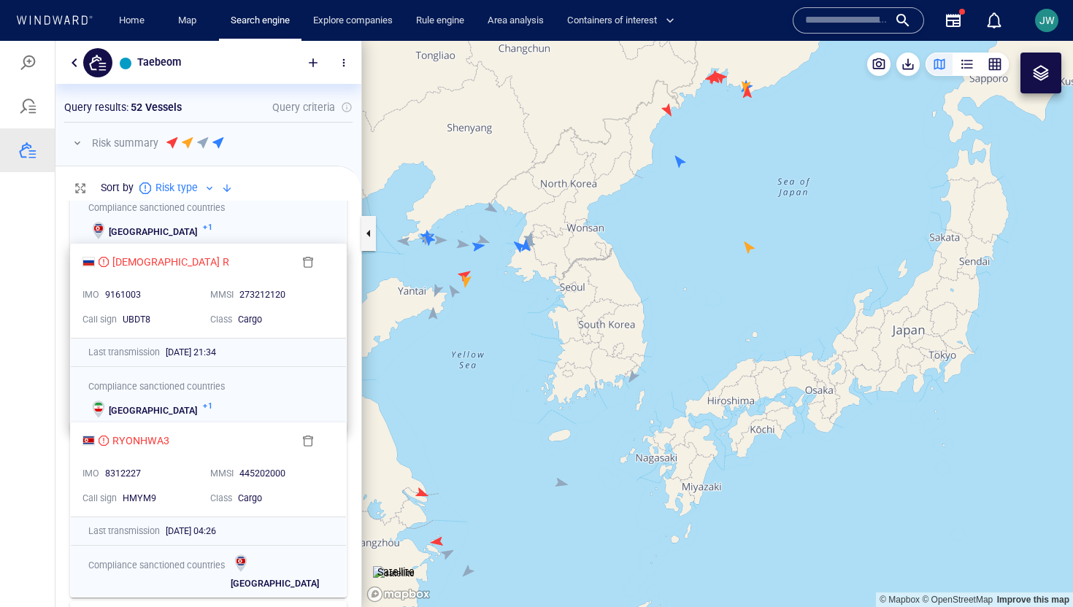
click at [311, 308] on div "Class Cargo" at bounding box center [268, 319] width 128 height 25
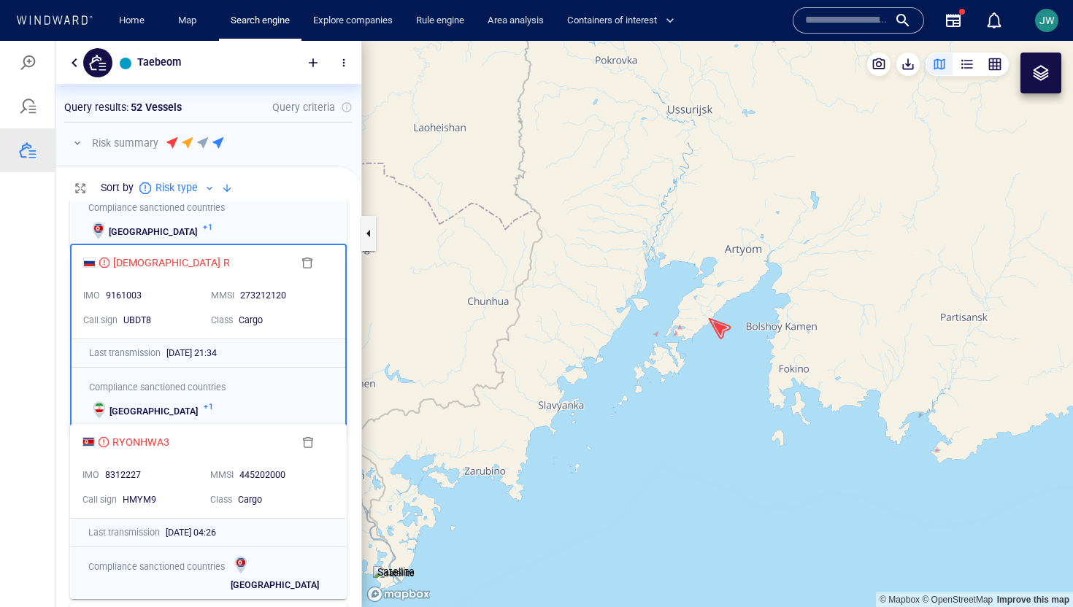
click at [720, 327] on canvas "Map" at bounding box center [717, 324] width 711 height 567
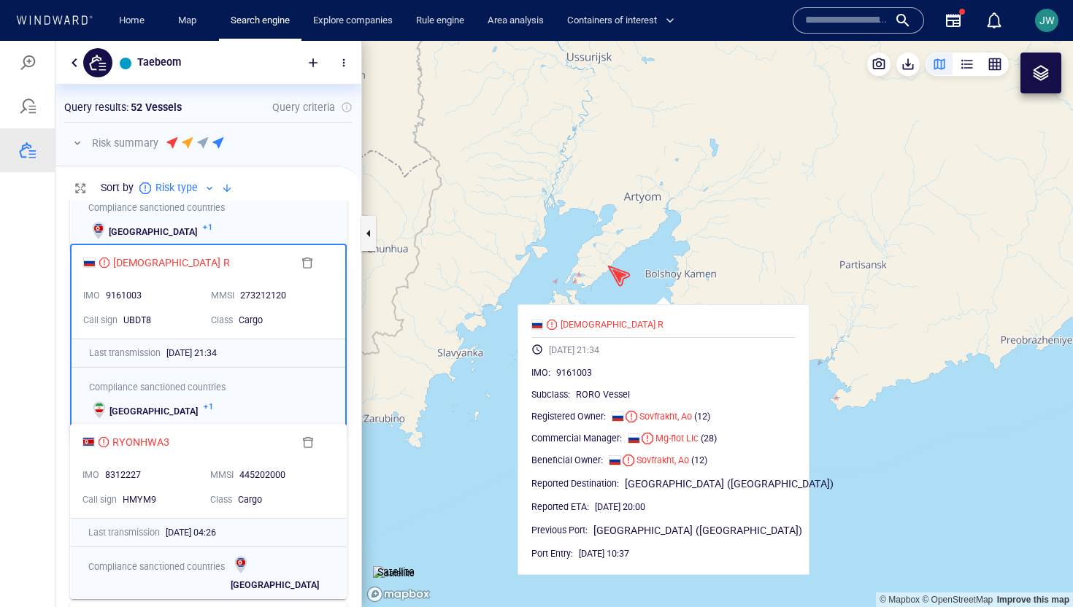
drag, startPoint x: 767, startPoint y: 299, endPoint x: 640, endPoint y: 237, distance: 141.1
click at [639, 237] on canvas "Map" at bounding box center [717, 324] width 711 height 567
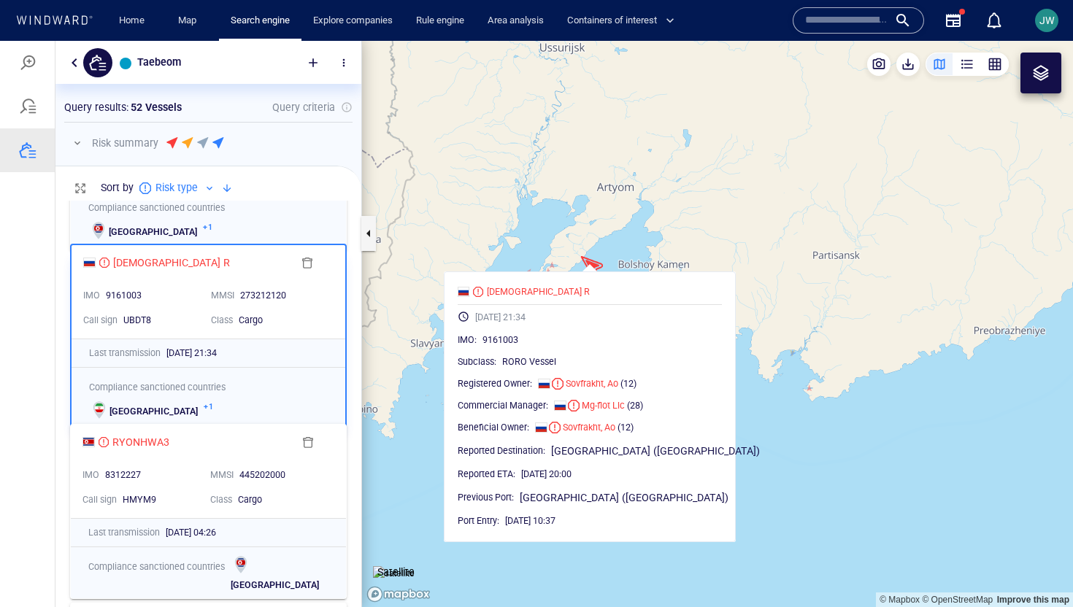
click at [399, 567] on img at bounding box center [394, 574] width 42 height 15
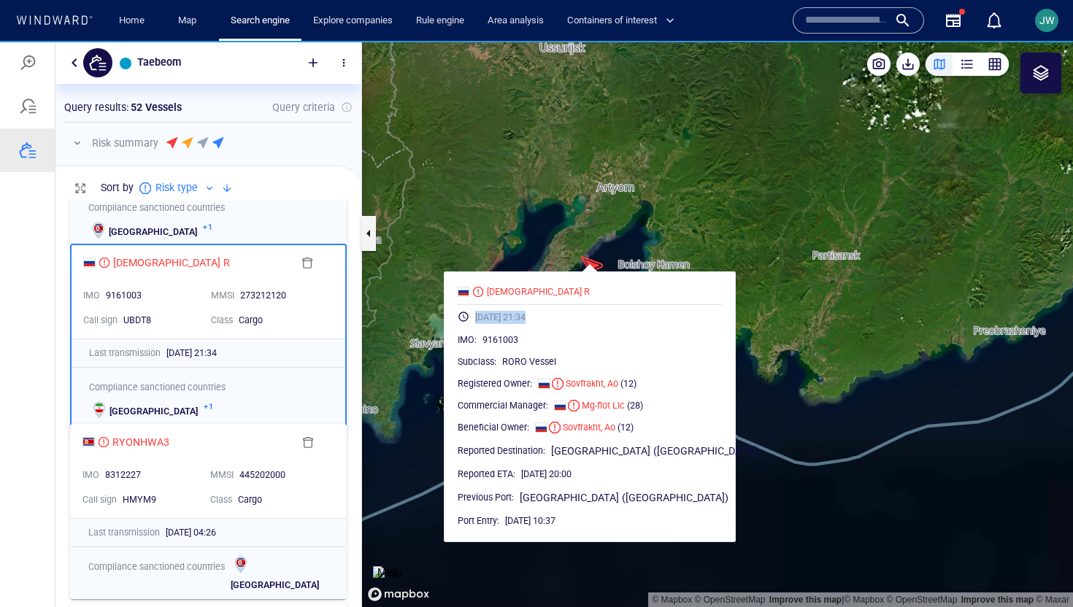
drag, startPoint x: 594, startPoint y: 314, endPoint x: 511, endPoint y: 315, distance: 82.5
click at [510, 315] on div "28/01/2024 21:34" at bounding box center [590, 319] width 276 height 28
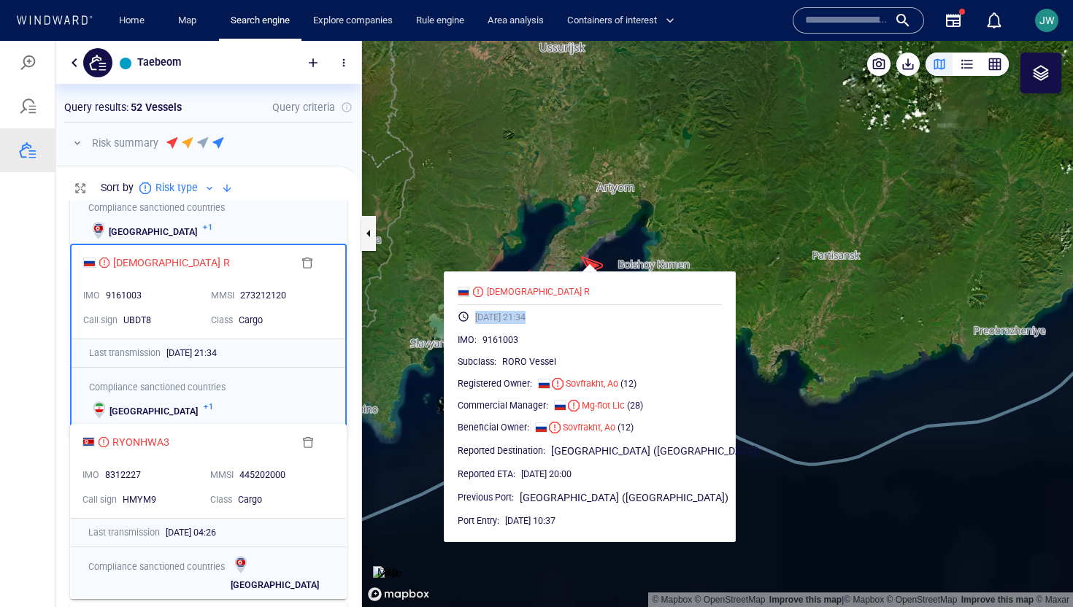
click at [605, 260] on canvas "Map" at bounding box center [717, 324] width 711 height 567
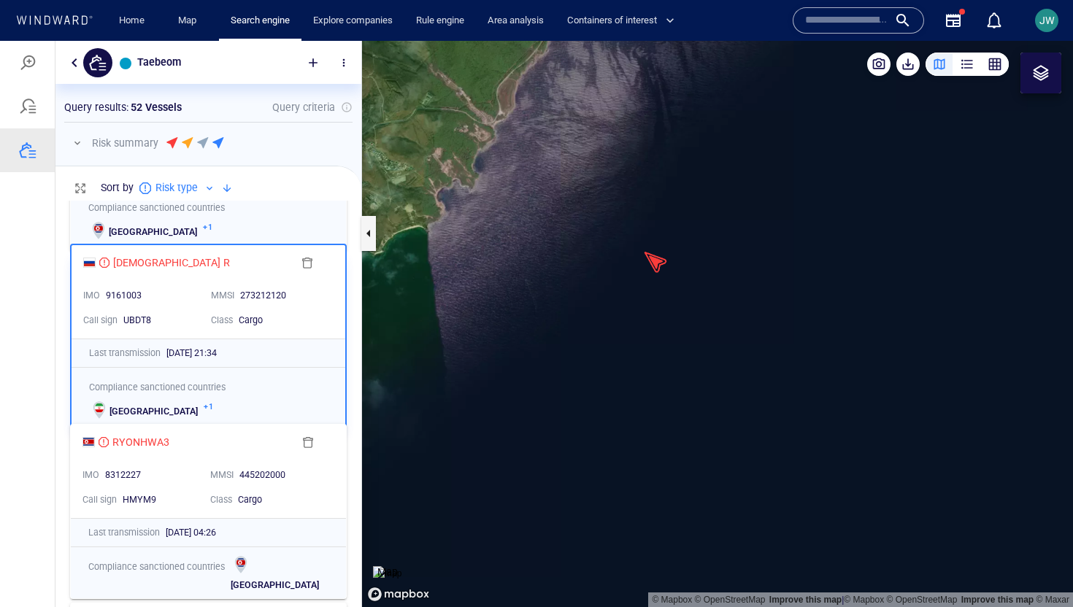
click at [649, 260] on canvas "Map" at bounding box center [717, 324] width 711 height 567
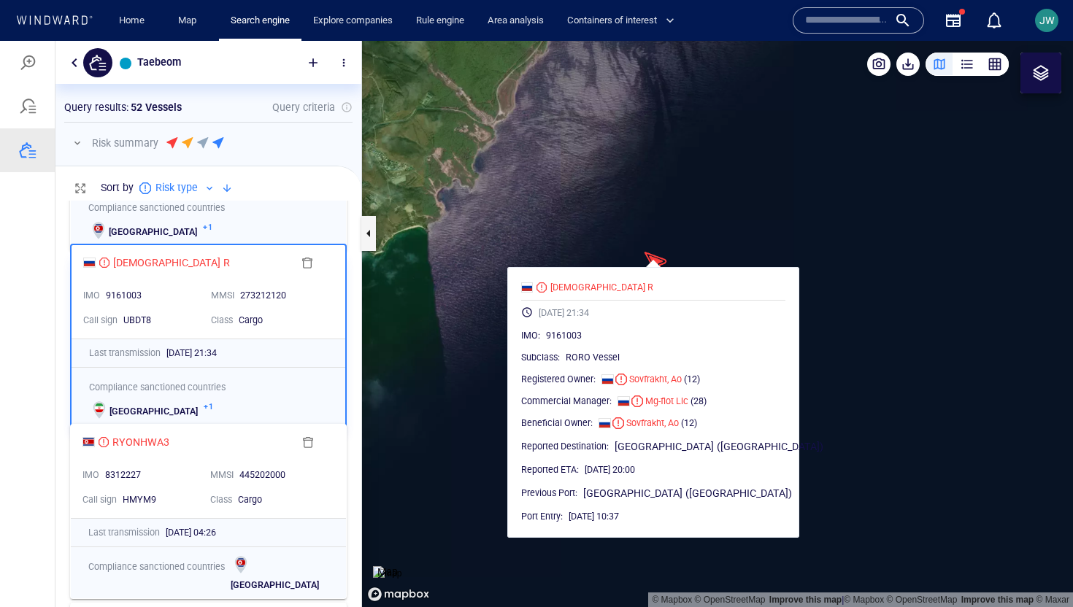
click at [477, 210] on canvas "Map" at bounding box center [717, 324] width 711 height 567
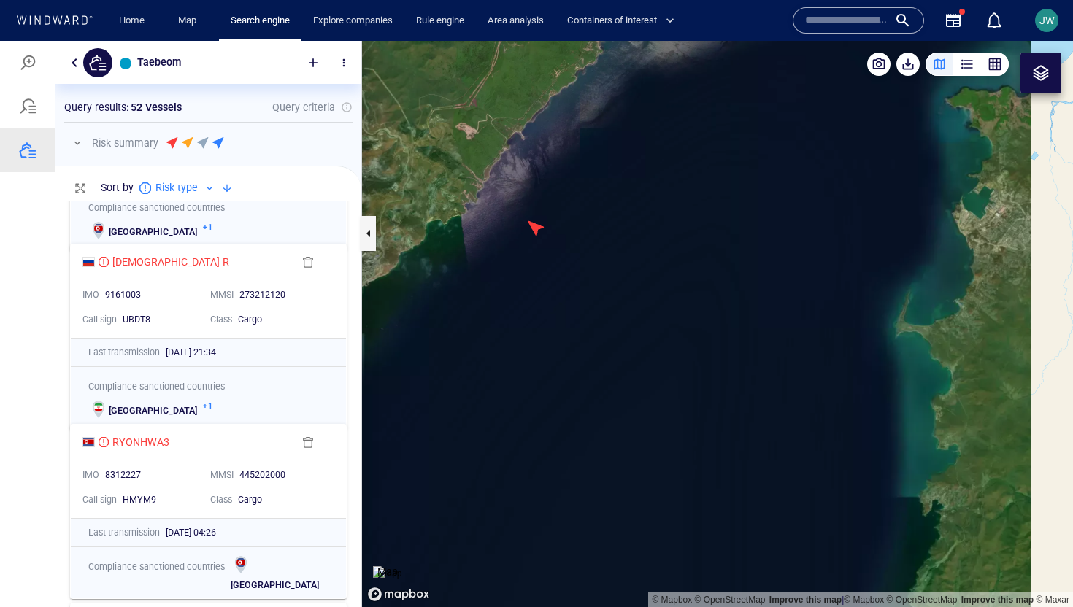
drag, startPoint x: 441, startPoint y: 297, endPoint x: 594, endPoint y: 317, distance: 154.6
click at [595, 317] on canvas "Map" at bounding box center [717, 324] width 711 height 567
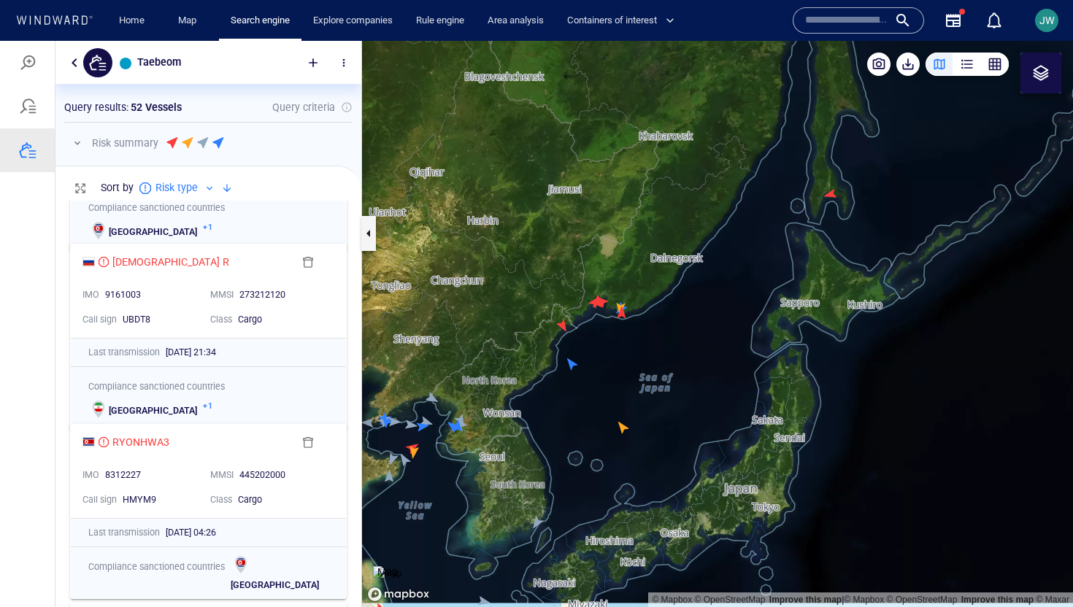
drag, startPoint x: 594, startPoint y: 408, endPoint x: 670, endPoint y: 259, distance: 167.5
click at [671, 258] on canvas "Map" at bounding box center [717, 324] width 711 height 567
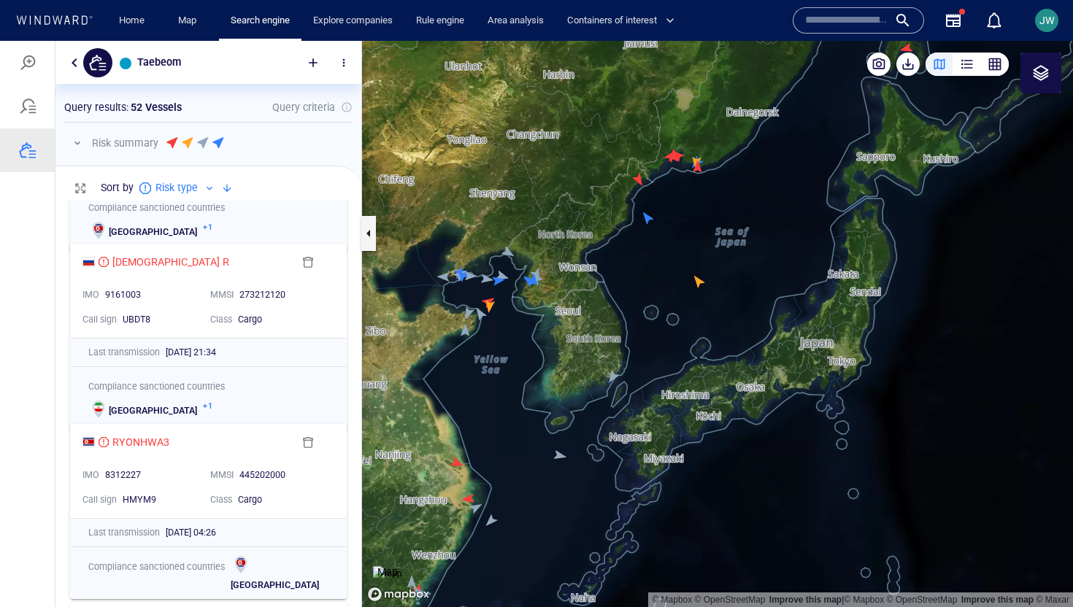
click at [999, 69] on div "button" at bounding box center [995, 64] width 15 height 15
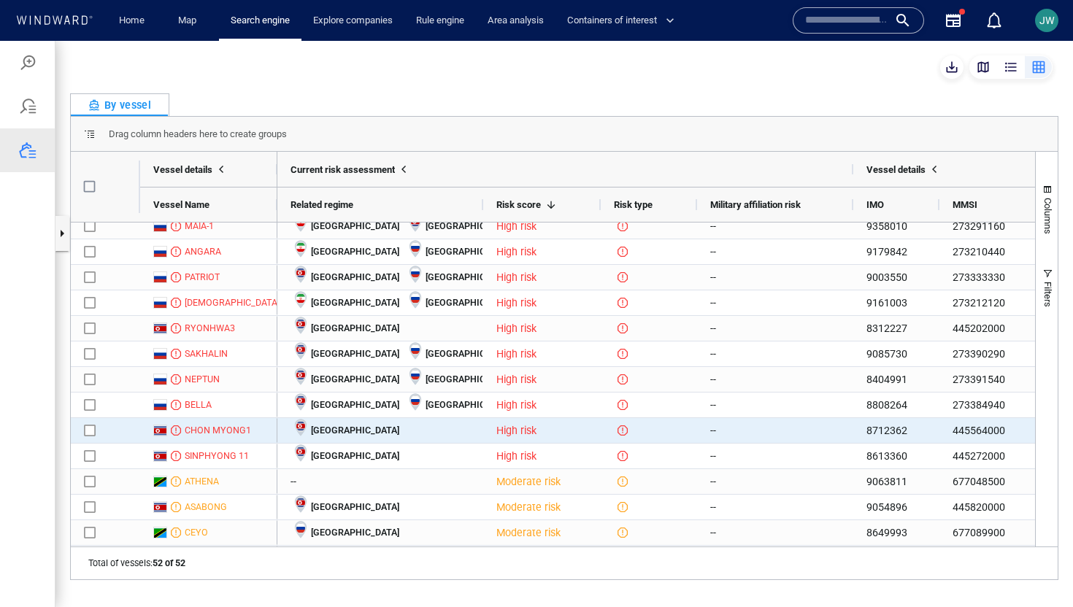
scroll to position [0, 0]
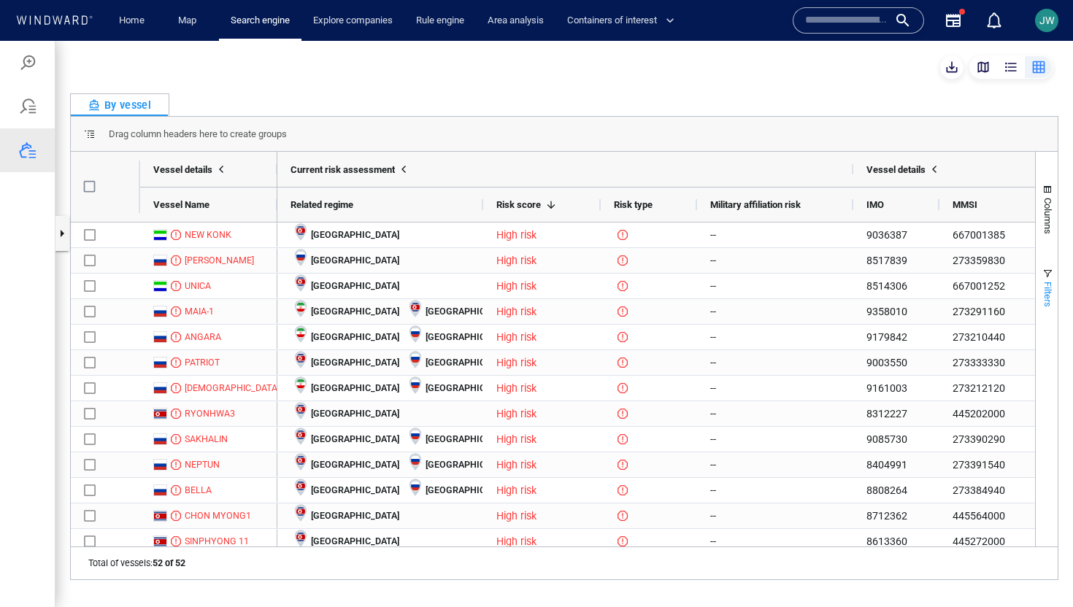
click at [1037, 296] on button "Filters" at bounding box center [1047, 287] width 22 height 79
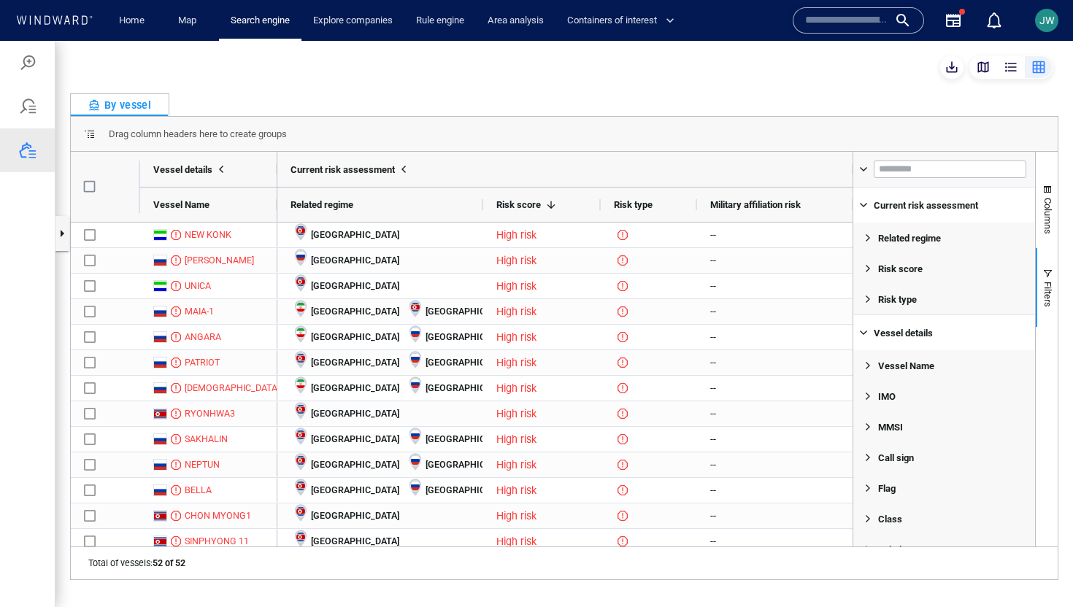
click at [937, 271] on div "Risk score" at bounding box center [946, 269] width 177 height 26
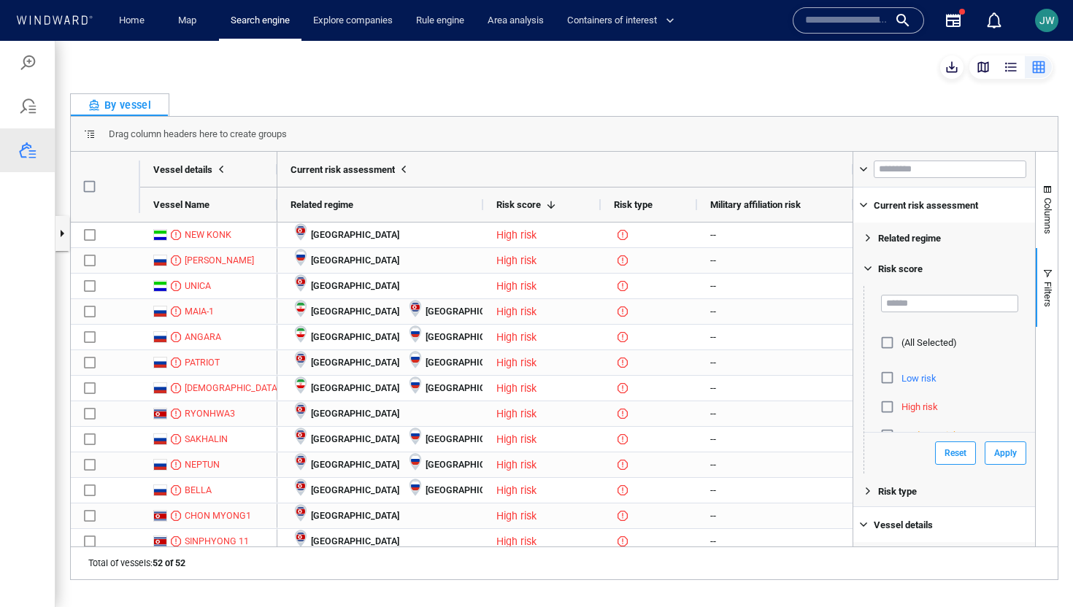
click at [892, 270] on span "Risk score" at bounding box center [900, 269] width 45 height 11
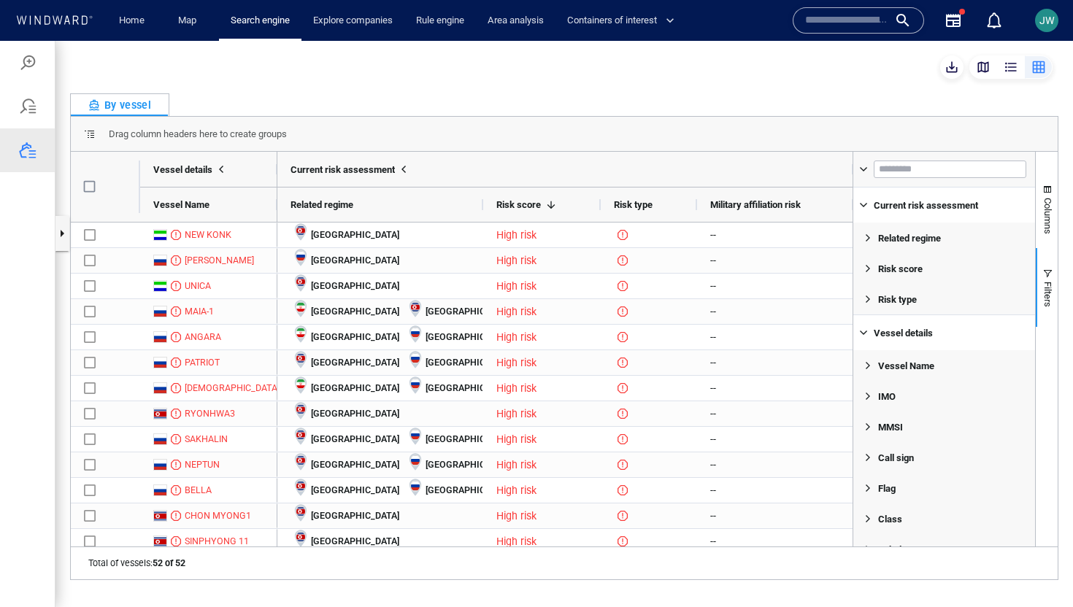
click at [892, 270] on span "Risk score" at bounding box center [900, 269] width 45 height 11
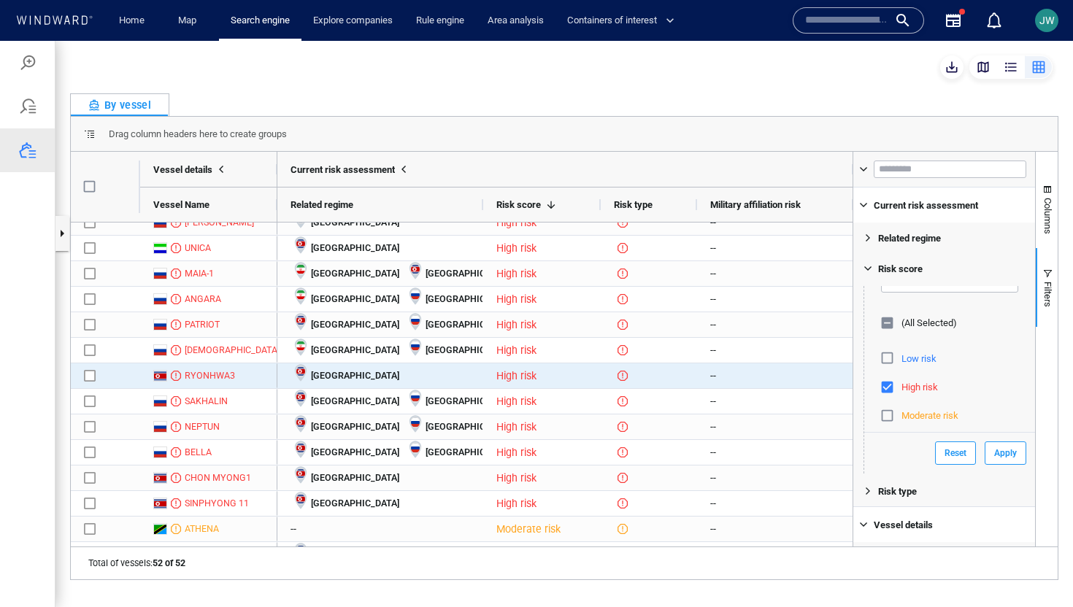
scroll to position [85, 0]
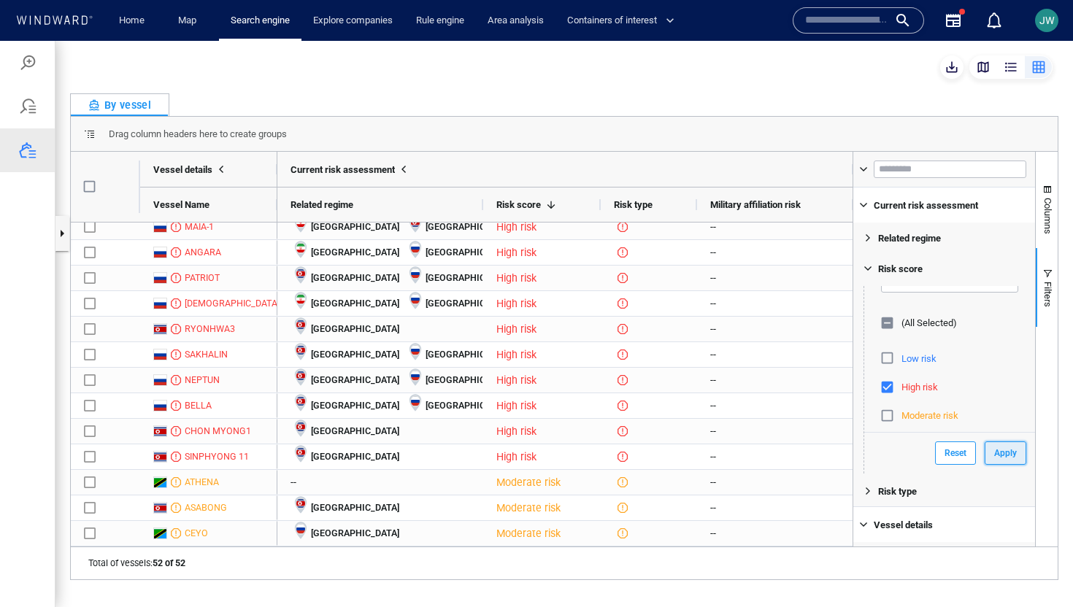
click at [1019, 461] on button "Apply" at bounding box center [1006, 453] width 42 height 23
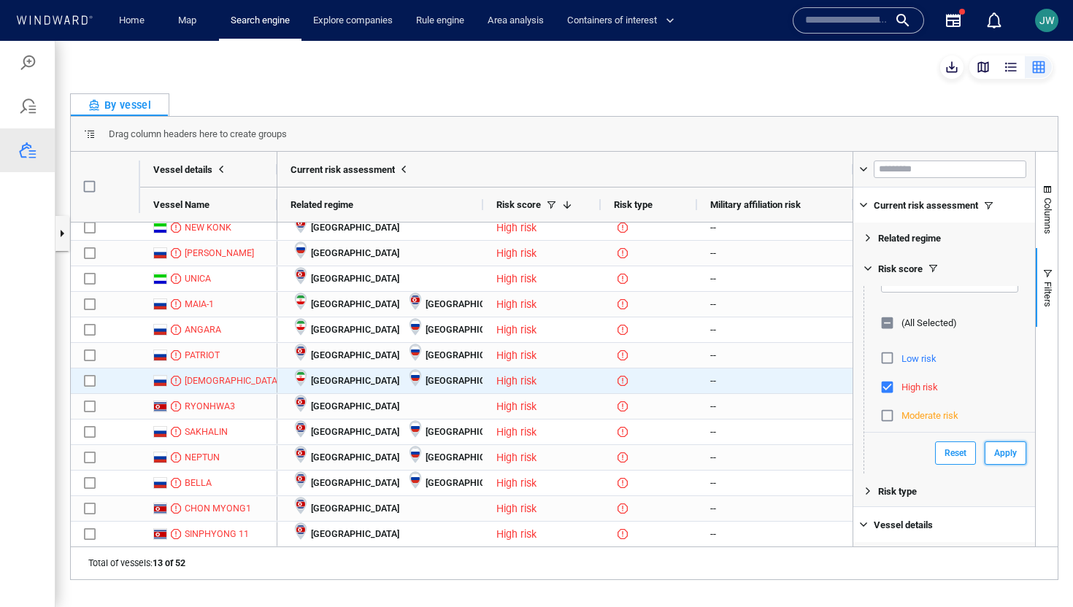
scroll to position [0, 0]
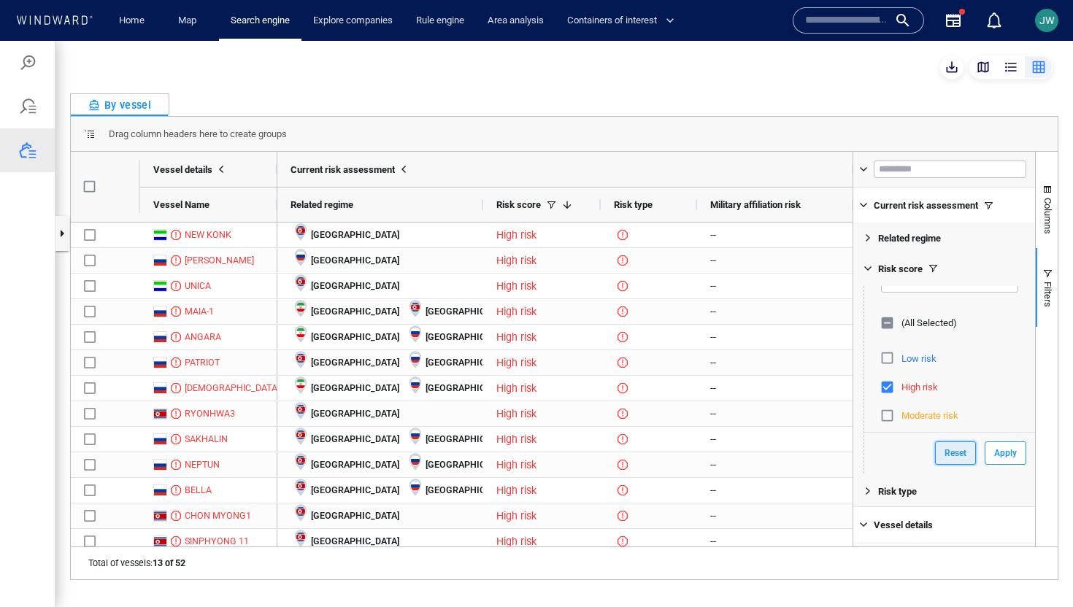
click at [948, 456] on button "Reset" at bounding box center [955, 453] width 41 height 23
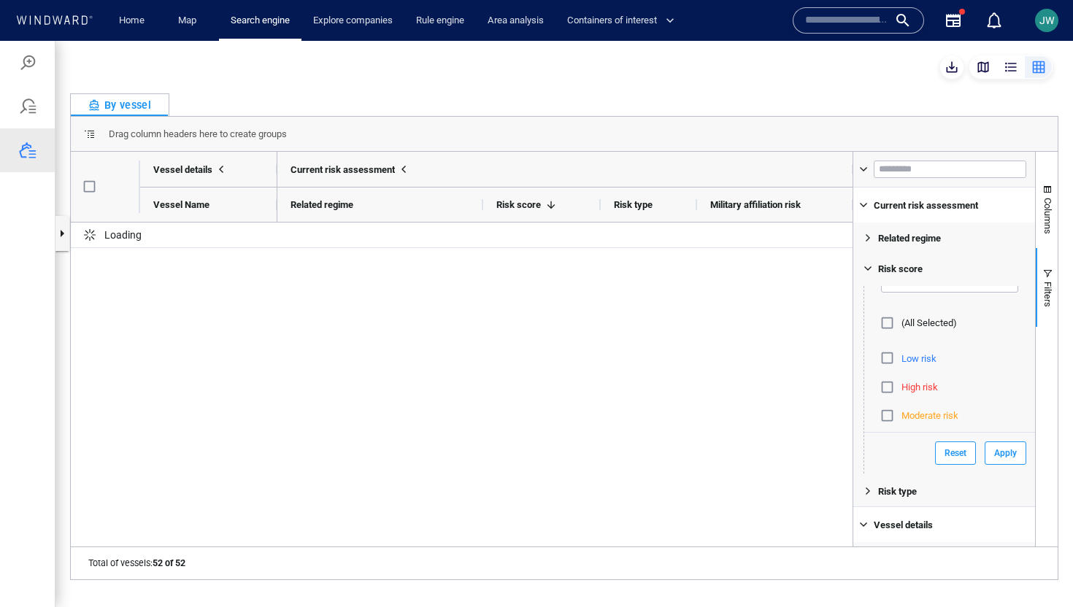
click at [1007, 104] on div "By vessel" at bounding box center [564, 104] width 989 height 23
click at [1052, 202] on span "Columns" at bounding box center [1048, 216] width 11 height 37
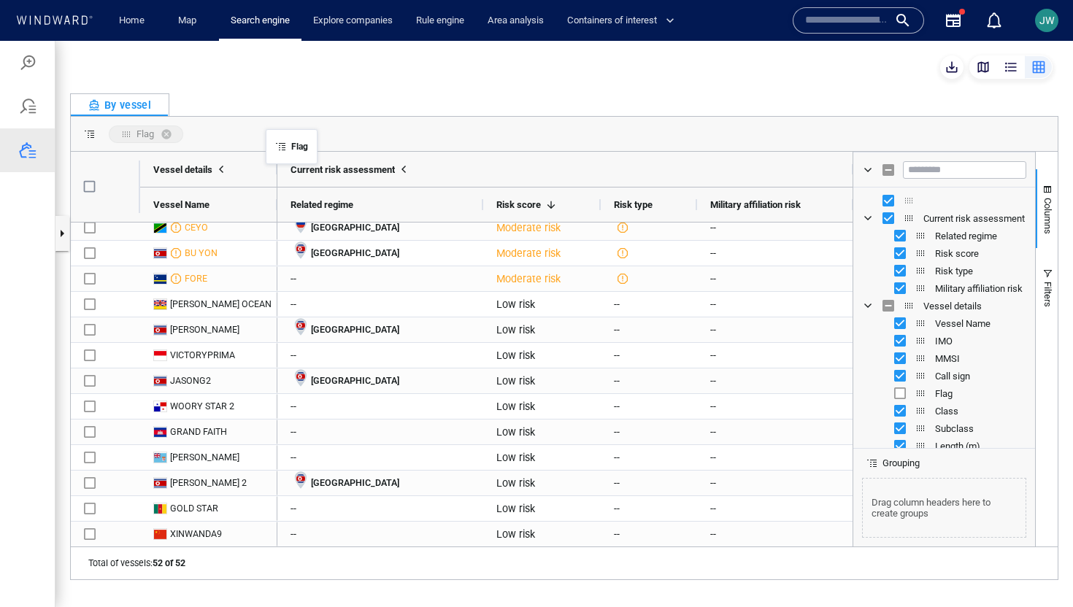
drag, startPoint x: 919, startPoint y: 396, endPoint x: 275, endPoint y: 133, distance: 696.2
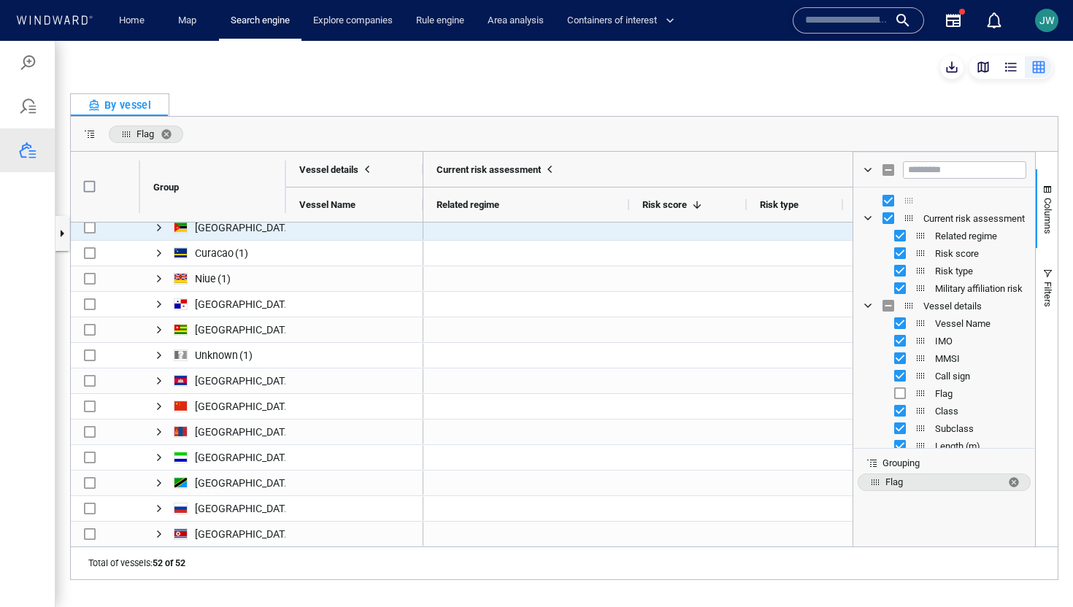
click at [594, 275] on div "Press SPACE to select this row." at bounding box center [526, 278] width 206 height 25
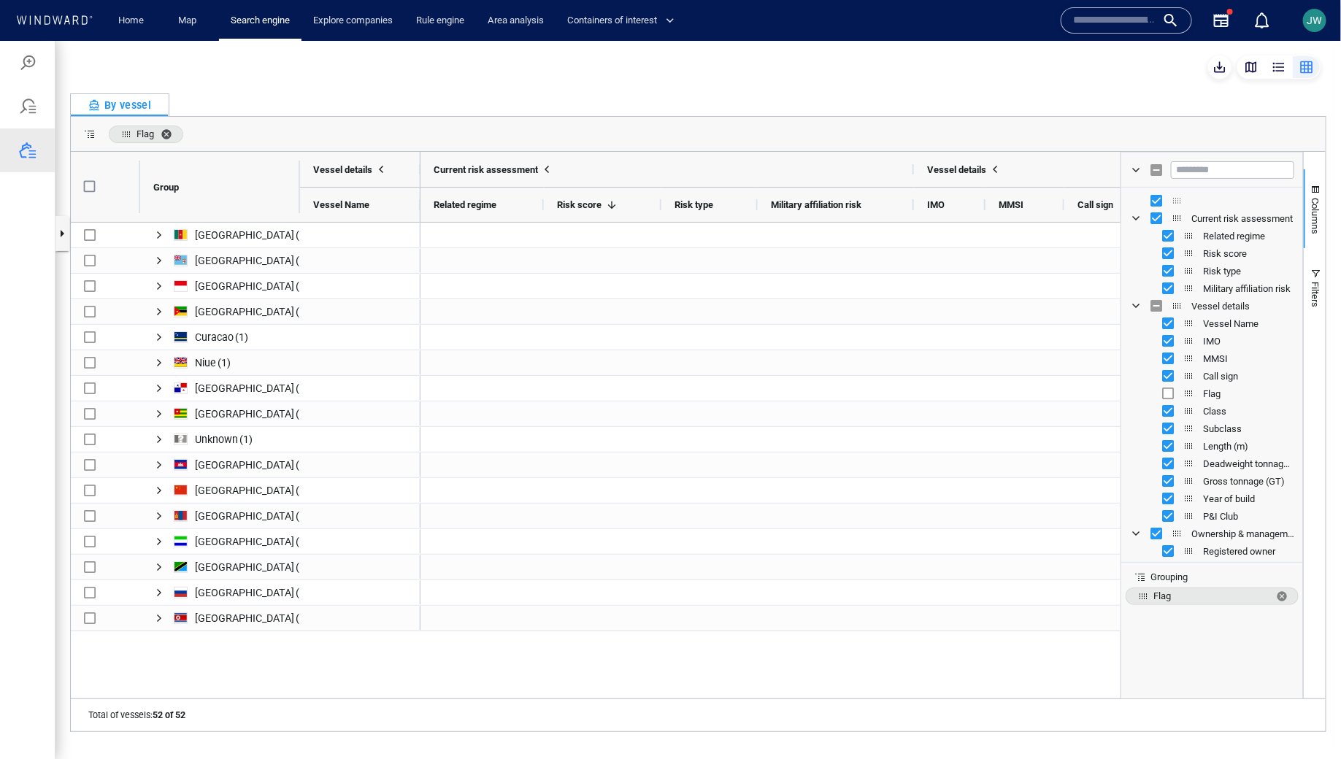
click at [164, 131] on span "Flag. Press ENTER to sort. Press DELETE to remove" at bounding box center [170, 134] width 18 height 12
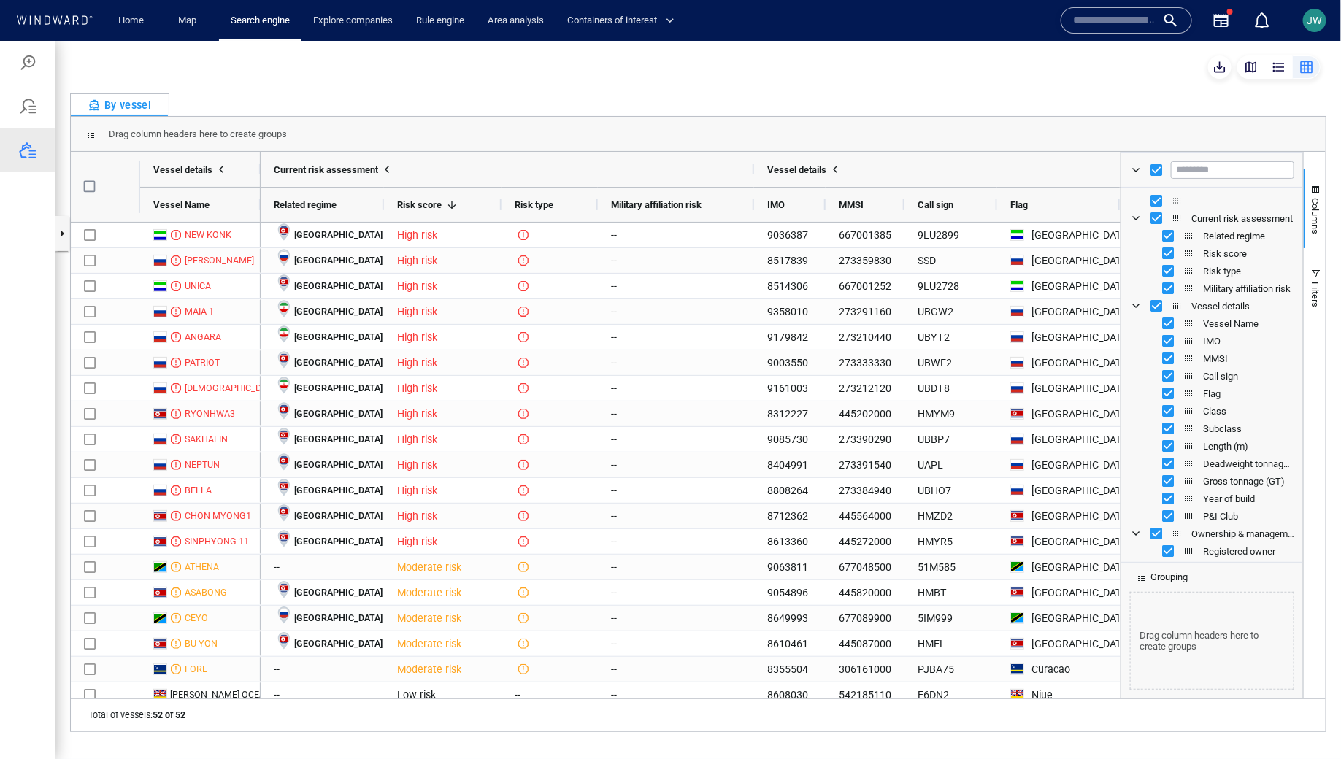
click at [1060, 120] on div "Drag column headers here to create groups" at bounding box center [698, 133] width 1255 height 35
click at [1072, 285] on button "Filters" at bounding box center [1315, 286] width 22 height 79
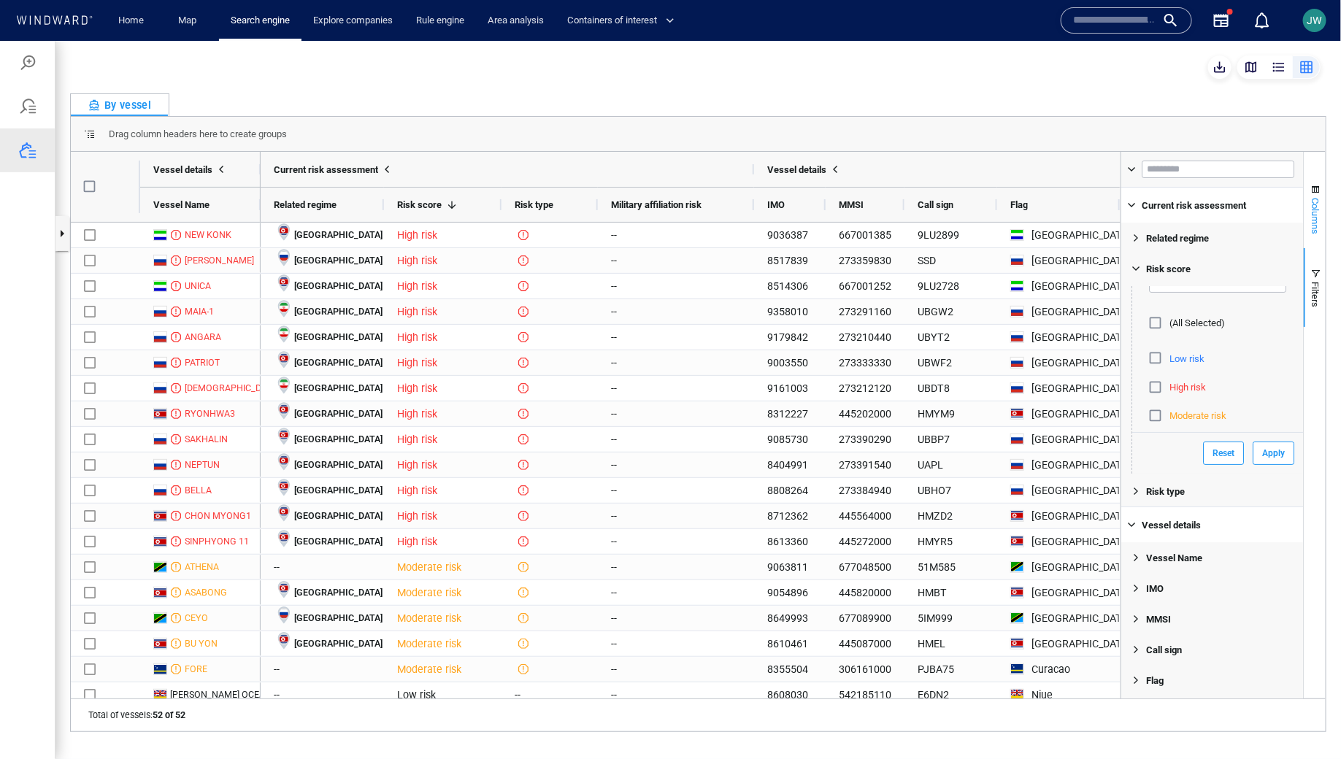
click at [1072, 231] on span "Columns" at bounding box center [1315, 215] width 11 height 37
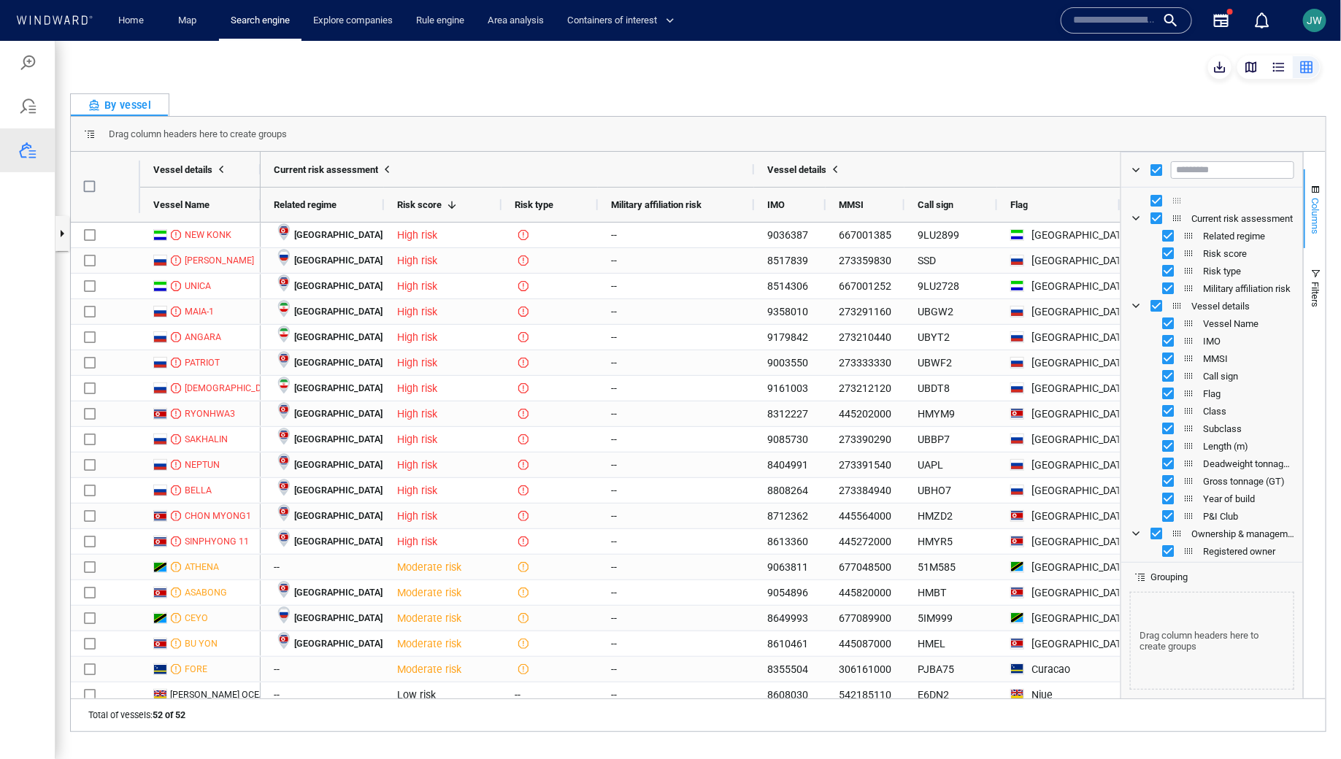
click at [1072, 226] on span "Columns" at bounding box center [1315, 215] width 11 height 37
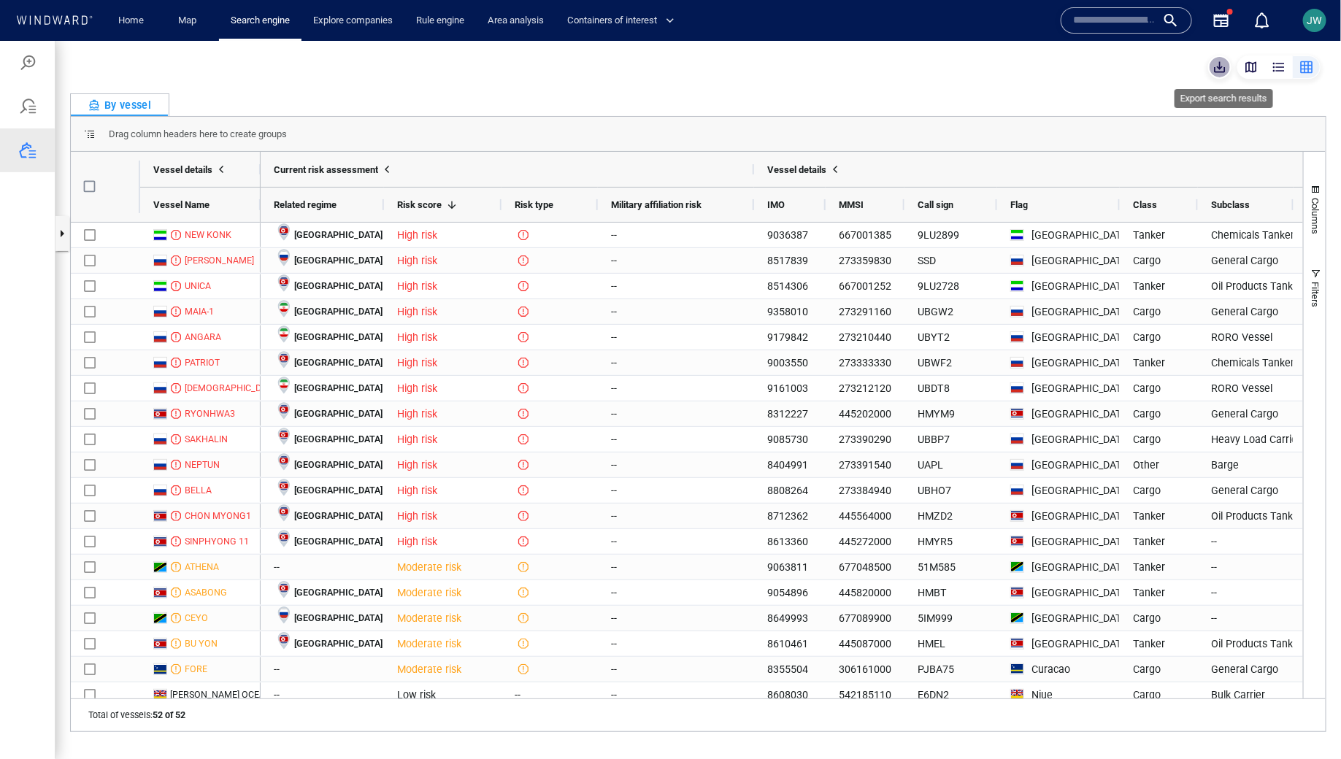
click at [1072, 72] on span "button" at bounding box center [1220, 66] width 15 height 15
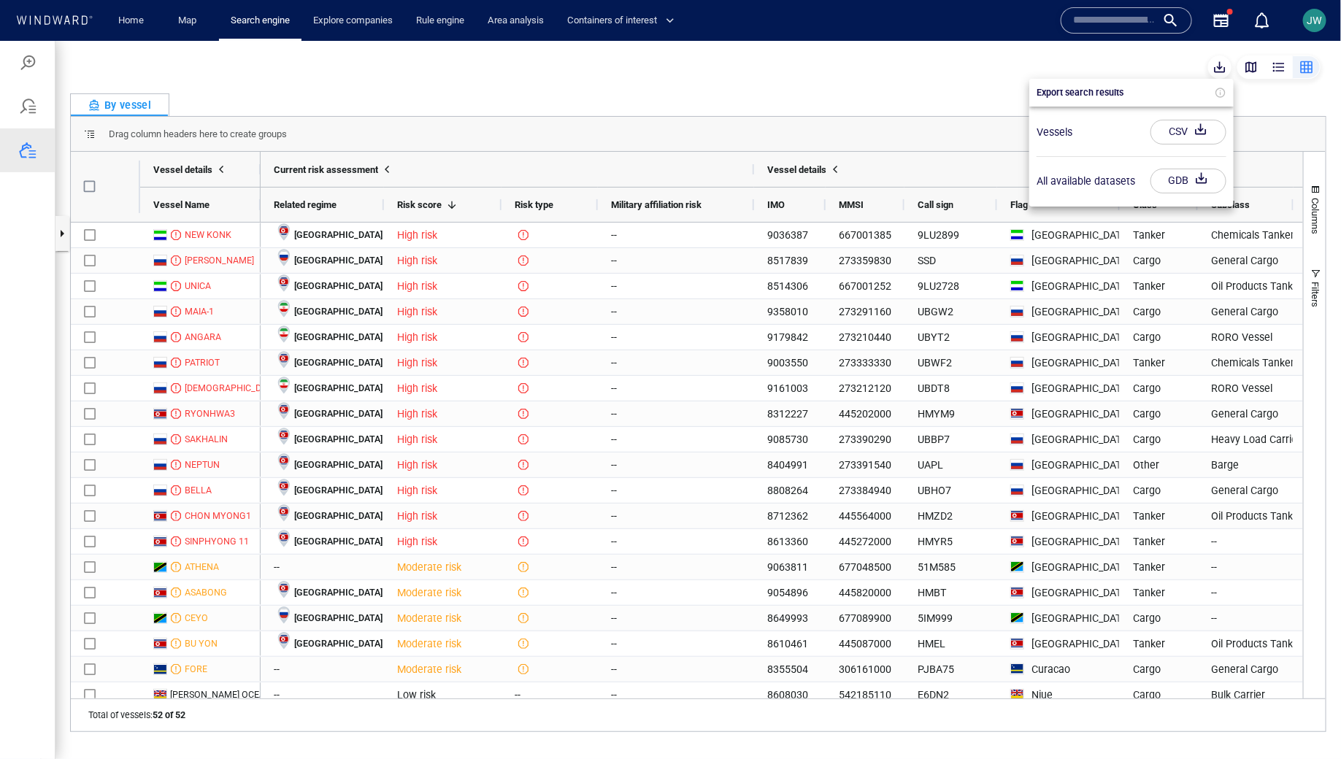
click at [1072, 65] on div at bounding box center [670, 399] width 1341 height 718
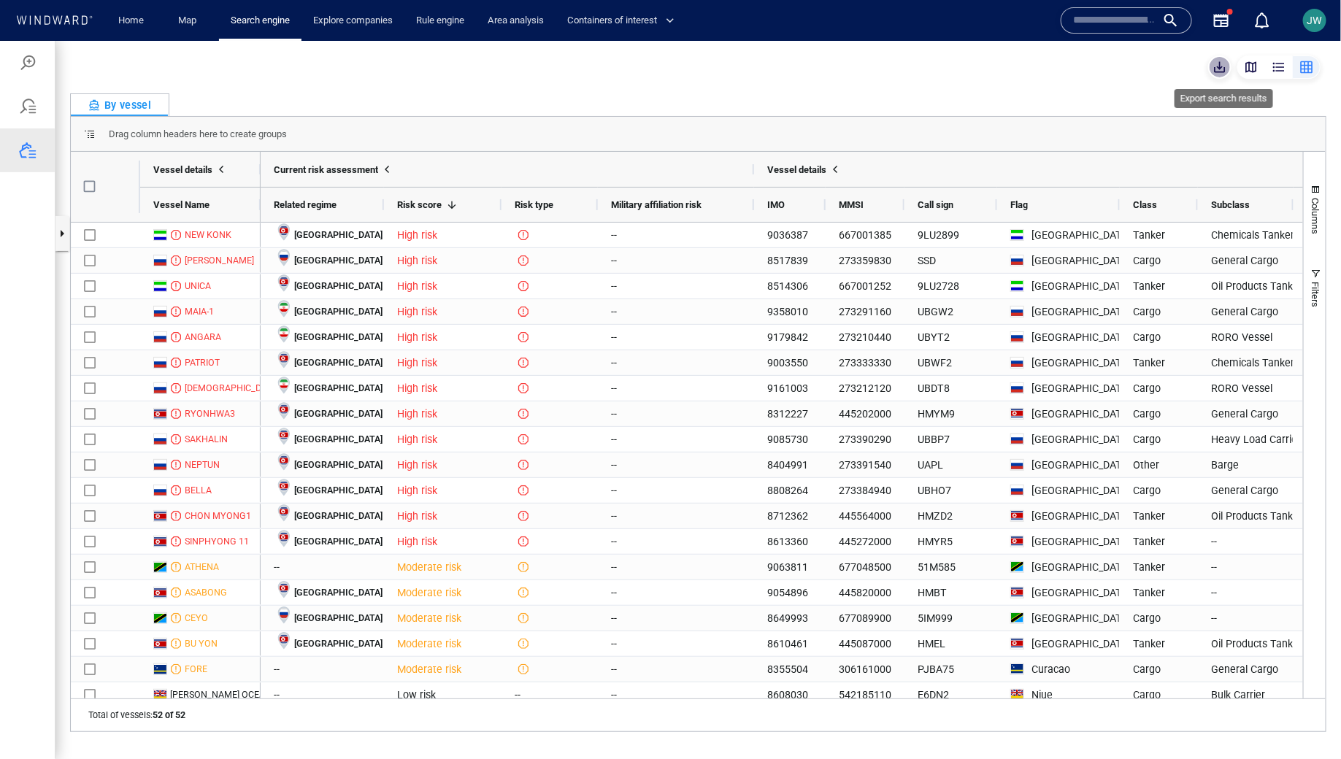
click at [1072, 67] on span "button" at bounding box center [1220, 66] width 15 height 15
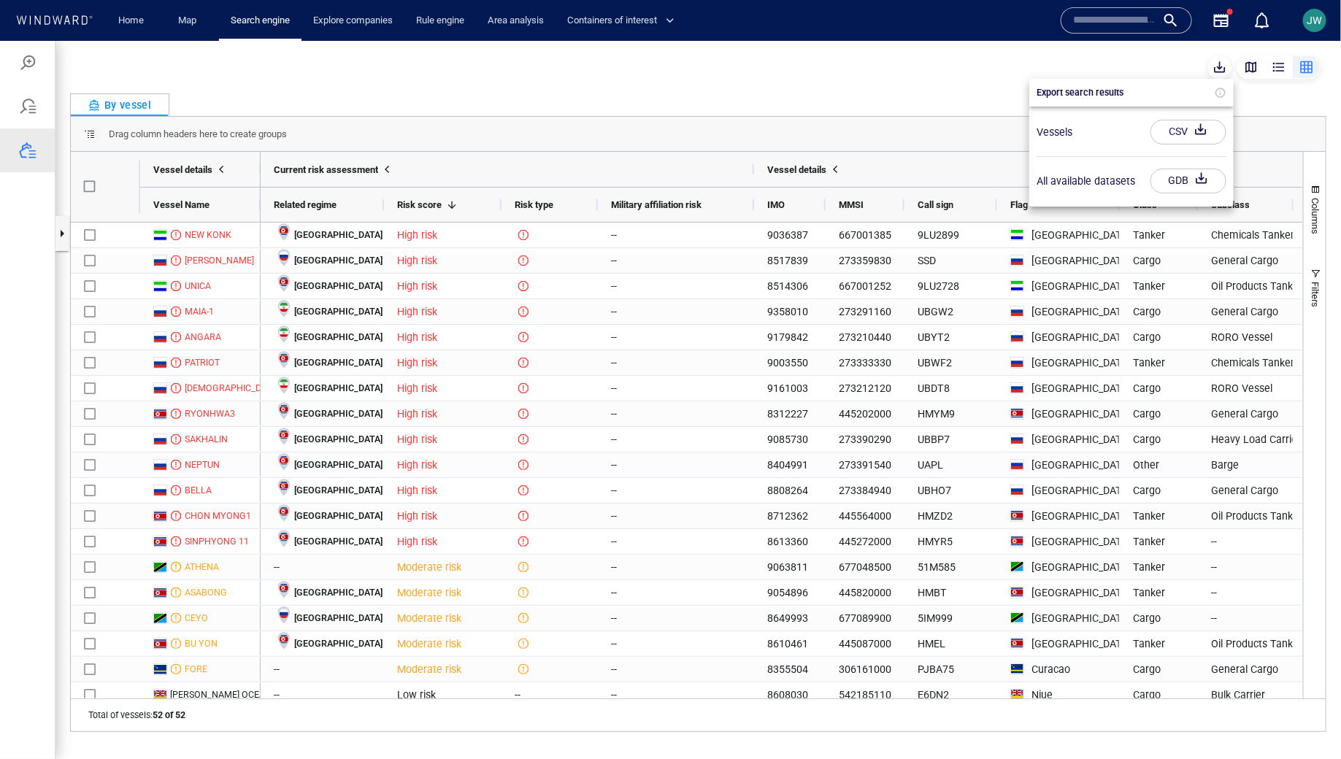
click at [1072, 180] on div "All available datasets" at bounding box center [1086, 181] width 99 height 18
click at [1072, 185] on div "button" at bounding box center [1201, 180] width 20 height 26
click at [1072, 128] on div "button" at bounding box center [1201, 131] width 20 height 26
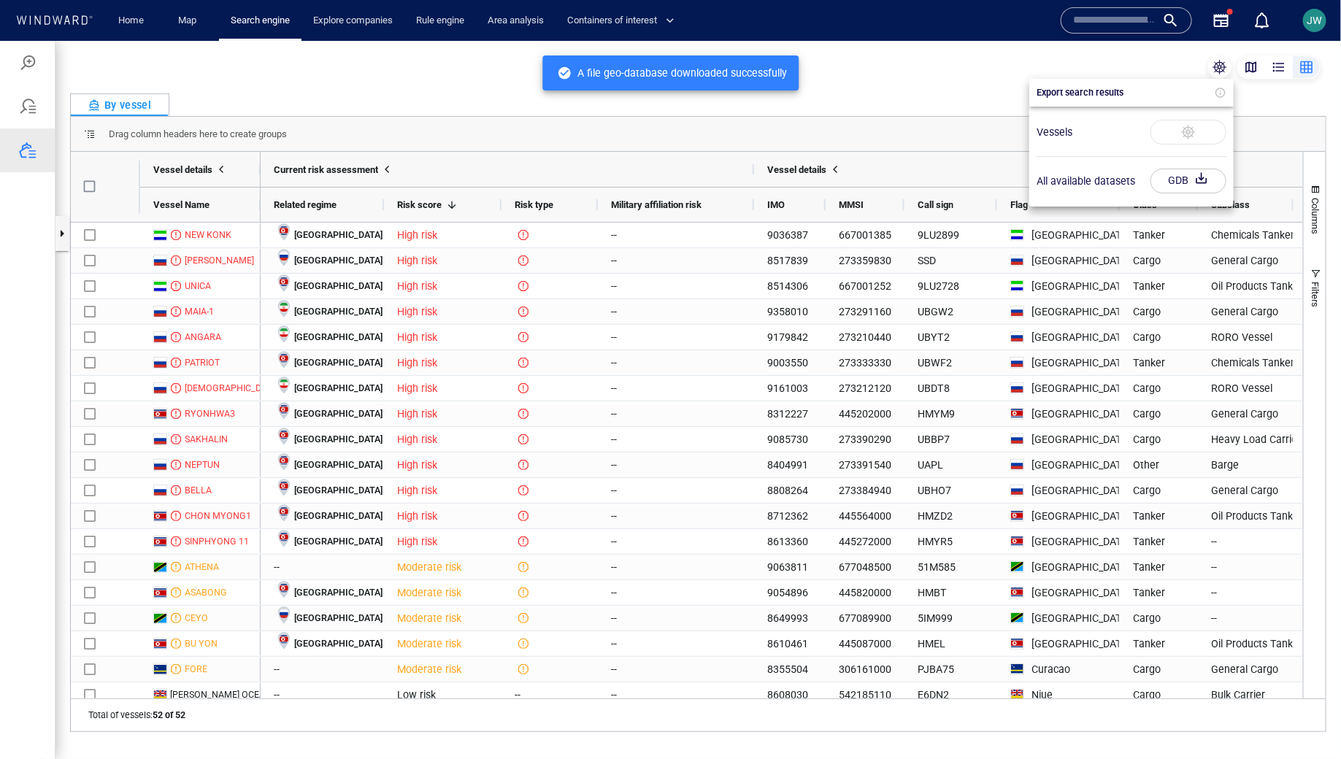
click at [823, 105] on div at bounding box center [670, 399] width 1341 height 718
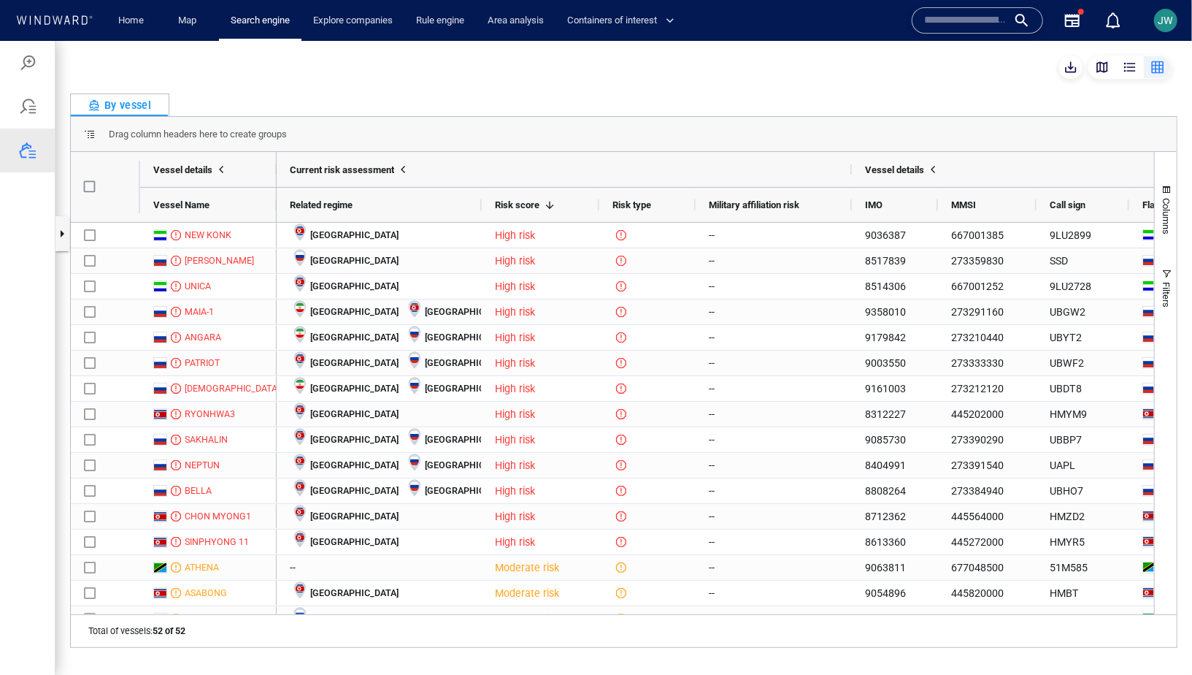
scroll to position [1, 0]
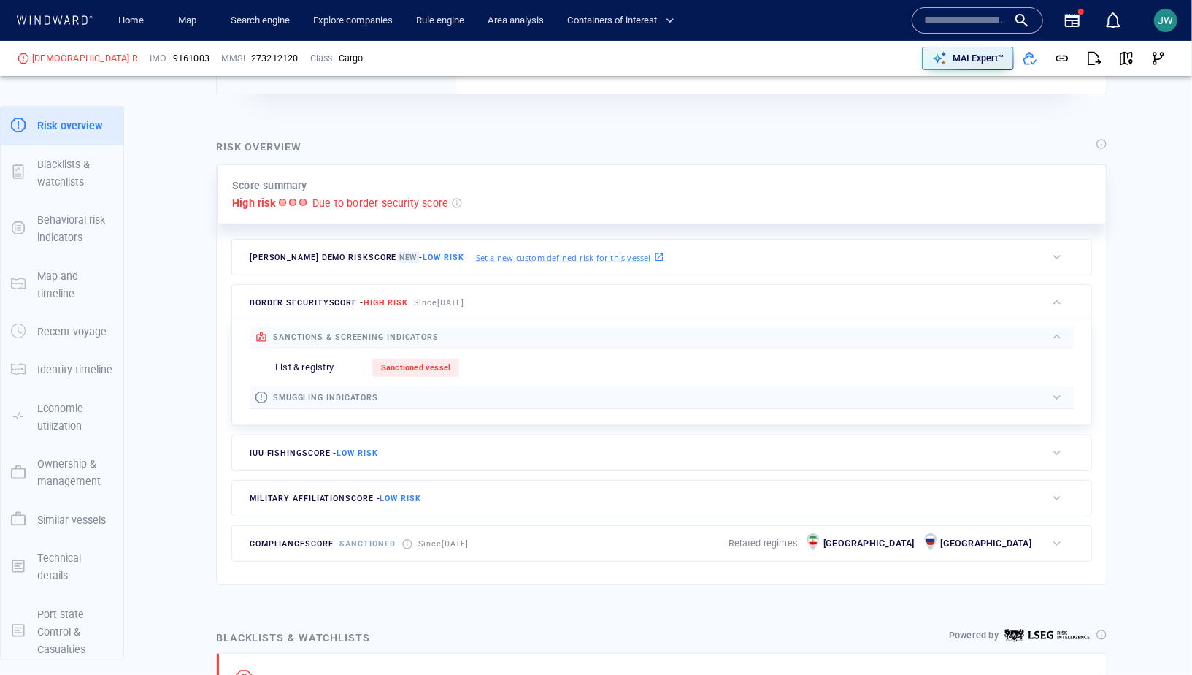
scroll to position [296, 0]
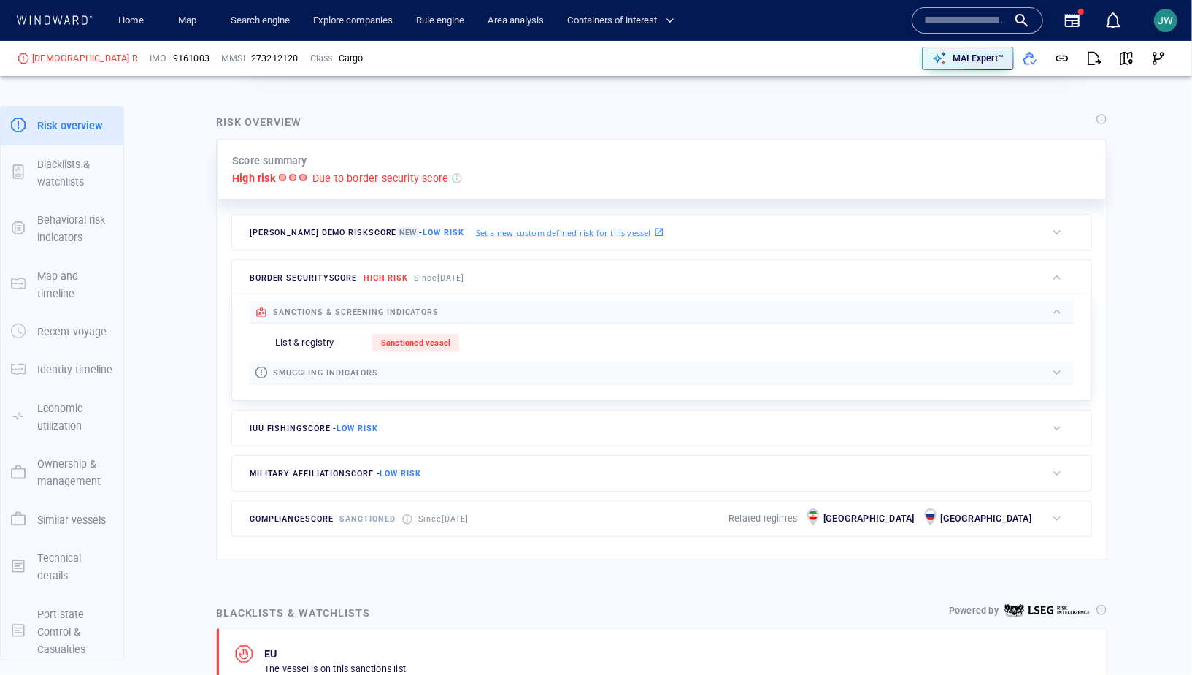
click at [1059, 513] on div "button" at bounding box center [1057, 518] width 15 height 15
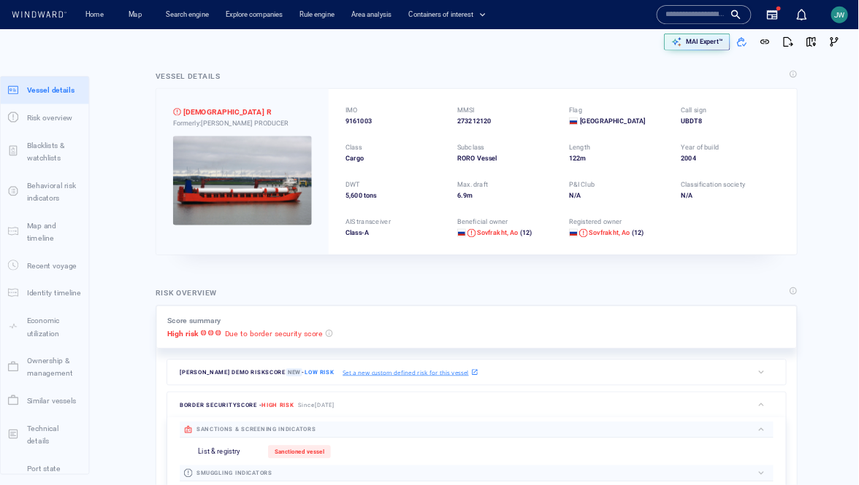
scroll to position [0, 0]
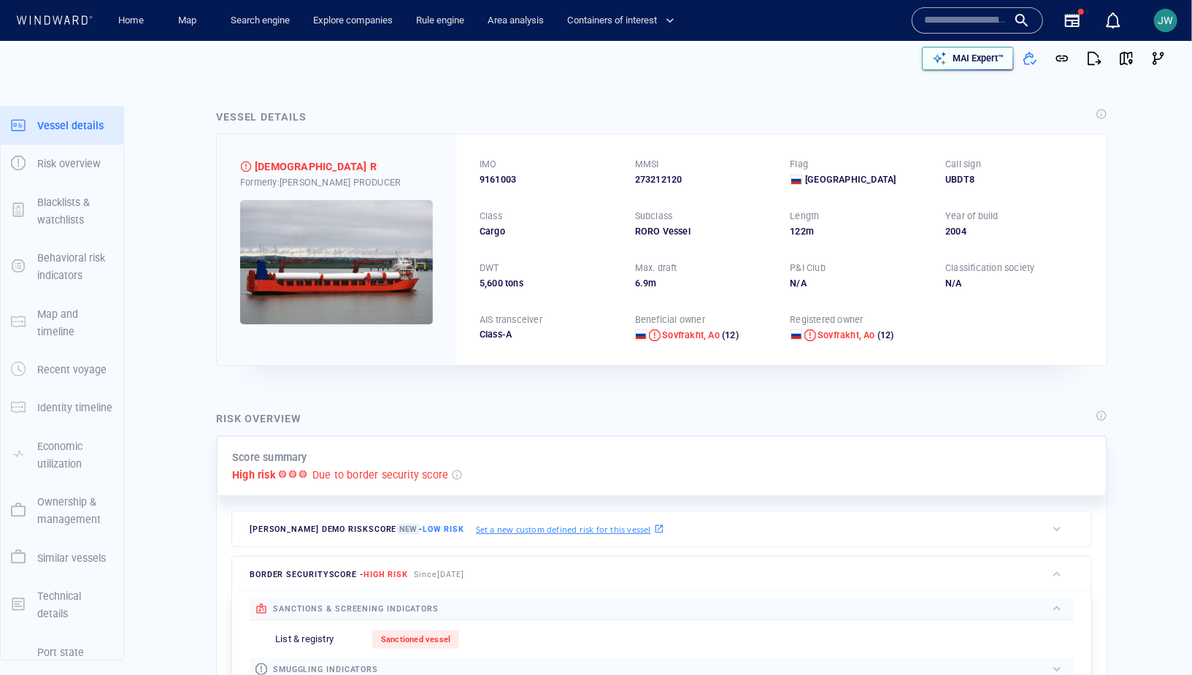
click at [959, 64] on p "MAI Expert™" at bounding box center [978, 58] width 51 height 13
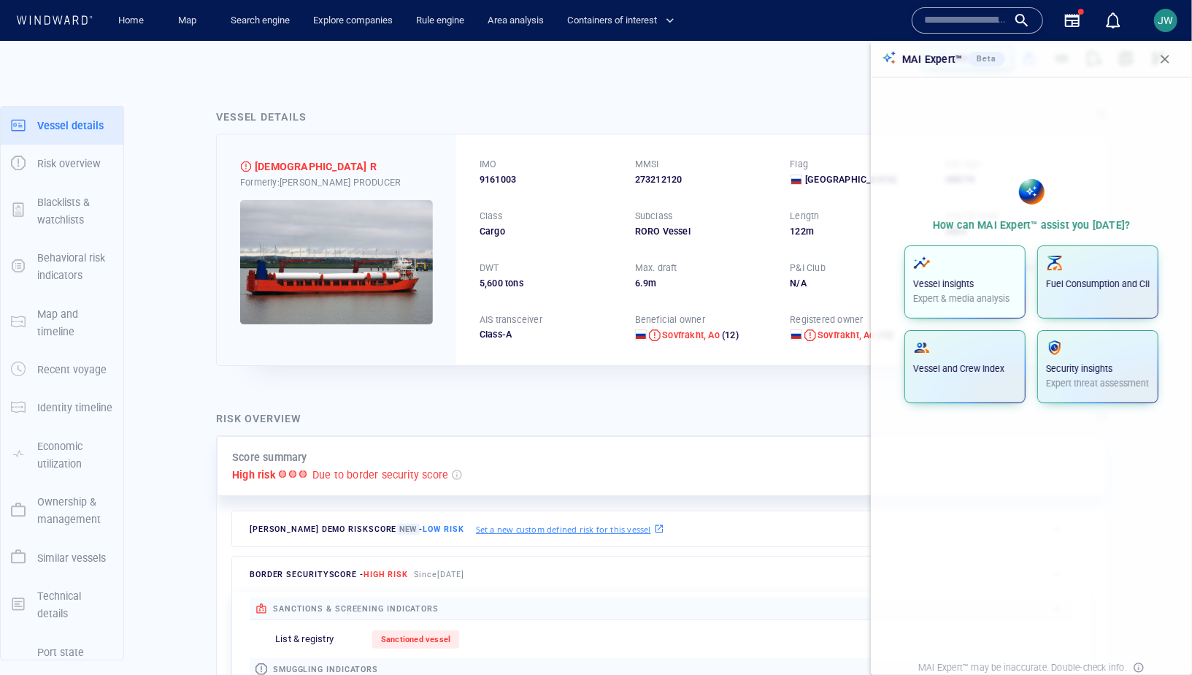
click at [986, 294] on p "Expert & media analysis" at bounding box center [965, 298] width 104 height 13
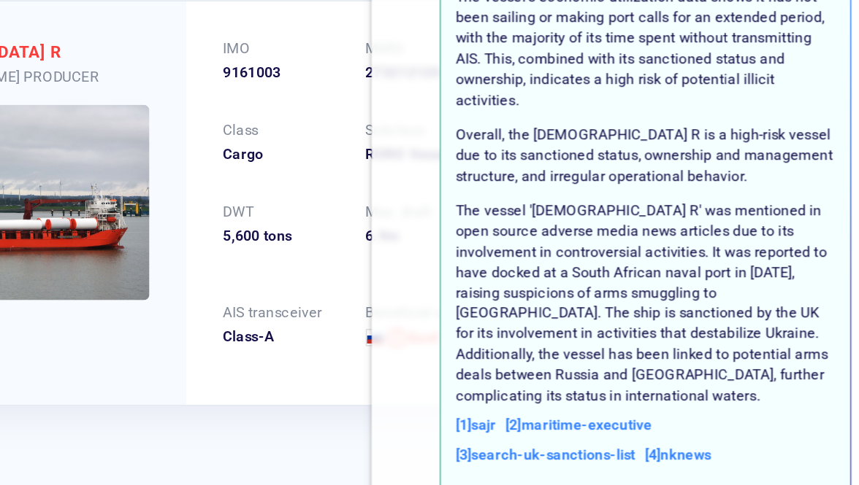
scroll to position [272, 0]
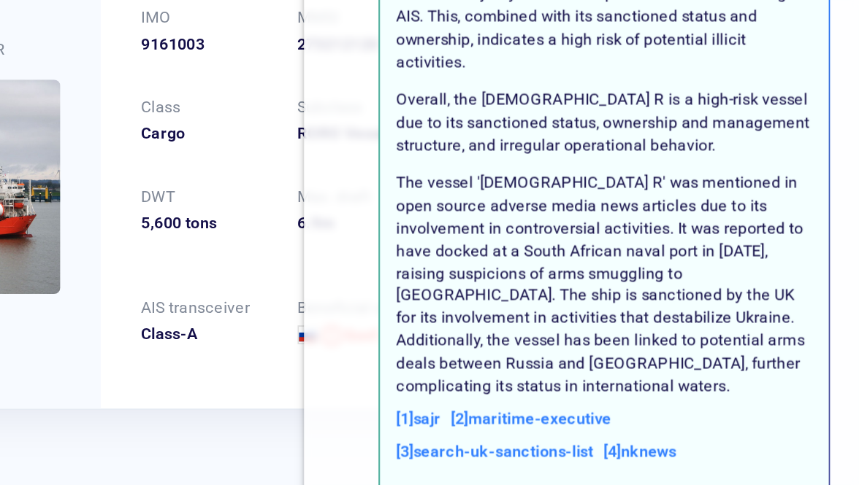
click at [606, 253] on p "The vessel 'LADY R' was mentioned in open source adverse media news articles du…" at bounding box center [711, 318] width 241 height 131
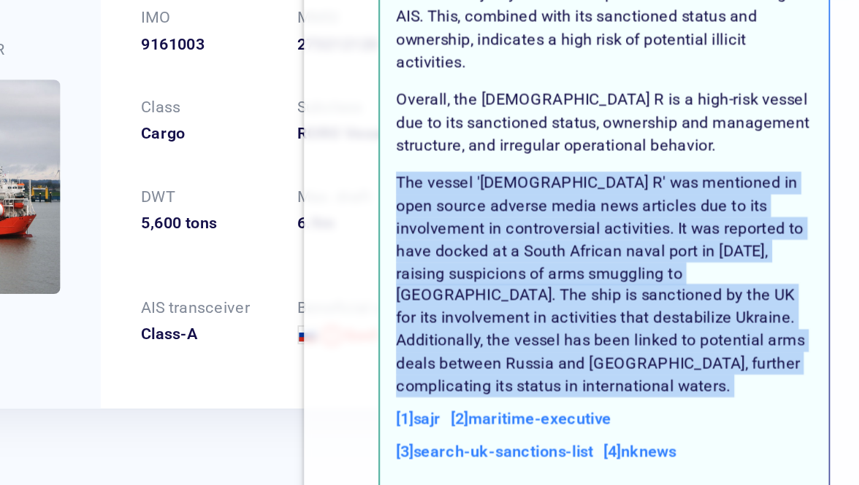
click at [606, 253] on p "The vessel 'LADY R' was mentioned in open source adverse media news articles du…" at bounding box center [711, 318] width 241 height 131
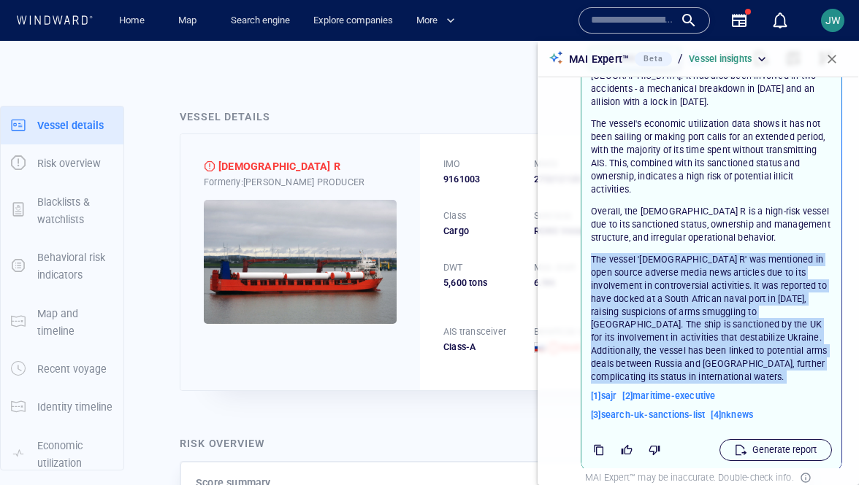
click at [771, 444] on p "Generate report" at bounding box center [784, 450] width 64 height 13
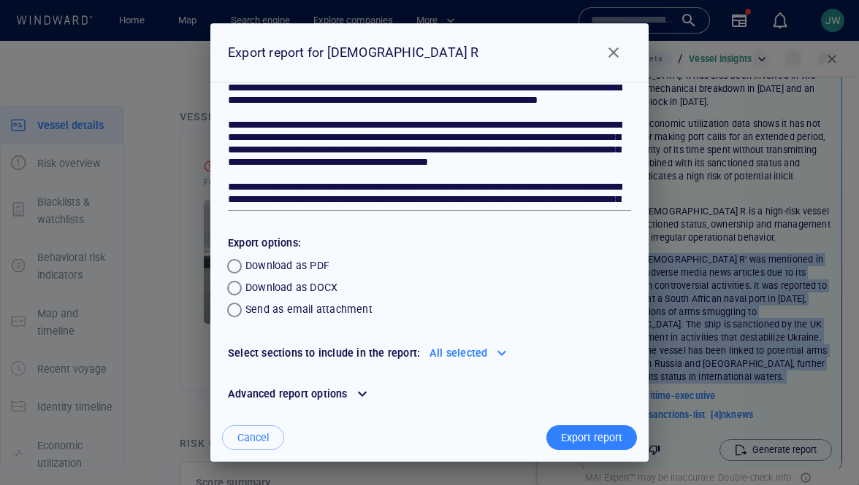
scroll to position [0, 0]
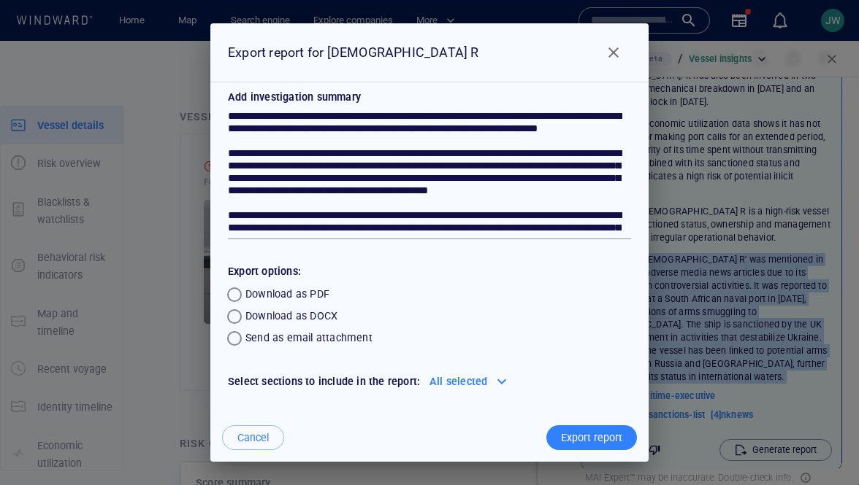
click at [608, 60] on span "Close" at bounding box center [613, 53] width 18 height 18
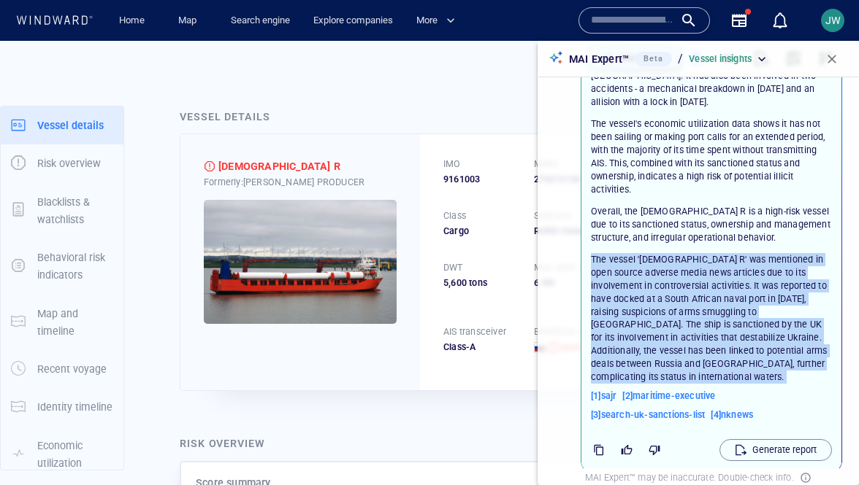
click at [838, 55] on span "button" at bounding box center [831, 59] width 15 height 15
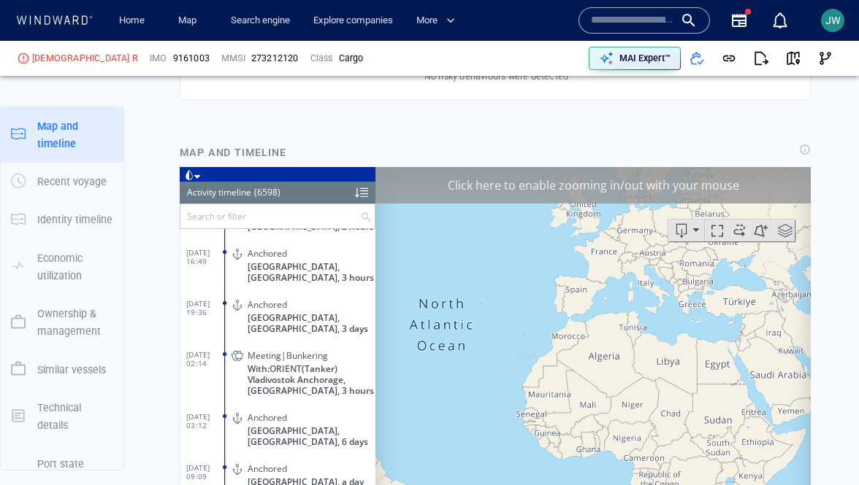
scroll to position [264603, 0]
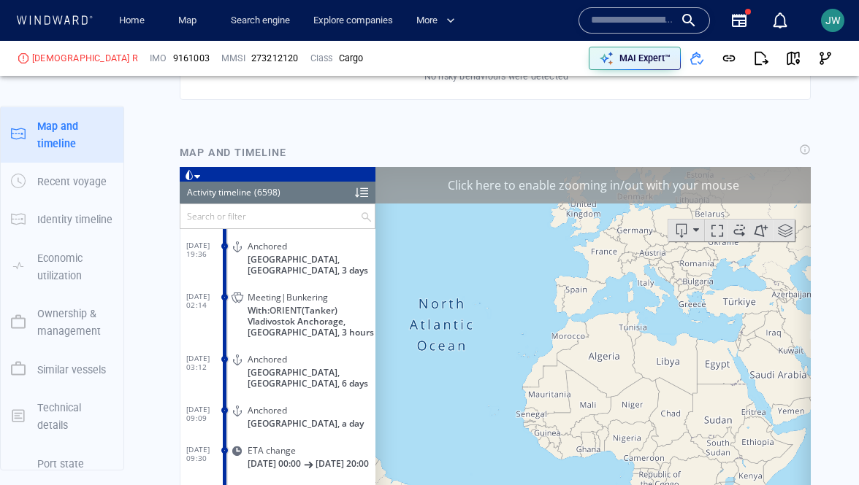
click at [732, 192] on div "Click here to enable zooming in/out with your mouse" at bounding box center [592, 185] width 435 height 37
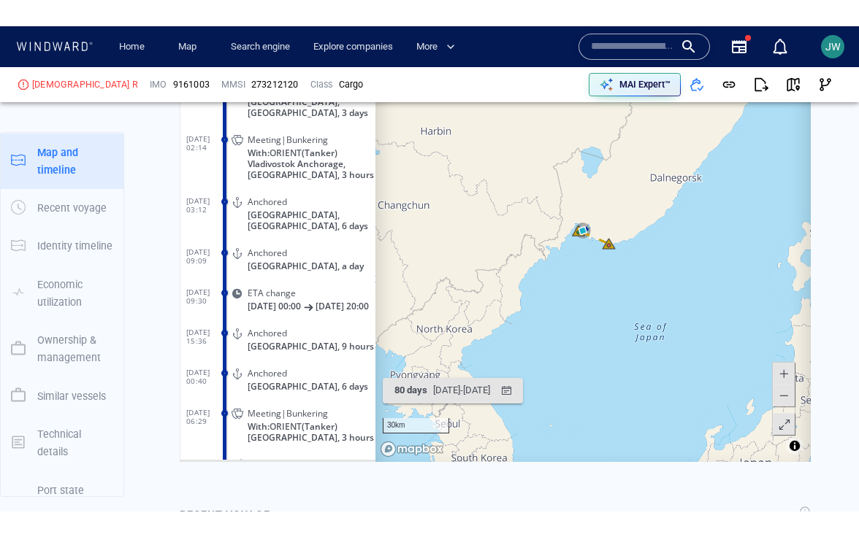
scroll to position [1792, 0]
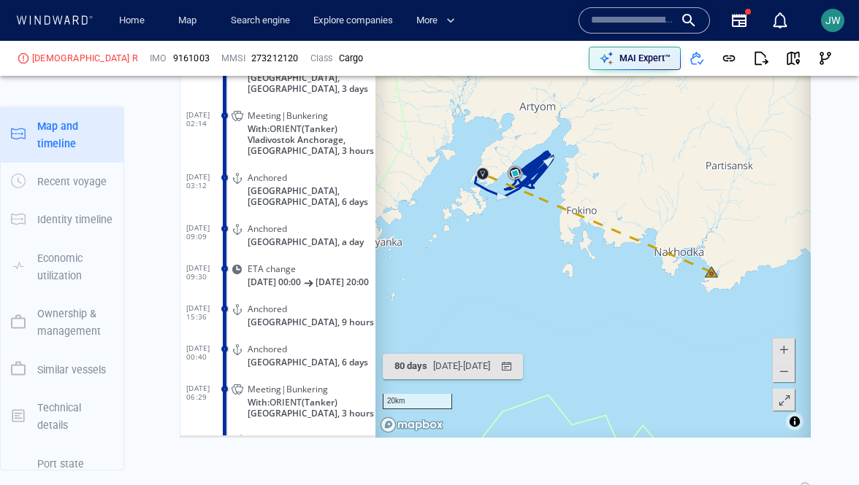
click at [785, 407] on span at bounding box center [784, 402] width 15 height 22
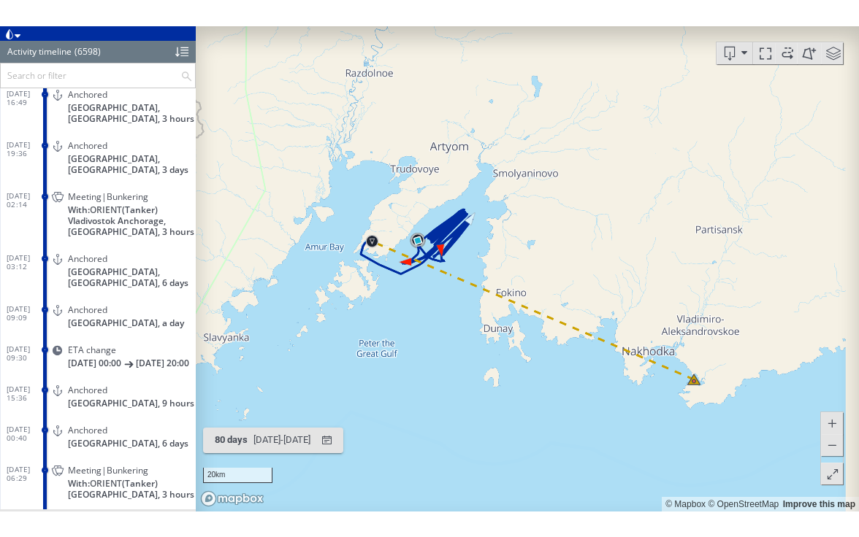
scroll to position [264558, 0]
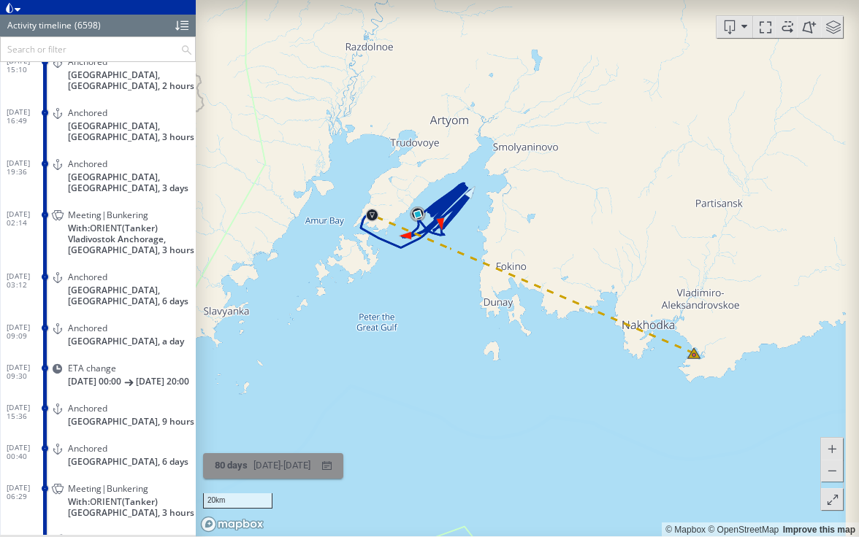
click at [282, 459] on div "09/11/2023 - 28/01/2024" at bounding box center [281, 466] width 63 height 23
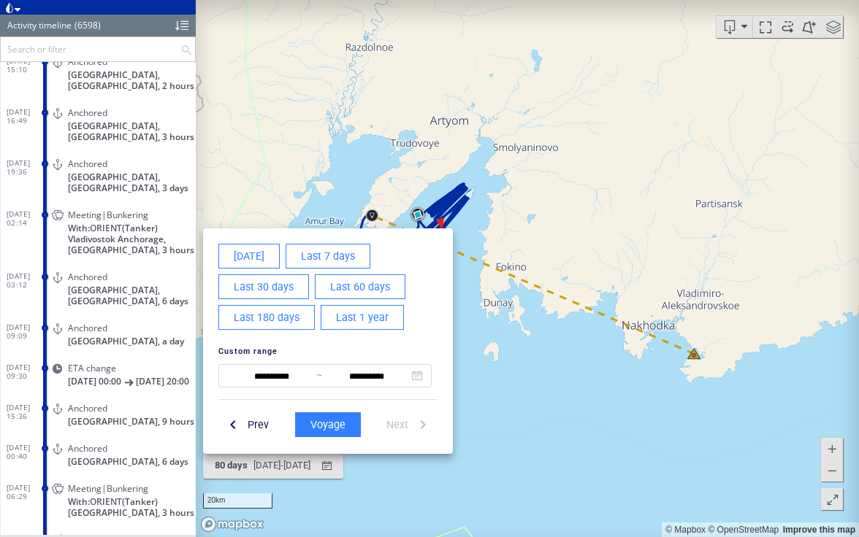
click at [329, 318] on button "Last 1 year" at bounding box center [361, 317] width 83 height 25
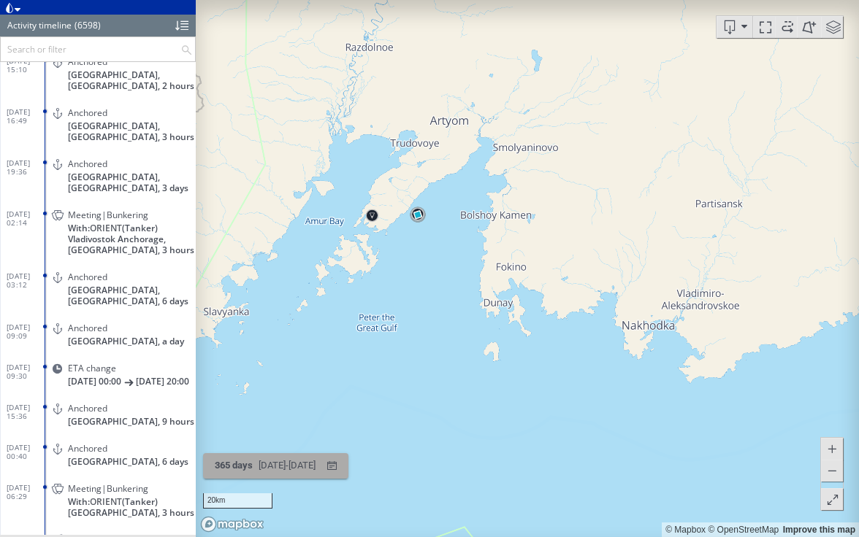
click at [283, 464] on div "02/09/2024 - 02/09/2025" at bounding box center [287, 466] width 63 height 23
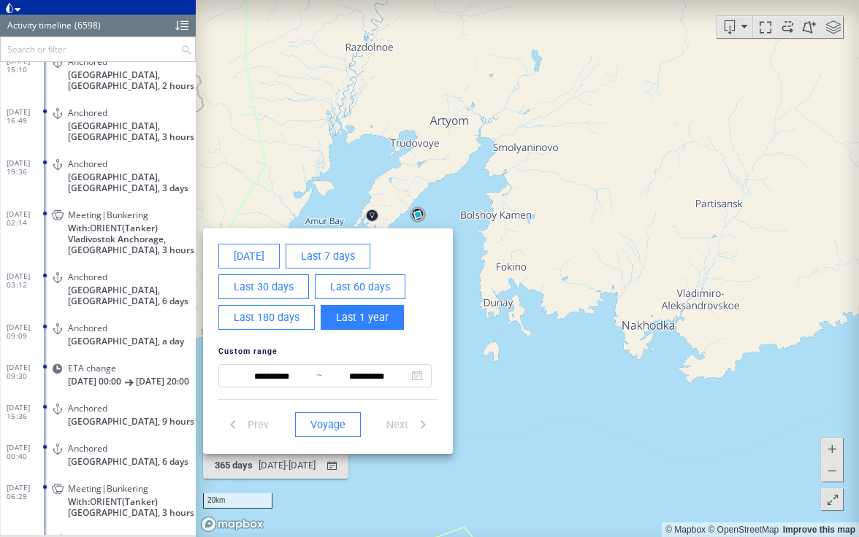
click at [157, 506] on div at bounding box center [429, 268] width 859 height 537
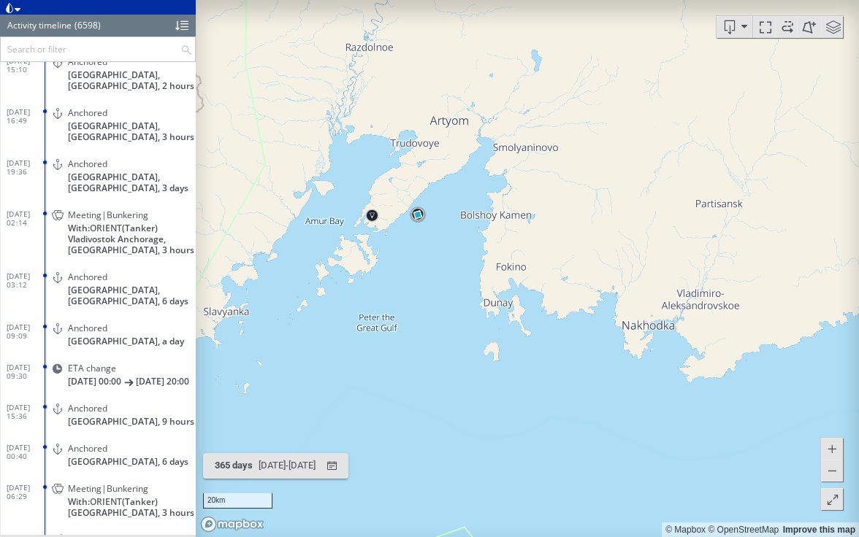
click at [118, 534] on span "Latest position report" at bounding box center [111, 539] width 87 height 11
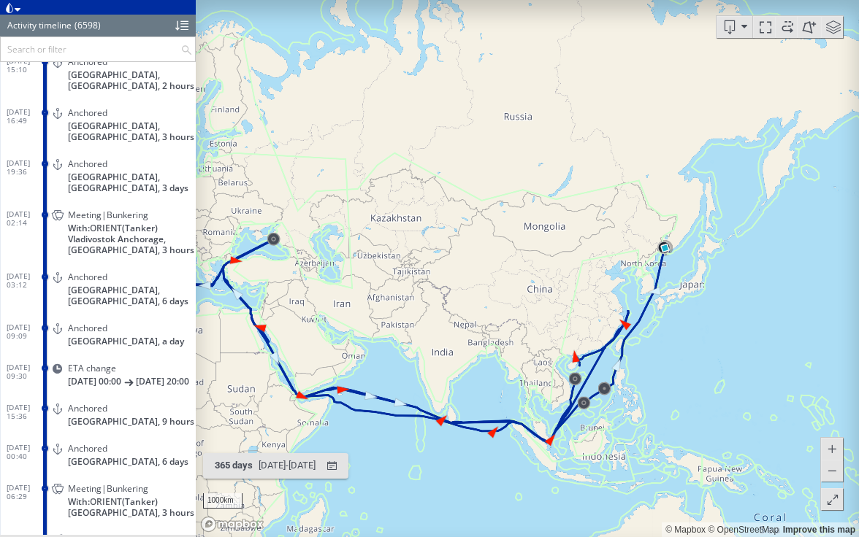
drag, startPoint x: 439, startPoint y: 268, endPoint x: 651, endPoint y: 41, distance: 310.9
click at [651, 40] on canvas "Map" at bounding box center [527, 268] width 663 height 537
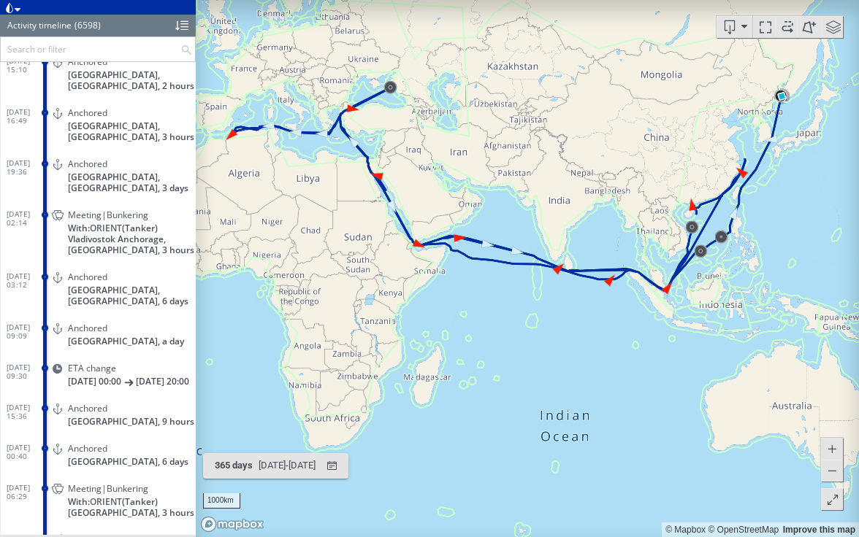
drag, startPoint x: 550, startPoint y: 226, endPoint x: 456, endPoint y: 301, distance: 120.5
click at [456, 301] on canvas "Map" at bounding box center [527, 268] width 663 height 537
click at [278, 467] on div "28/01/2023 - 28/01/2024" at bounding box center [287, 466] width 63 height 23
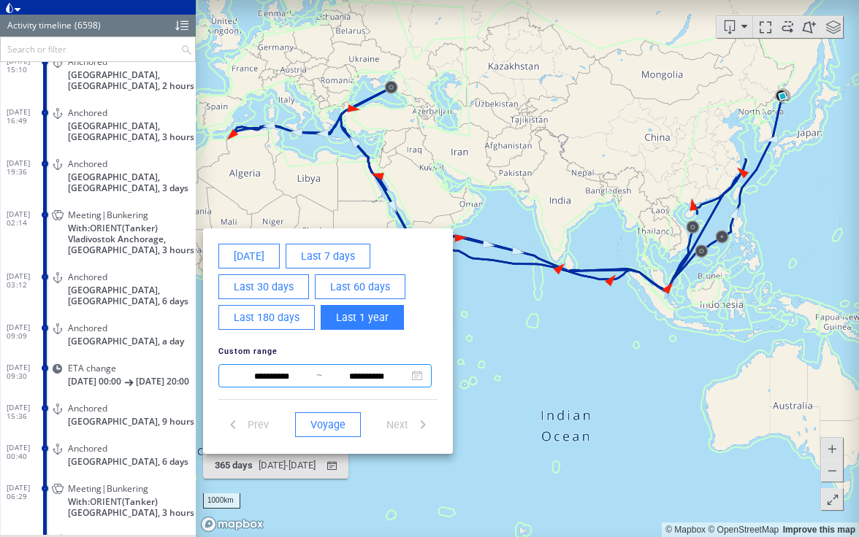
click at [270, 372] on input "**********" at bounding box center [271, 377] width 89 height 18
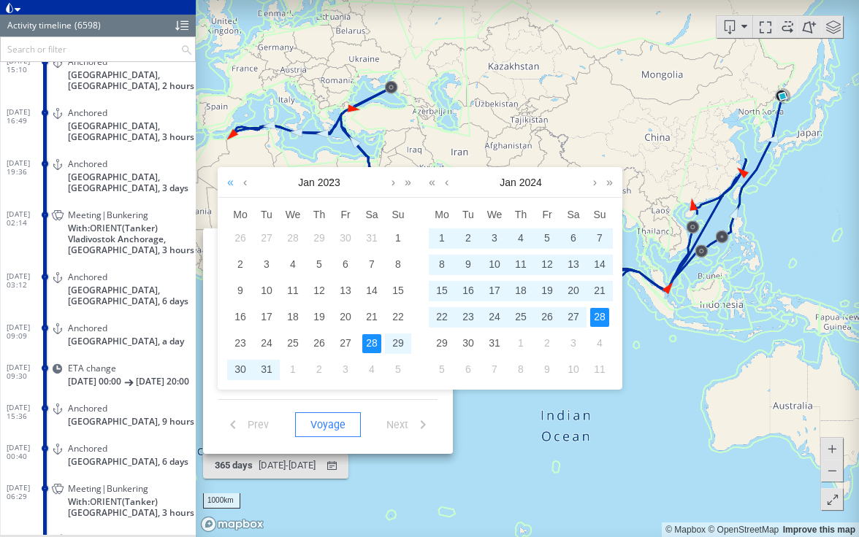
click at [231, 183] on link at bounding box center [230, 182] width 14 height 29
click at [377, 234] on div "1" at bounding box center [371, 238] width 19 height 19
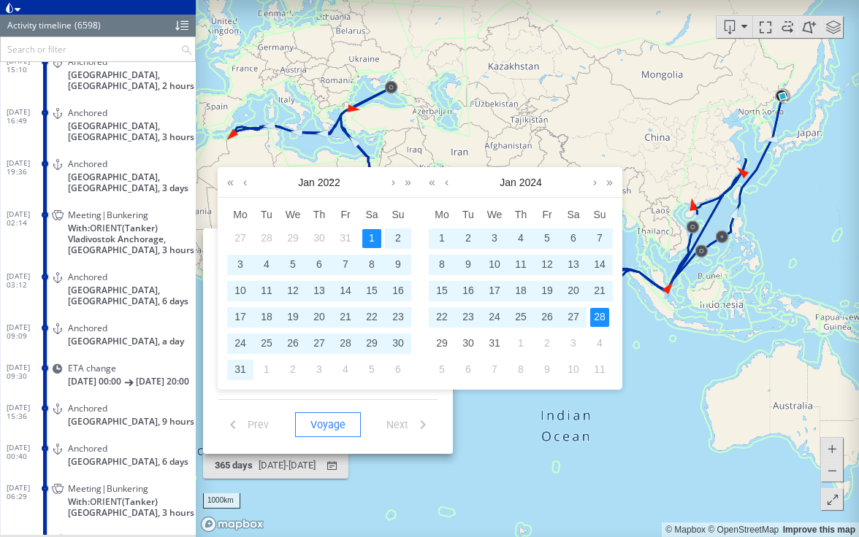
click at [600, 312] on div "28" at bounding box center [599, 317] width 19 height 19
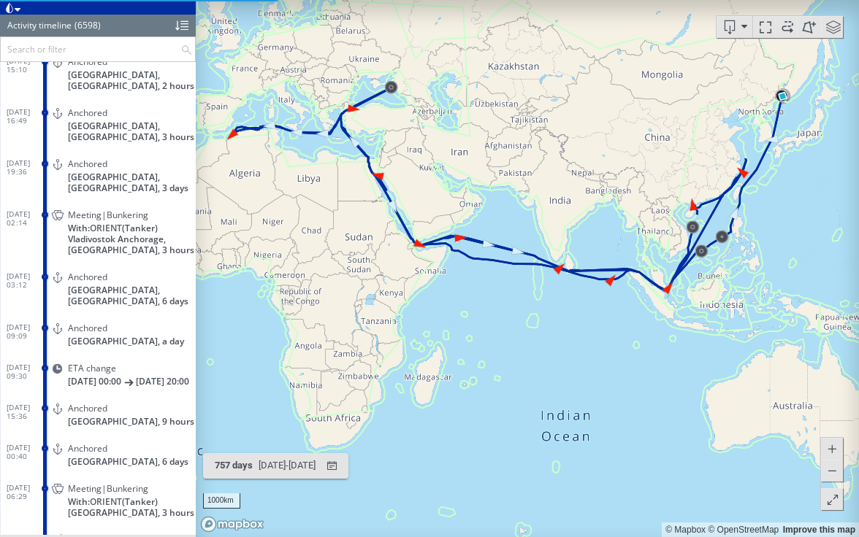
click at [15, 8] on span at bounding box center [18, 10] width 6 height 7
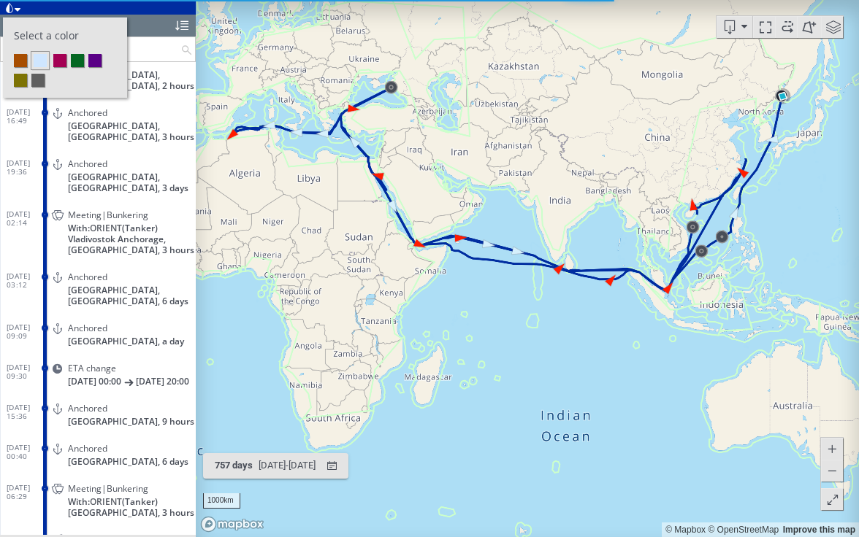
click at [55, 61] on li at bounding box center [59, 60] width 13 height 13
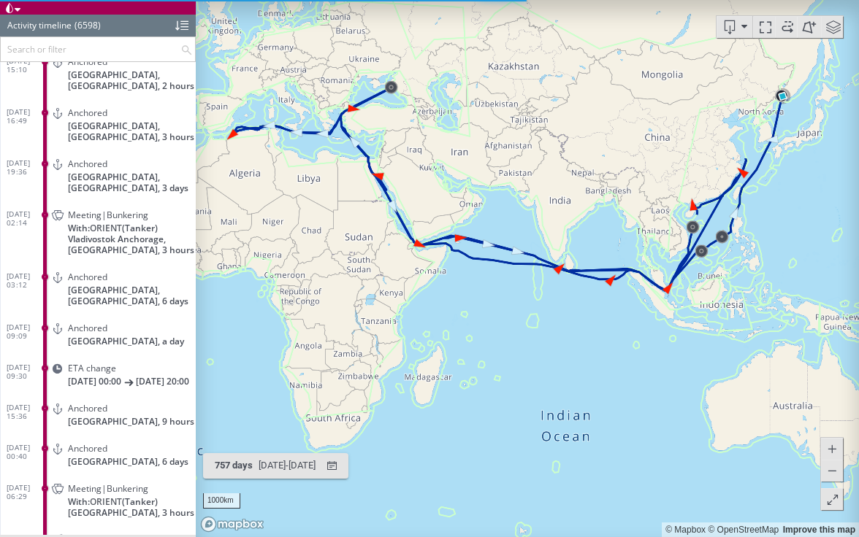
click at [834, 27] on span at bounding box center [833, 27] width 22 height 22
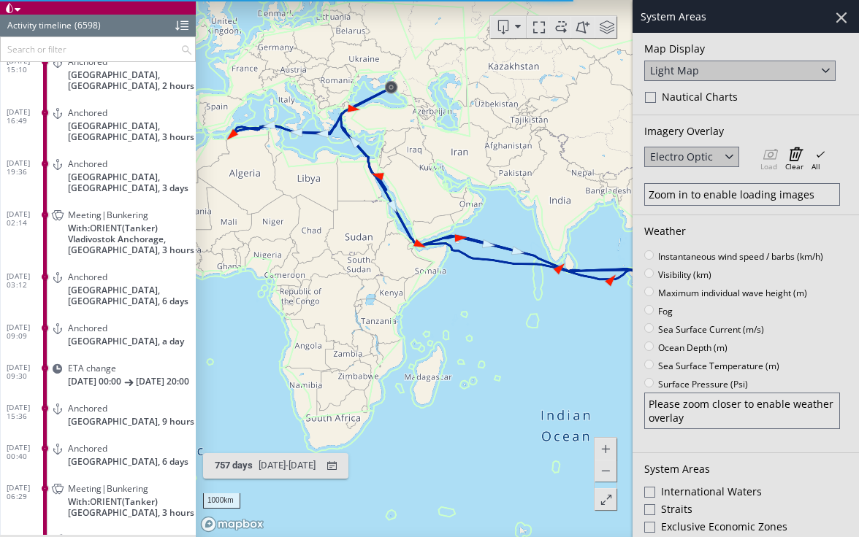
scroll to position [423, 0]
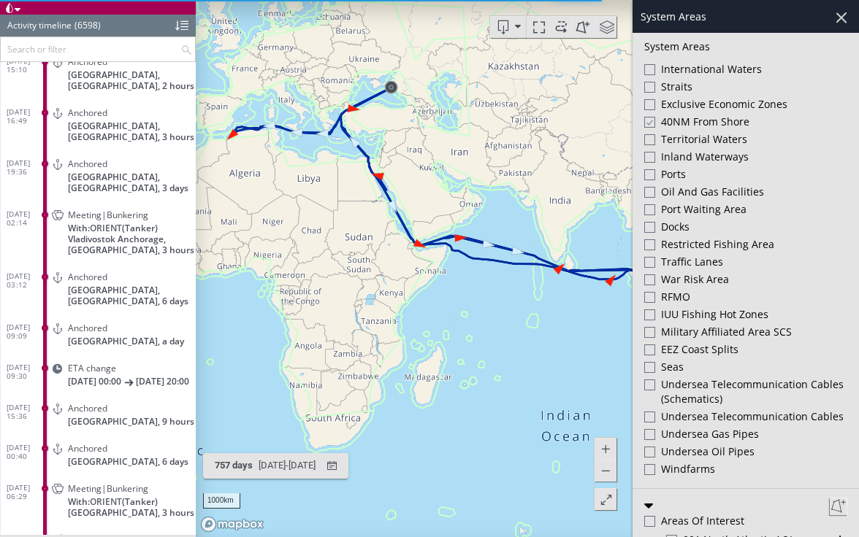
click at [653, 121] on div at bounding box center [648, 122] width 11 height 12
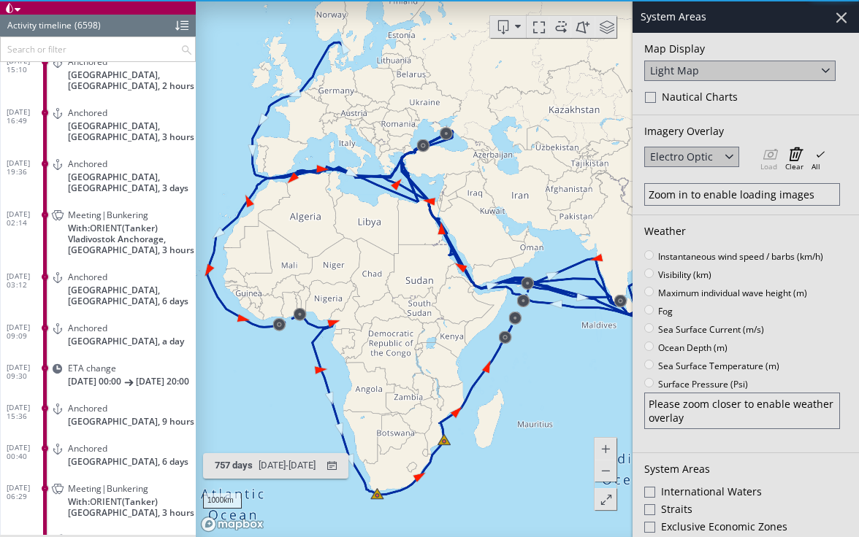
click at [842, 18] on div at bounding box center [841, 17] width 25 height 25
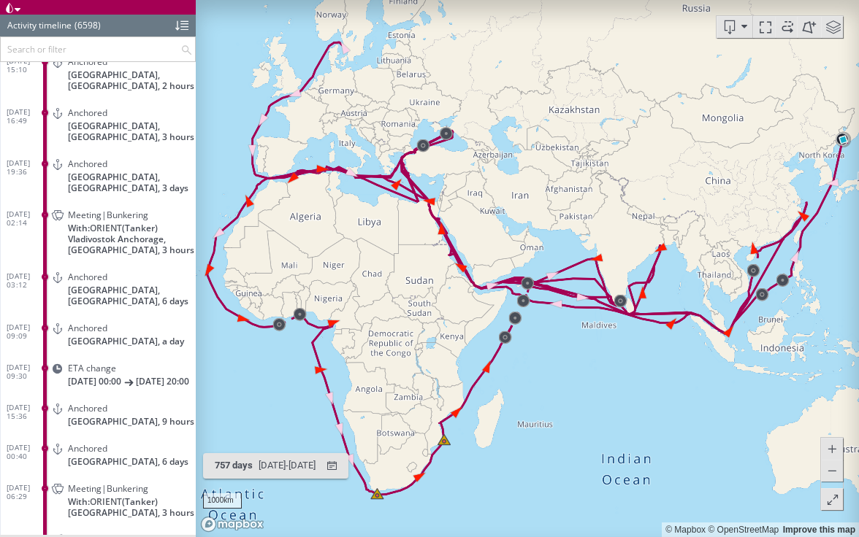
click at [527, 456] on canvas "Map" at bounding box center [527, 268] width 663 height 537
drag, startPoint x: 527, startPoint y: 455, endPoint x: 500, endPoint y: 442, distance: 30.0
click at [500, 442] on canvas "Map" at bounding box center [527, 268] width 663 height 537
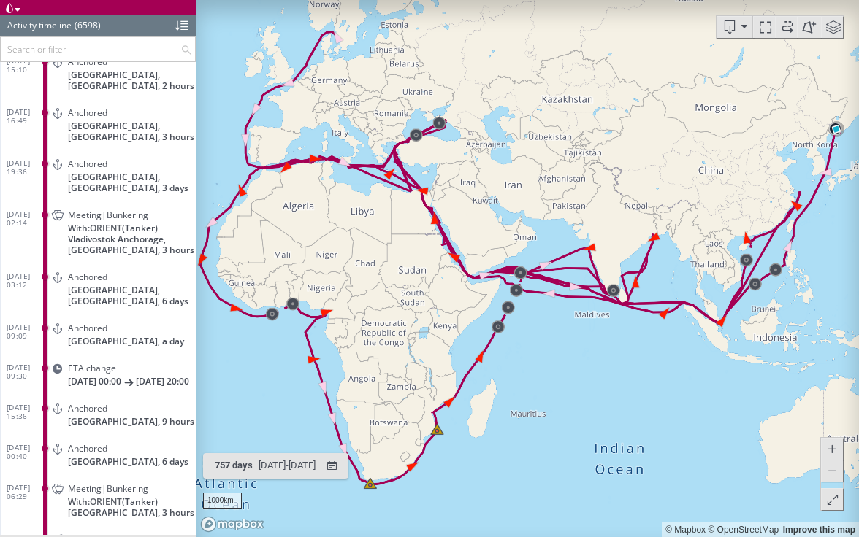
drag, startPoint x: 500, startPoint y: 442, endPoint x: 521, endPoint y: 450, distance: 22.0
click at [521, 450] on canvas "Map" at bounding box center [527, 268] width 663 height 537
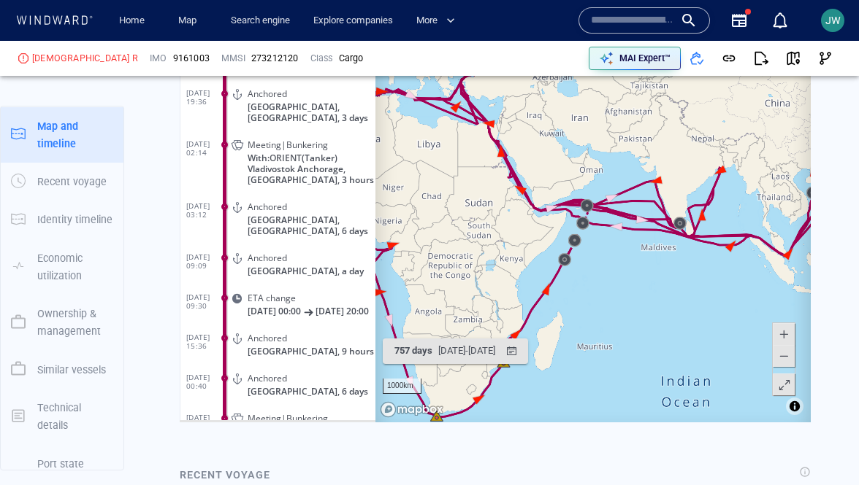
scroll to position [1808, 0]
drag, startPoint x: 688, startPoint y: 329, endPoint x: 738, endPoint y: 327, distance: 50.4
click at [738, 327] on canvas "Map" at bounding box center [592, 197] width 435 height 453
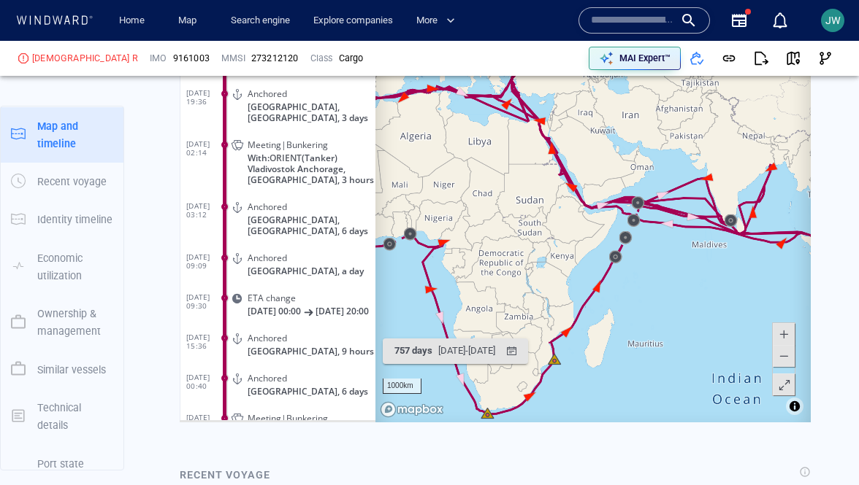
click at [779, 358] on span at bounding box center [783, 357] width 15 height 22
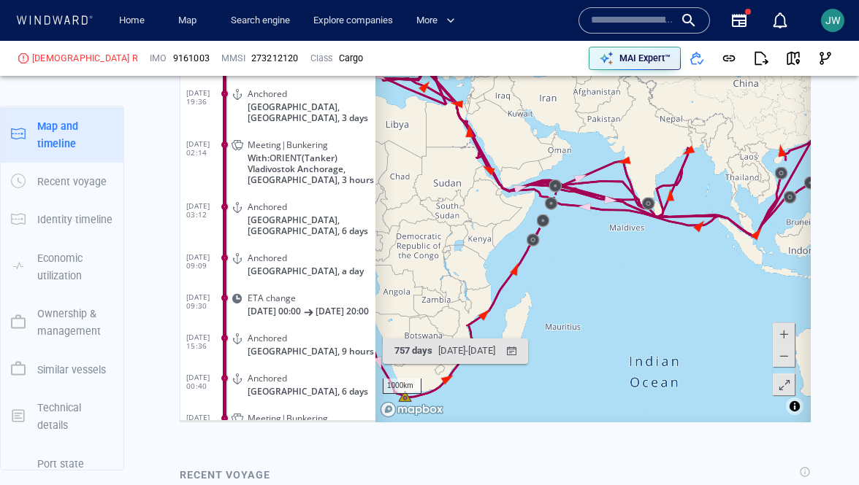
drag, startPoint x: 661, startPoint y: 329, endPoint x: 529, endPoint y: 334, distance: 132.2
click at [529, 334] on canvas "Map" at bounding box center [592, 197] width 435 height 453
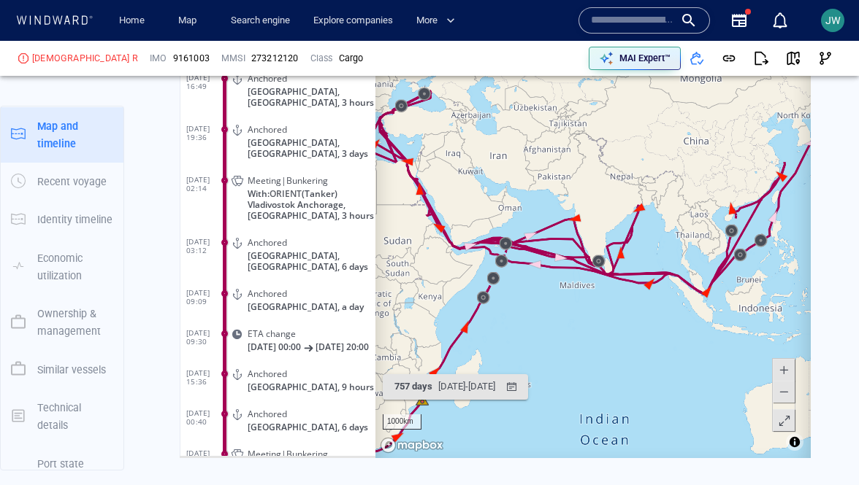
scroll to position [1761, 0]
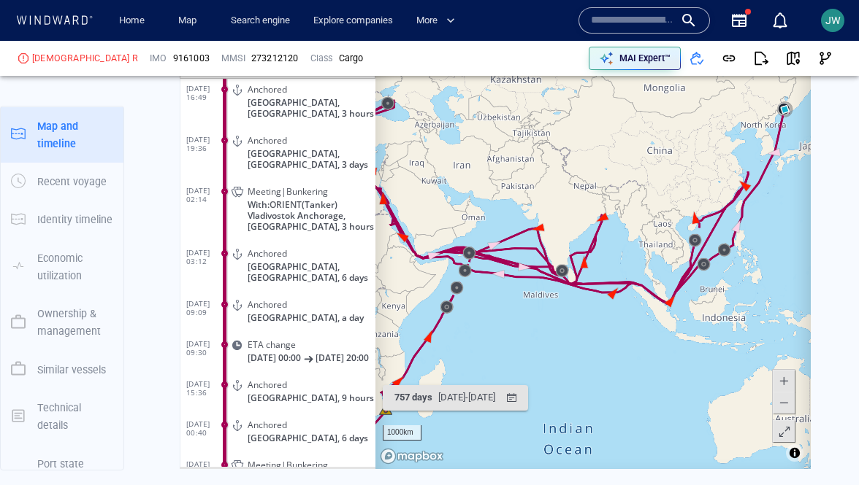
drag, startPoint x: 659, startPoint y: 326, endPoint x: 627, endPoint y: 332, distance: 32.8
click at [627, 332] on canvas "Map" at bounding box center [592, 243] width 435 height 453
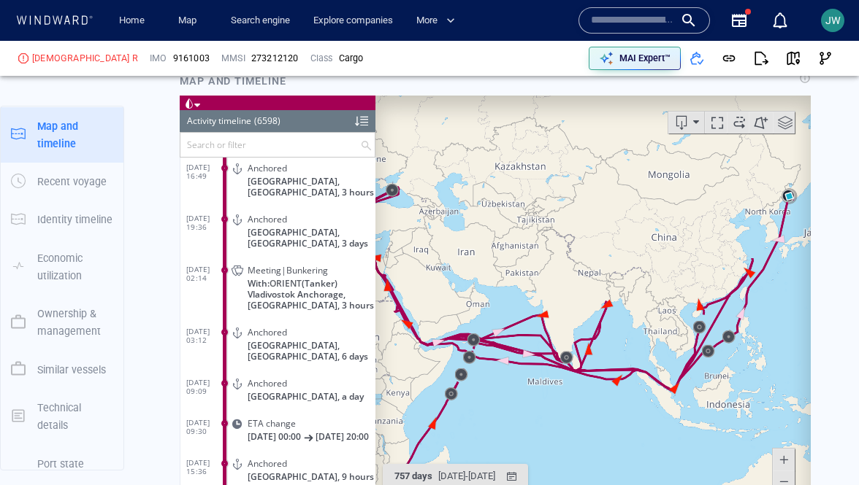
scroll to position [1690, 0]
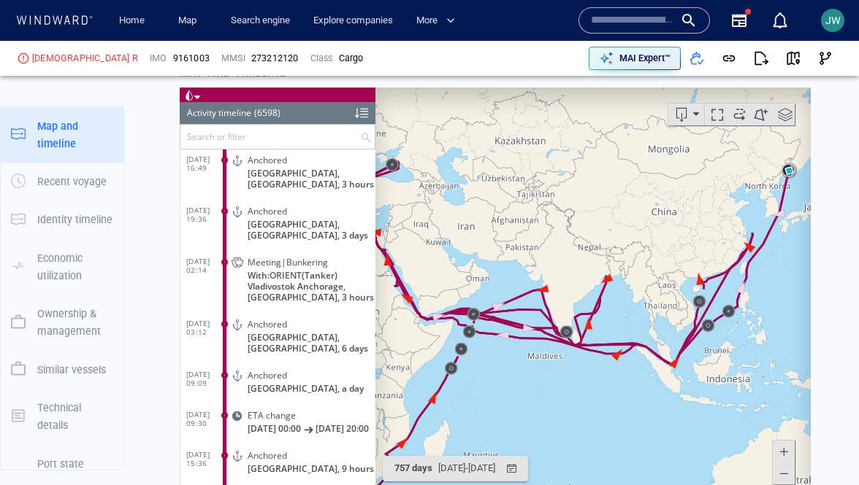
drag, startPoint x: 634, startPoint y: 237, endPoint x: 635, endPoint y: 204, distance: 32.9
click at [634, 204] on canvas "Map" at bounding box center [592, 314] width 435 height 453
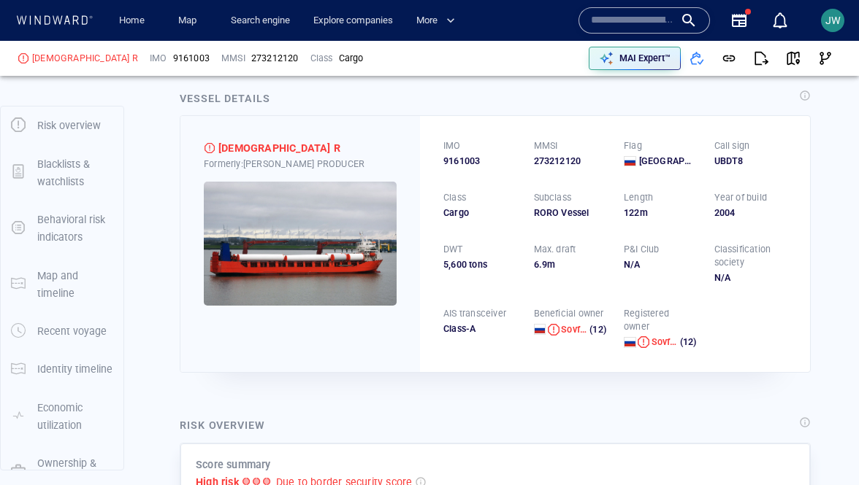
scroll to position [0, 0]
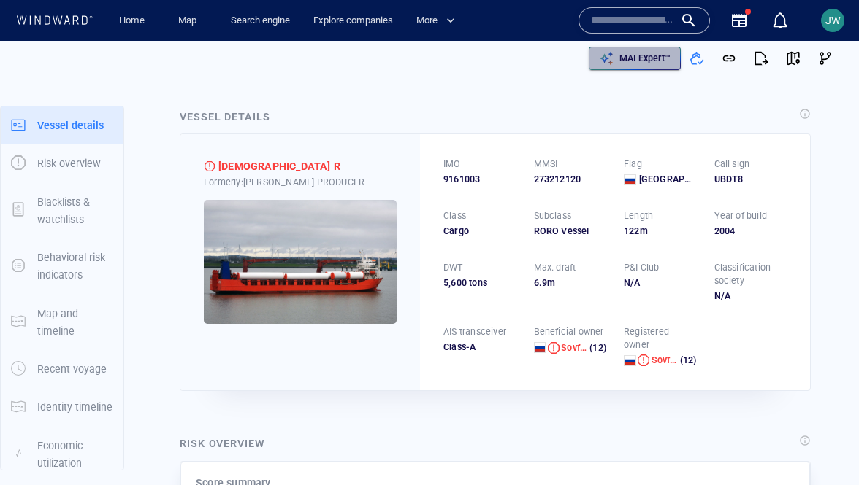
click at [636, 59] on p "MAI Expert™" at bounding box center [644, 58] width 51 height 13
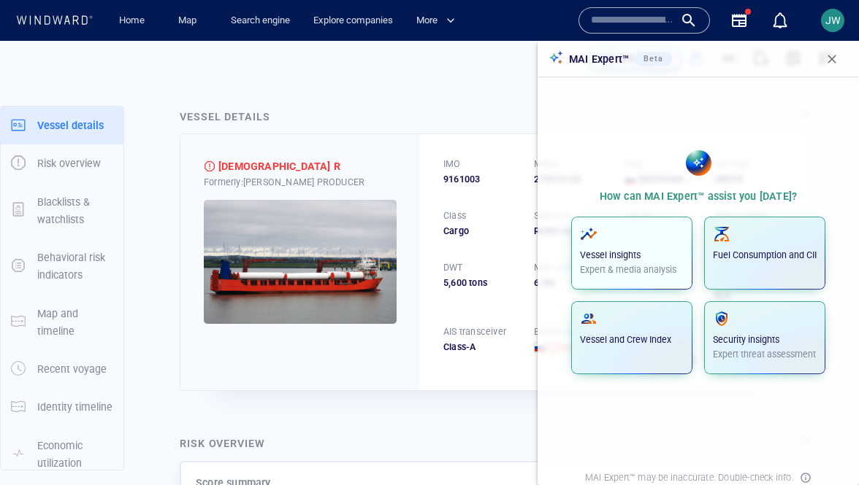
click at [627, 249] on p "Vessel insights" at bounding box center [632, 255] width 104 height 13
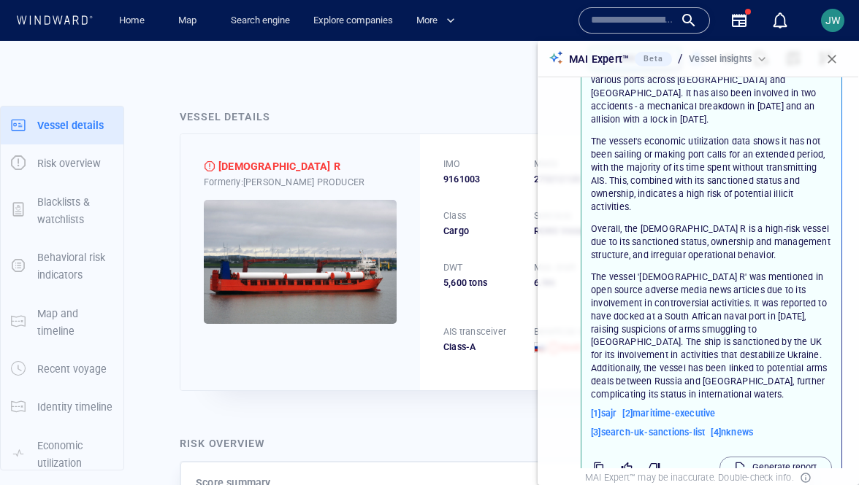
scroll to position [272, 0]
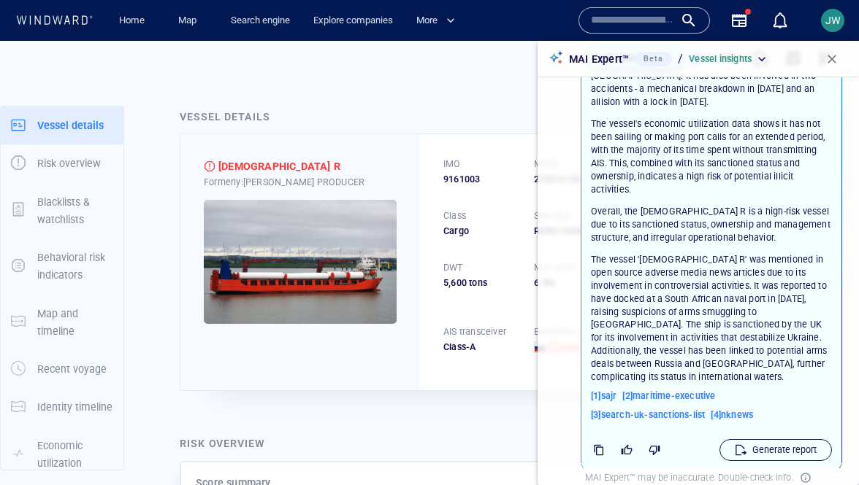
click at [759, 444] on p "Generate report" at bounding box center [784, 450] width 64 height 13
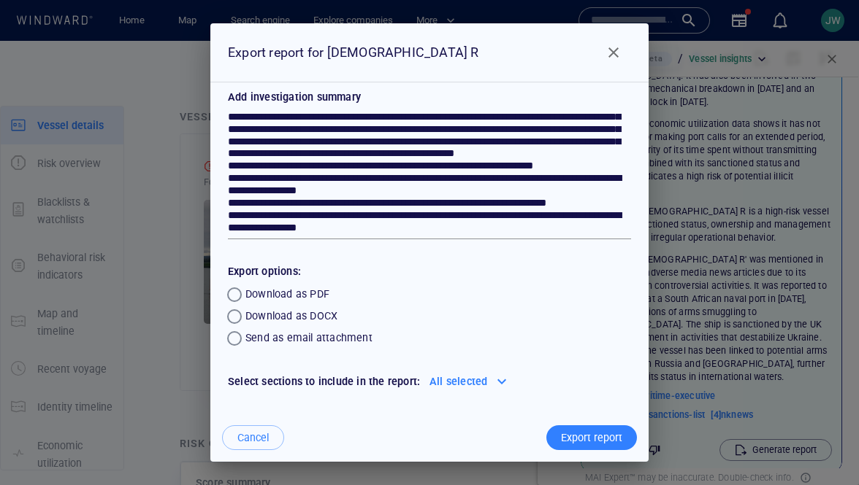
scroll to position [28, 0]
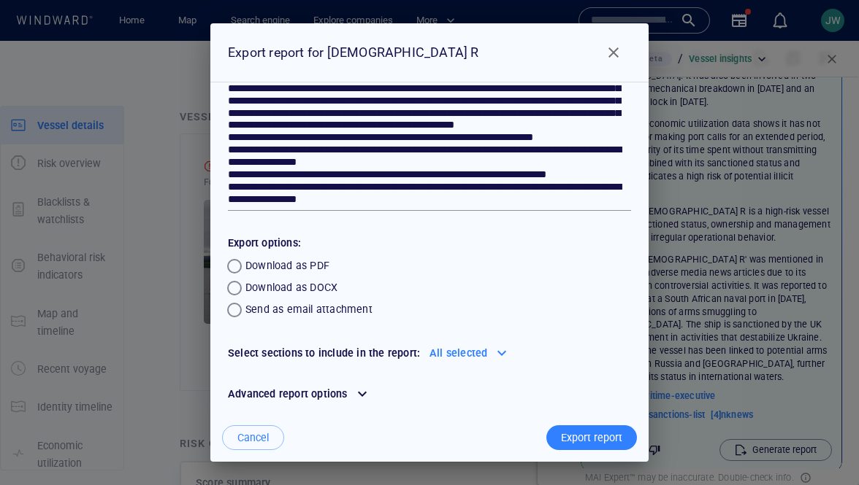
click at [353, 396] on div at bounding box center [361, 394] width 23 height 23
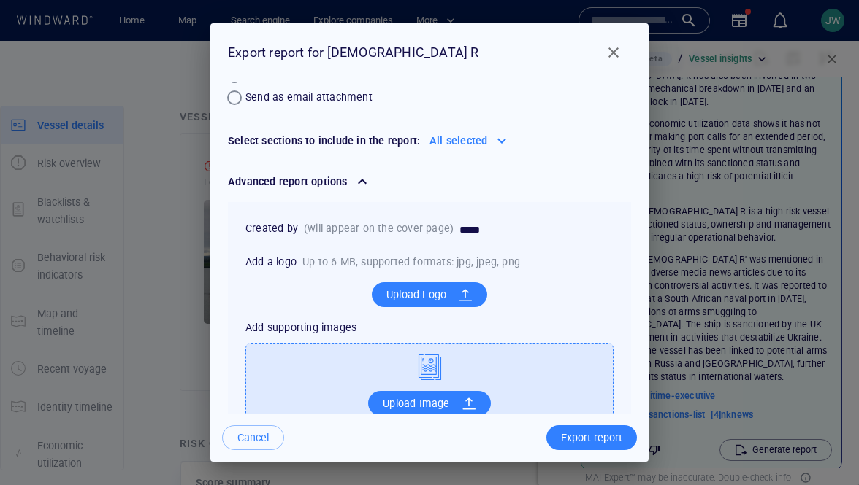
scroll to position [283, 0]
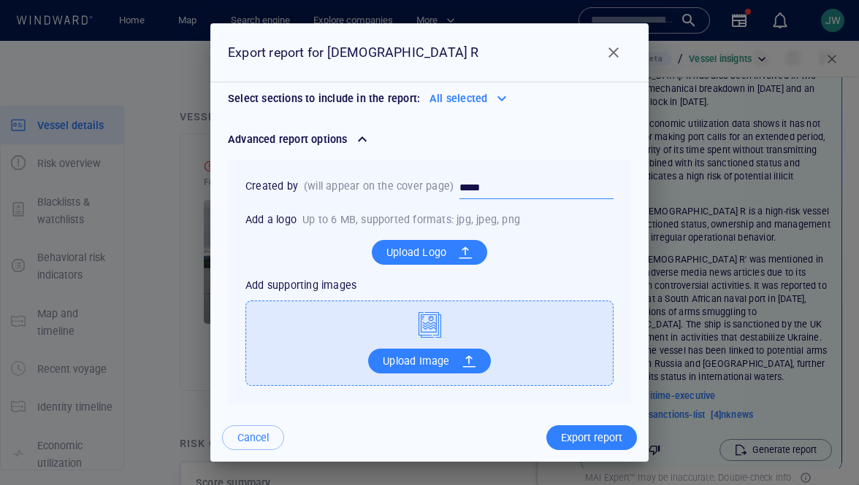
click at [477, 185] on input "*****" at bounding box center [536, 188] width 154 height 22
type input "****"
click at [588, 439] on div "Export report" at bounding box center [591, 438] width 67 height 24
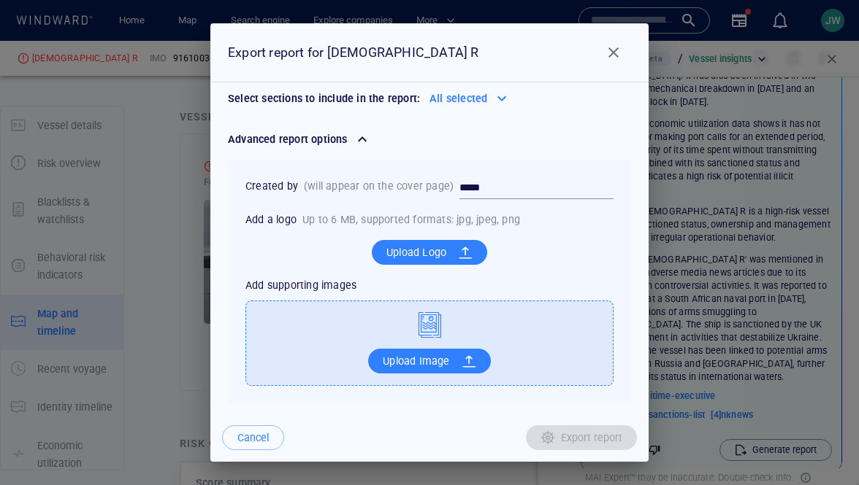
scroll to position [188, 0]
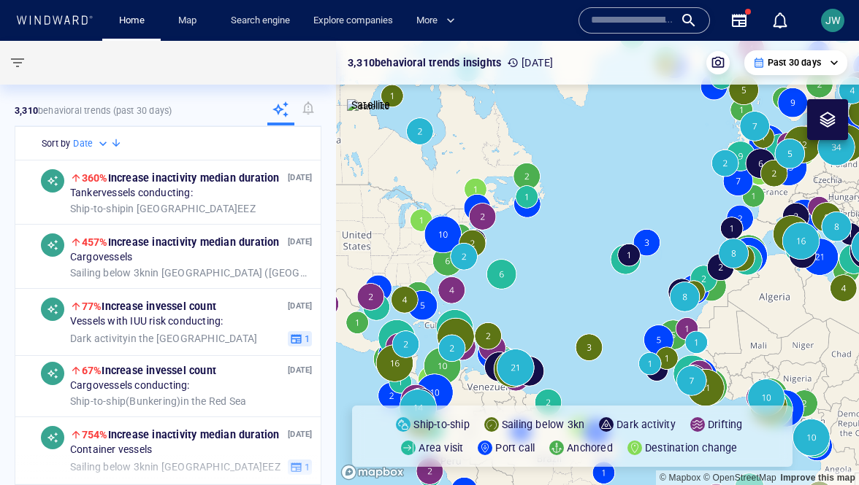
click at [835, 23] on span "JW" at bounding box center [832, 21] width 15 height 12
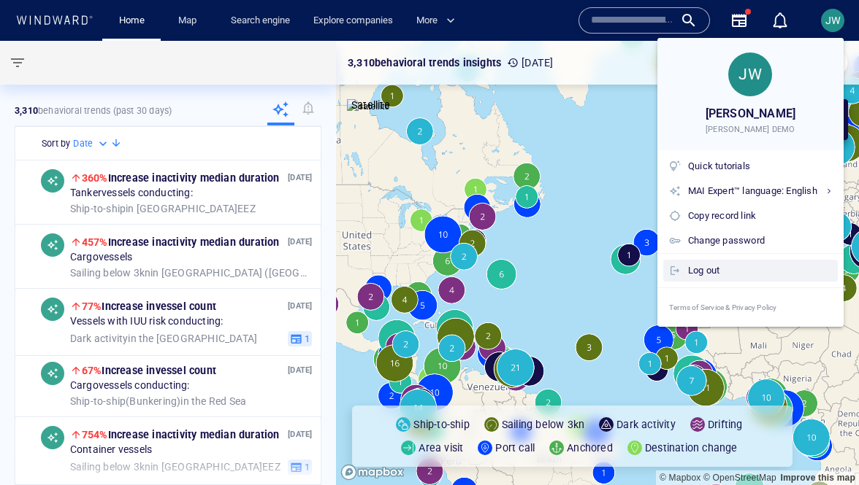
click at [776, 271] on div "Log out" at bounding box center [760, 271] width 144 height 16
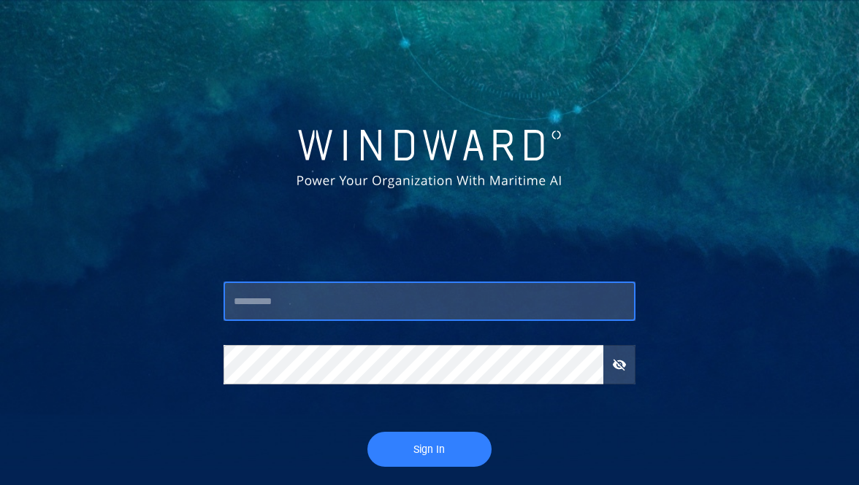
click at [386, 283] on input "text" at bounding box center [429, 301] width 412 height 39
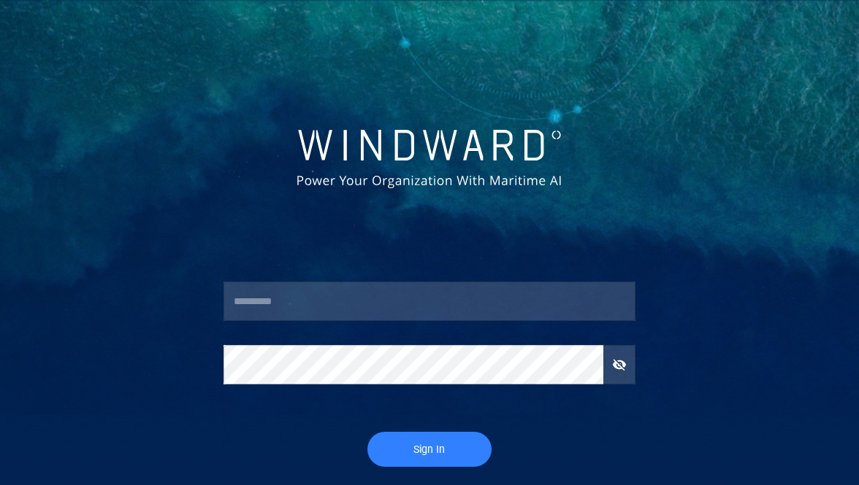
type input "*****"
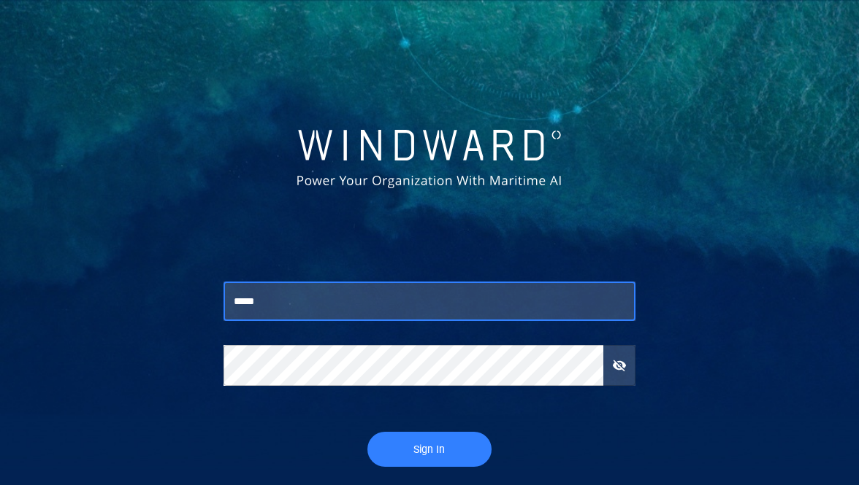
click at [418, 444] on span "Sign In" at bounding box center [429, 450] width 95 height 18
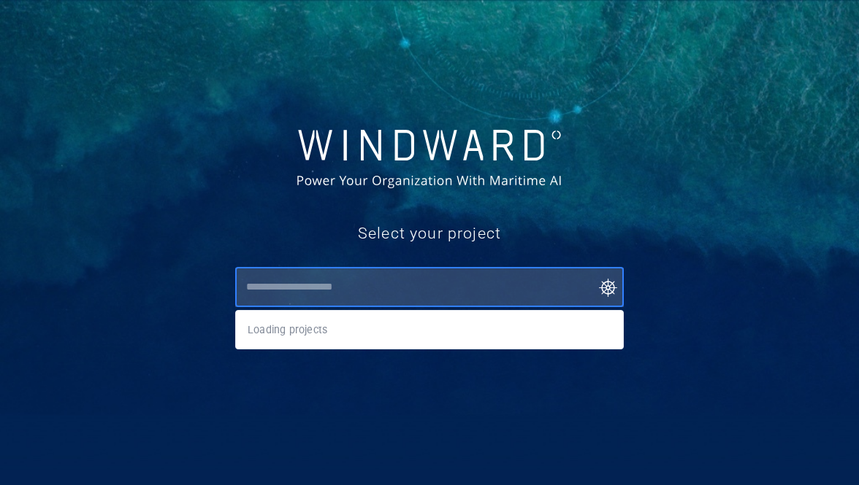
click at [462, 288] on input "text" at bounding box center [433, 288] width 382 height 26
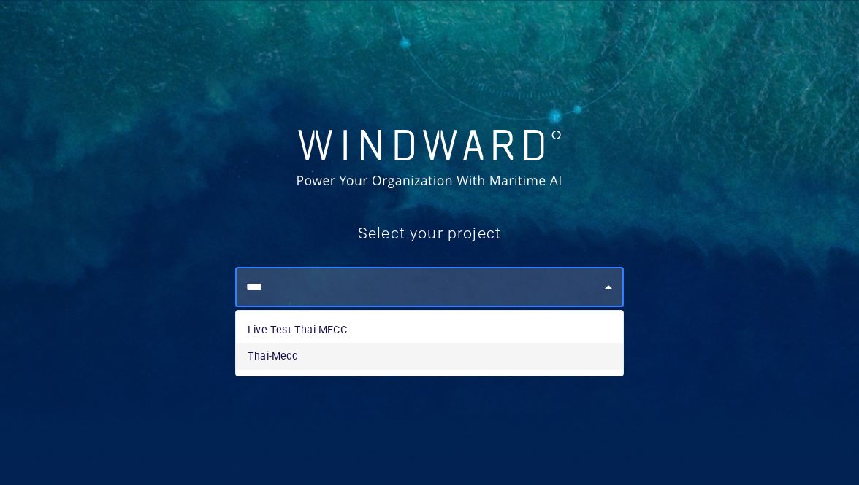
click at [406, 356] on li "Thai-Mecc" at bounding box center [429, 356] width 387 height 26
type input "*********"
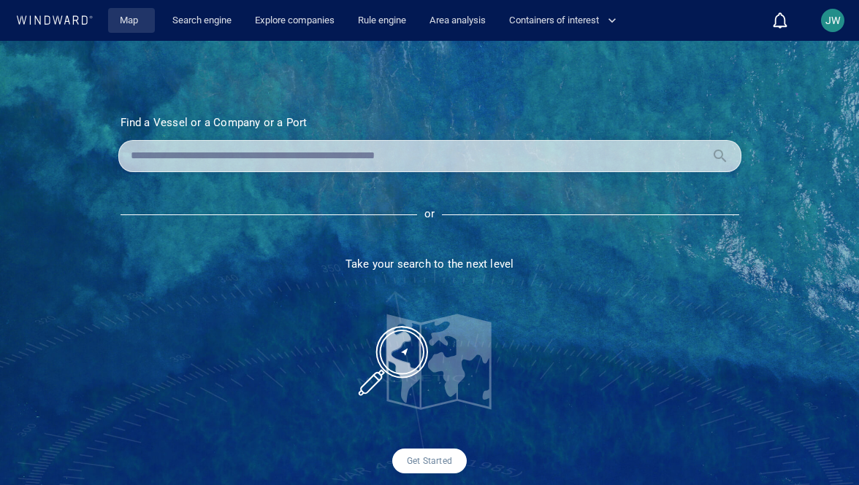
click at [126, 23] on link "Map" at bounding box center [131, 21] width 35 height 26
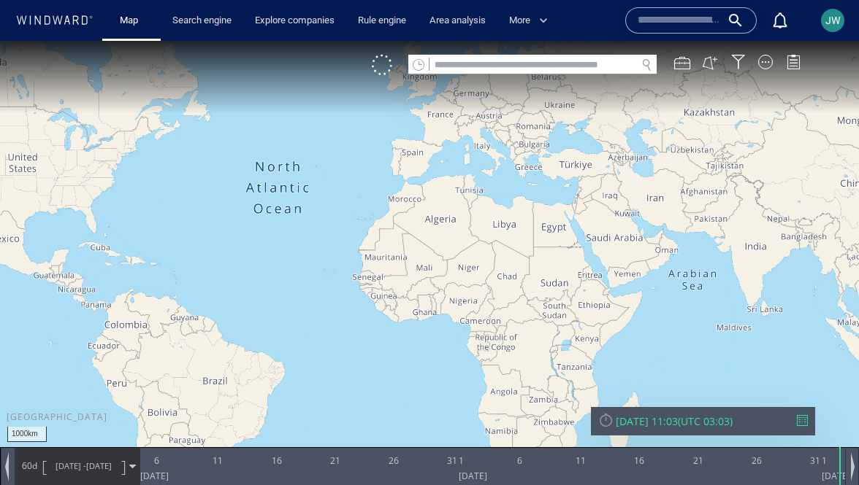
drag, startPoint x: 534, startPoint y: 234, endPoint x: 277, endPoint y: 233, distance: 257.0
click at [277, 233] on canvas "Map" at bounding box center [429, 256] width 859 height 431
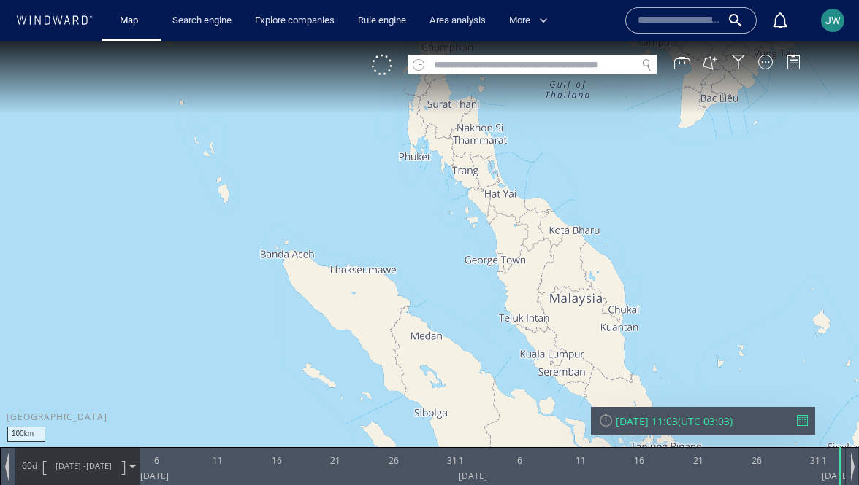
drag, startPoint x: 575, startPoint y: 185, endPoint x: 519, endPoint y: 274, distance: 104.7
click at [523, 283] on canvas "Map" at bounding box center [429, 256] width 859 height 431
click at [380, 64] on div at bounding box center [382, 65] width 20 height 20
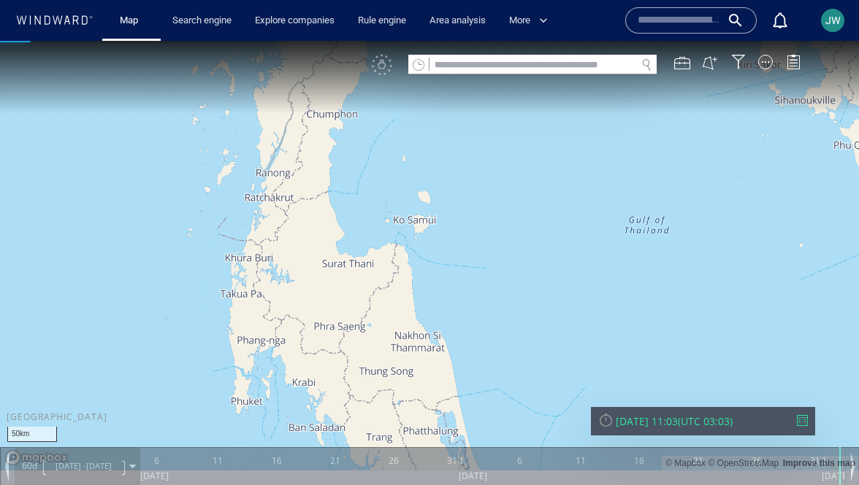
drag, startPoint x: 433, startPoint y: 163, endPoint x: 408, endPoint y: 264, distance: 104.5
click at [408, 264] on canvas "Map" at bounding box center [429, 256] width 859 height 431
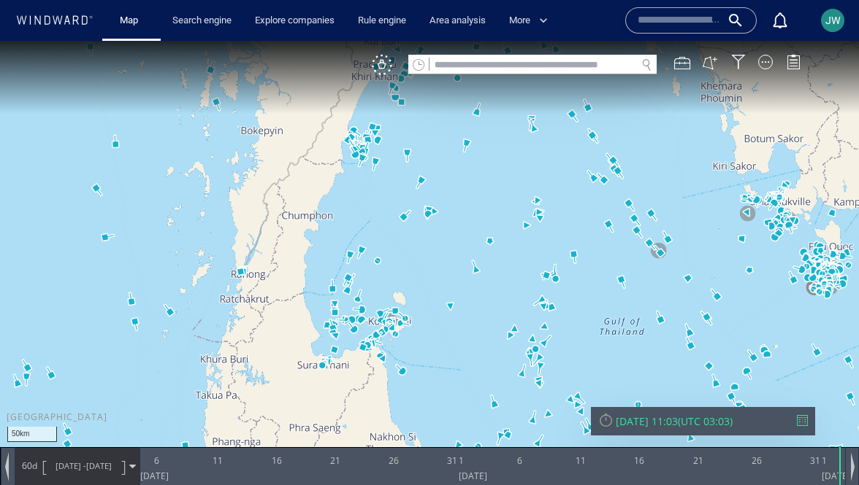
click at [446, 246] on canvas "Map" at bounding box center [429, 256] width 859 height 431
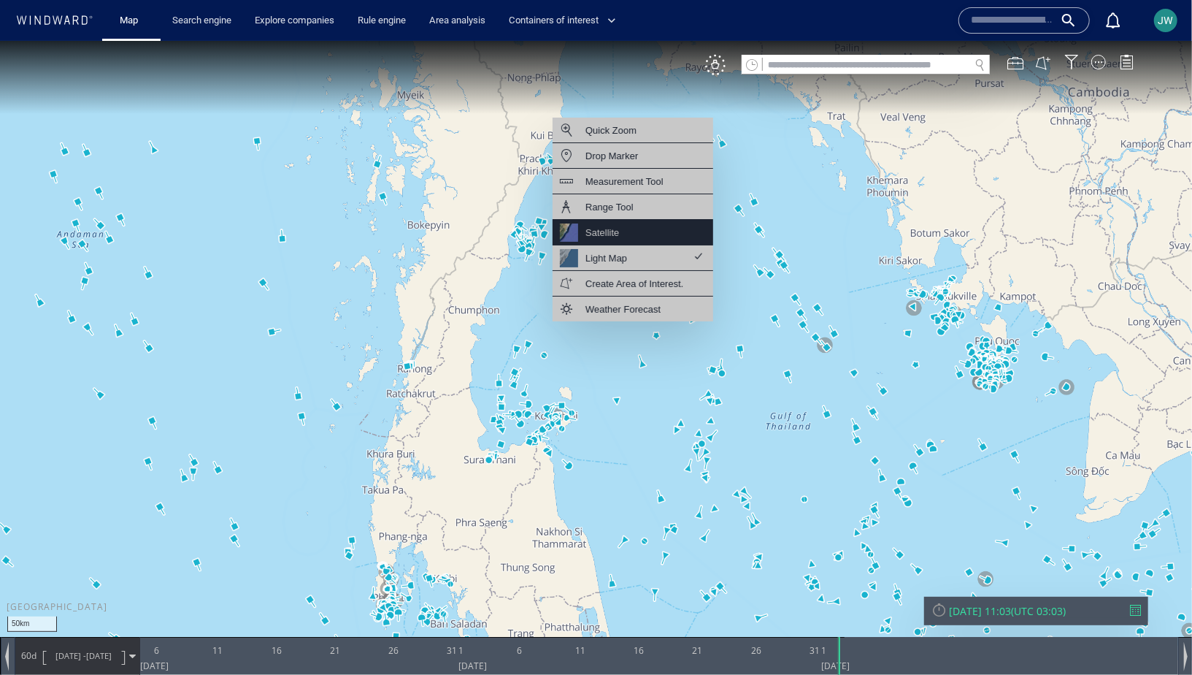
click at [648, 239] on div "Satellite" at bounding box center [633, 232] width 161 height 26
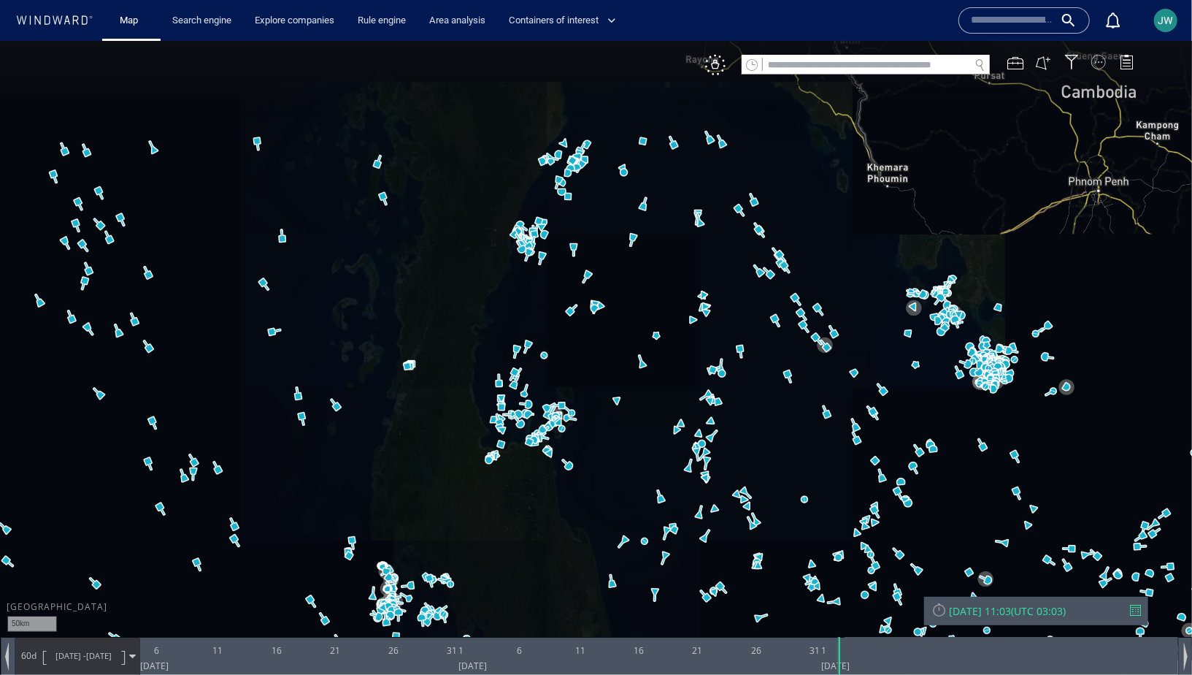
click at [858, 66] on div at bounding box center [1098, 61] width 15 height 15
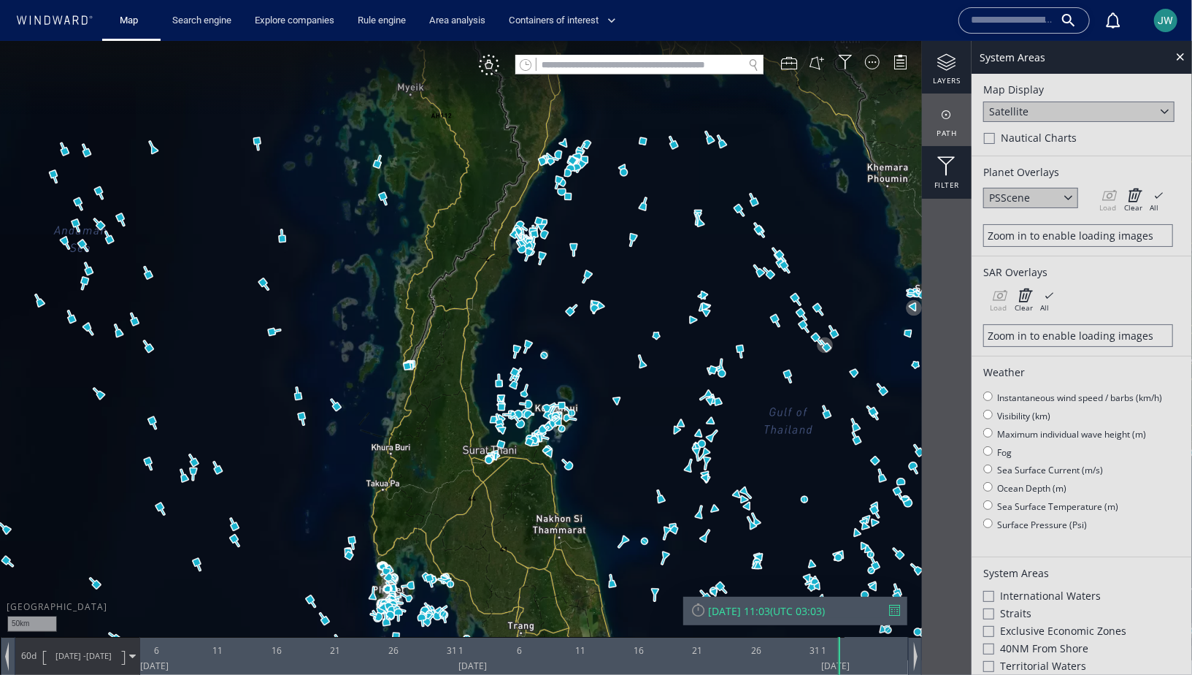
click at [858, 161] on div at bounding box center [947, 165] width 50 height 19
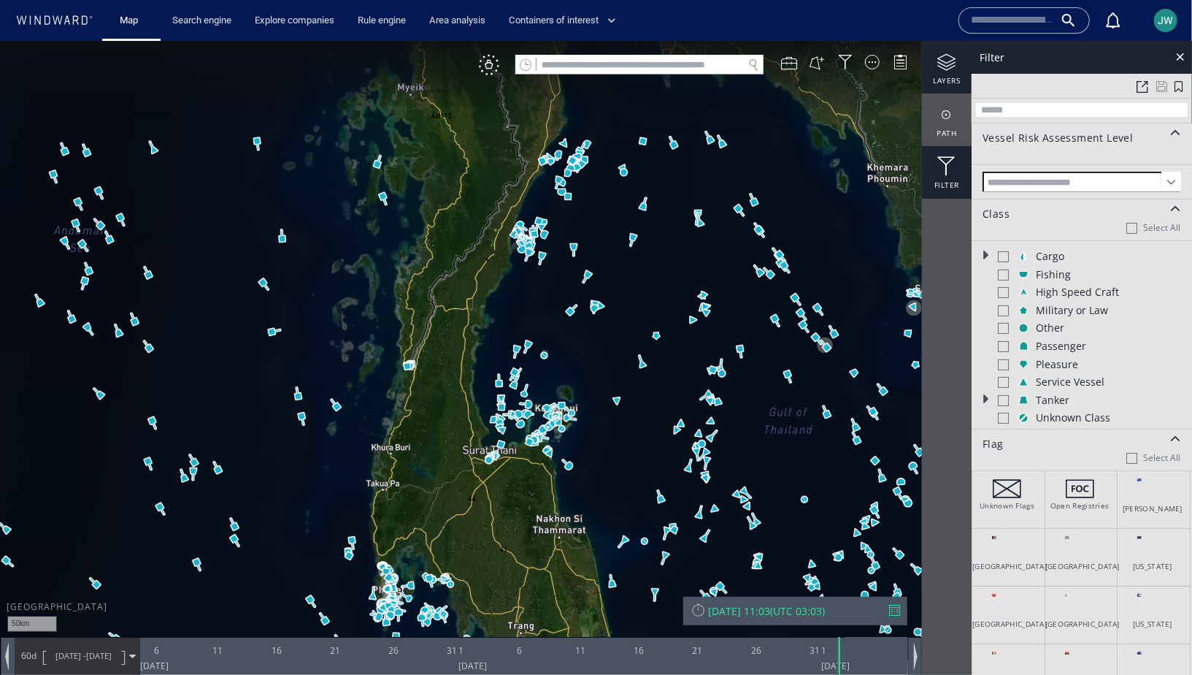
click at [858, 69] on div at bounding box center [947, 62] width 50 height 18
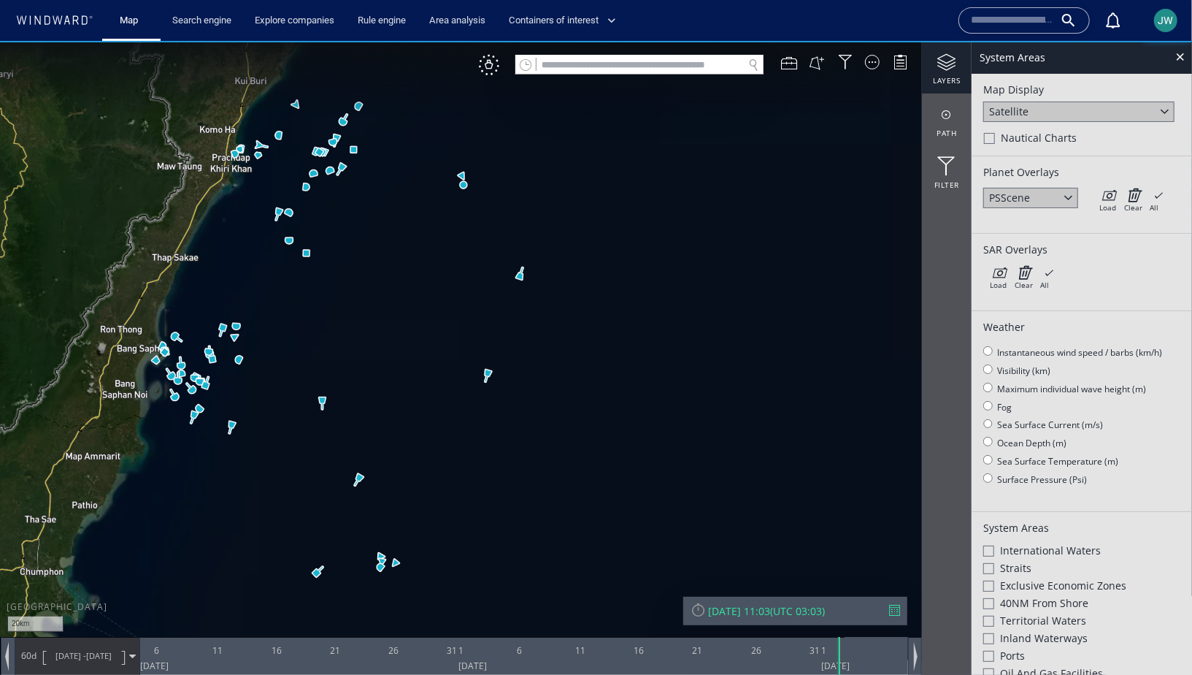
drag, startPoint x: 674, startPoint y: 322, endPoint x: 40, endPoint y: 486, distance: 654.6
click at [40, 485] on canvas "Map" at bounding box center [596, 349] width 1192 height 619
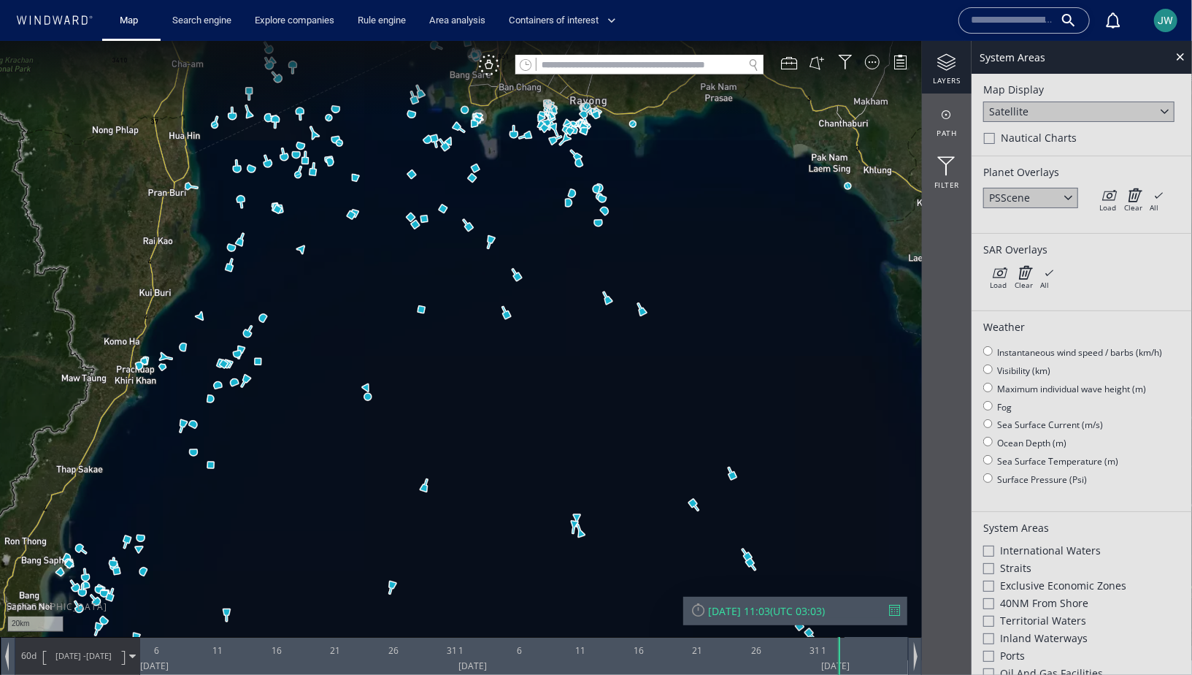
drag, startPoint x: 556, startPoint y: 225, endPoint x: 496, endPoint y: 393, distance: 178.3
click at [496, 393] on canvas "Map" at bounding box center [596, 349] width 1192 height 619
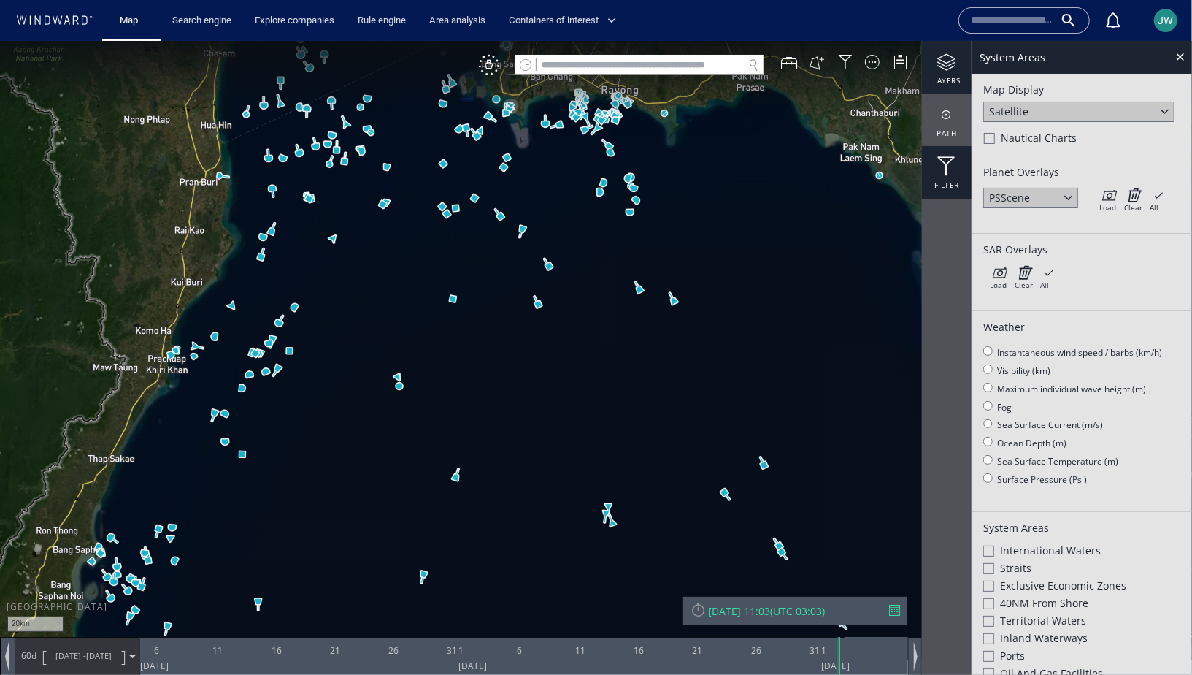
click at [858, 174] on div at bounding box center [947, 165] width 50 height 19
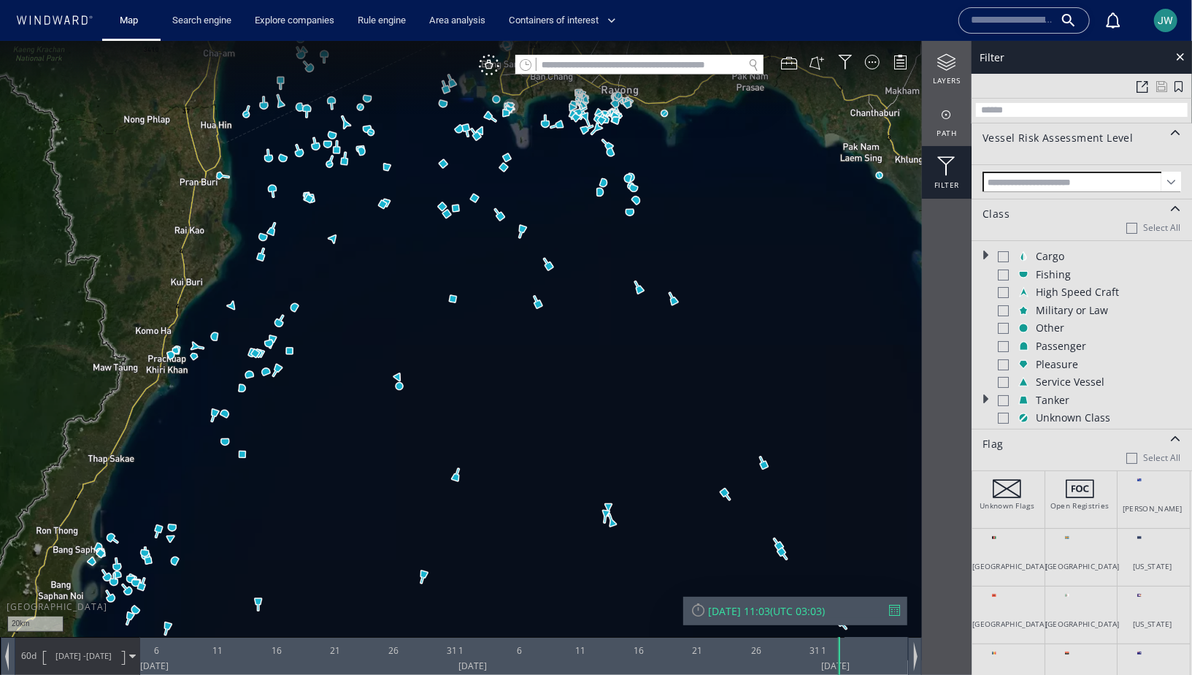
click at [858, 180] on span at bounding box center [1172, 181] width 20 height 20
click at [858, 122] on div at bounding box center [947, 114] width 50 height 18
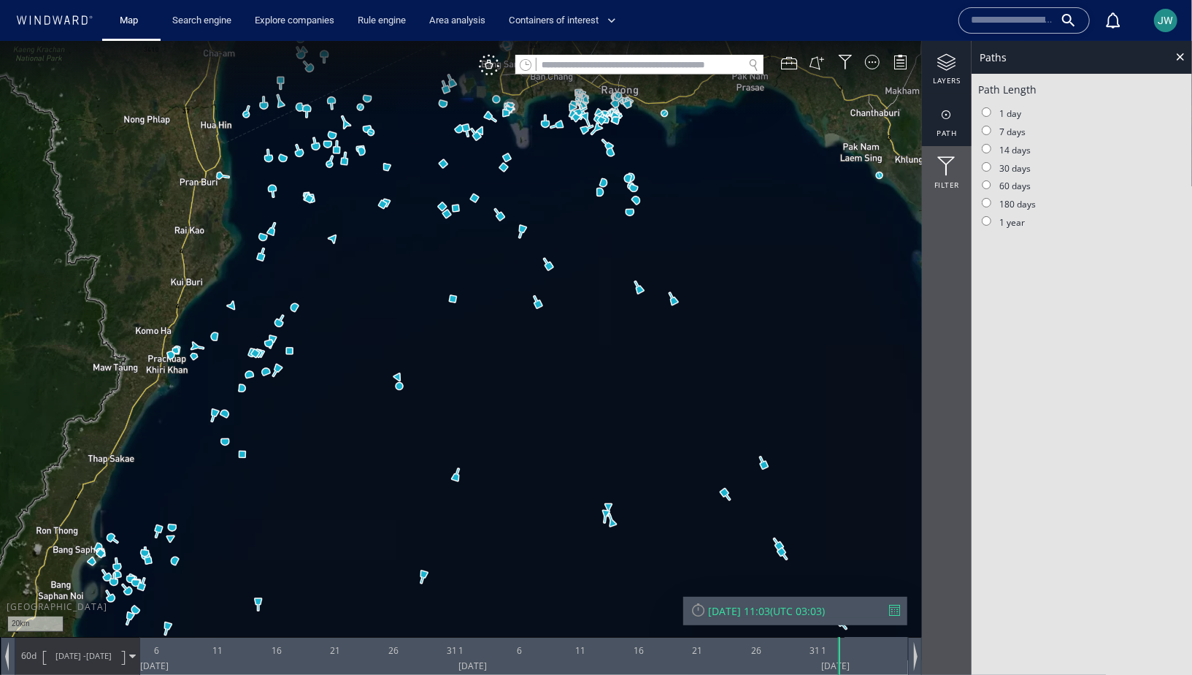
click at [858, 86] on div "layers" at bounding box center [947, 66] width 50 height 53
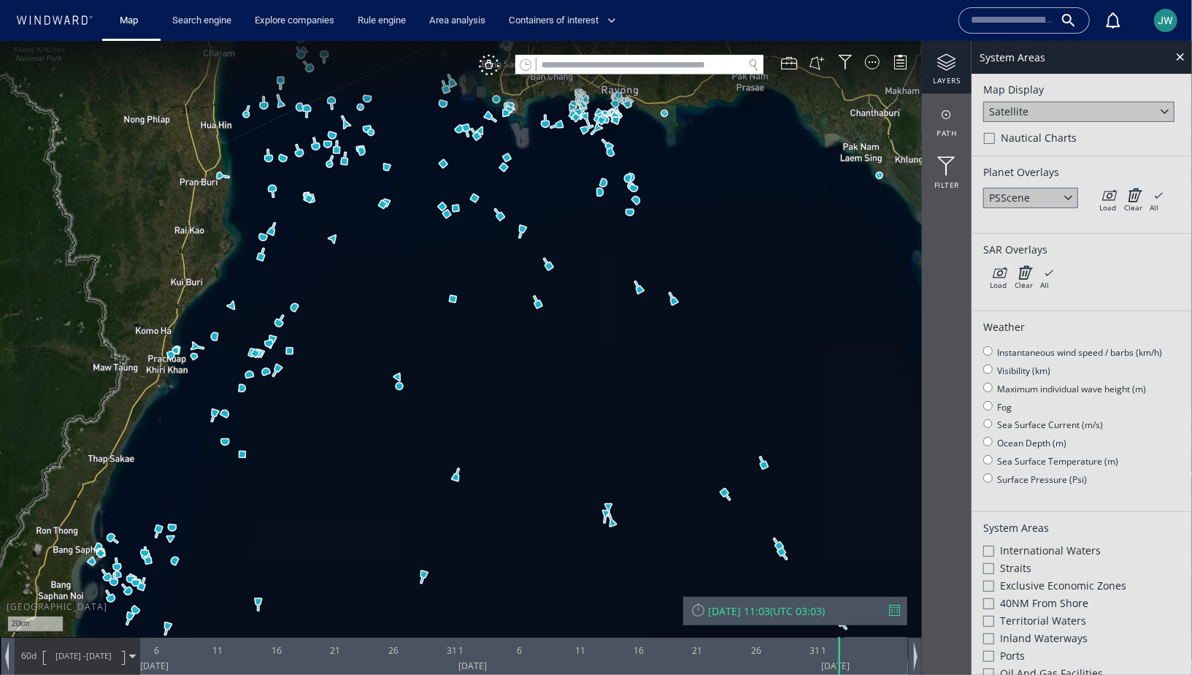
drag, startPoint x: 434, startPoint y: 271, endPoint x: 540, endPoint y: 371, distance: 146.2
click at [540, 371] on canvas "Map" at bounding box center [596, 349] width 1192 height 619
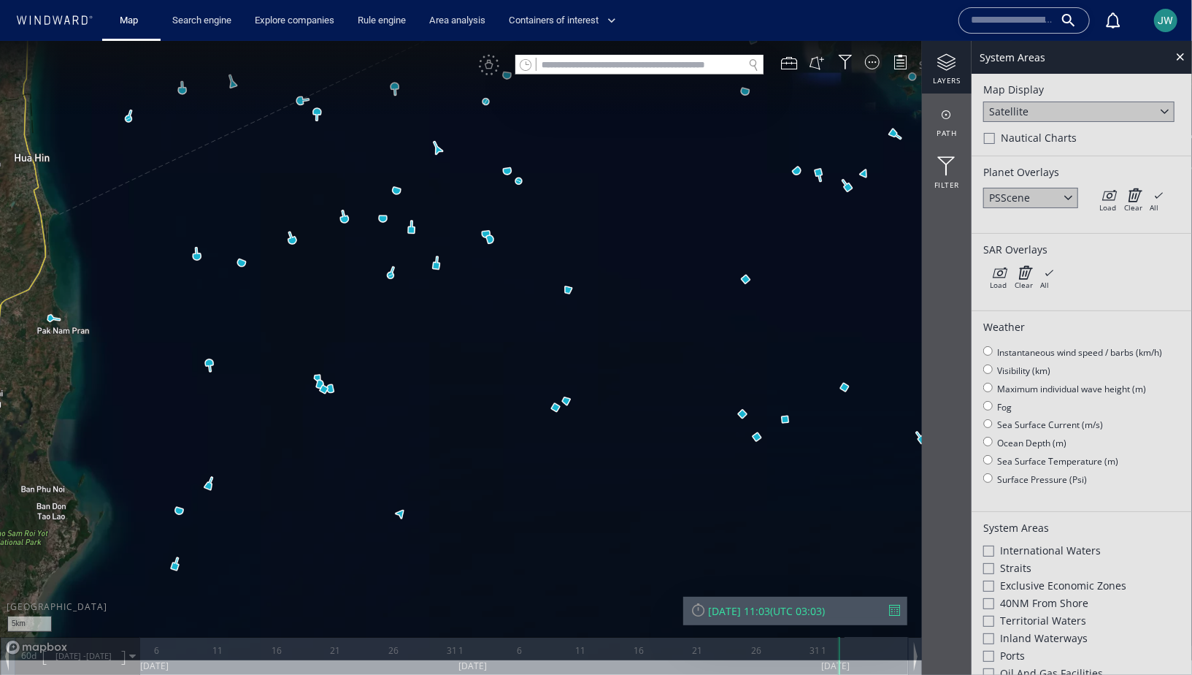
drag, startPoint x: 523, startPoint y: 229, endPoint x: 523, endPoint y: 417, distance: 187.6
click at [523, 415] on canvas "Map" at bounding box center [596, 349] width 1192 height 619
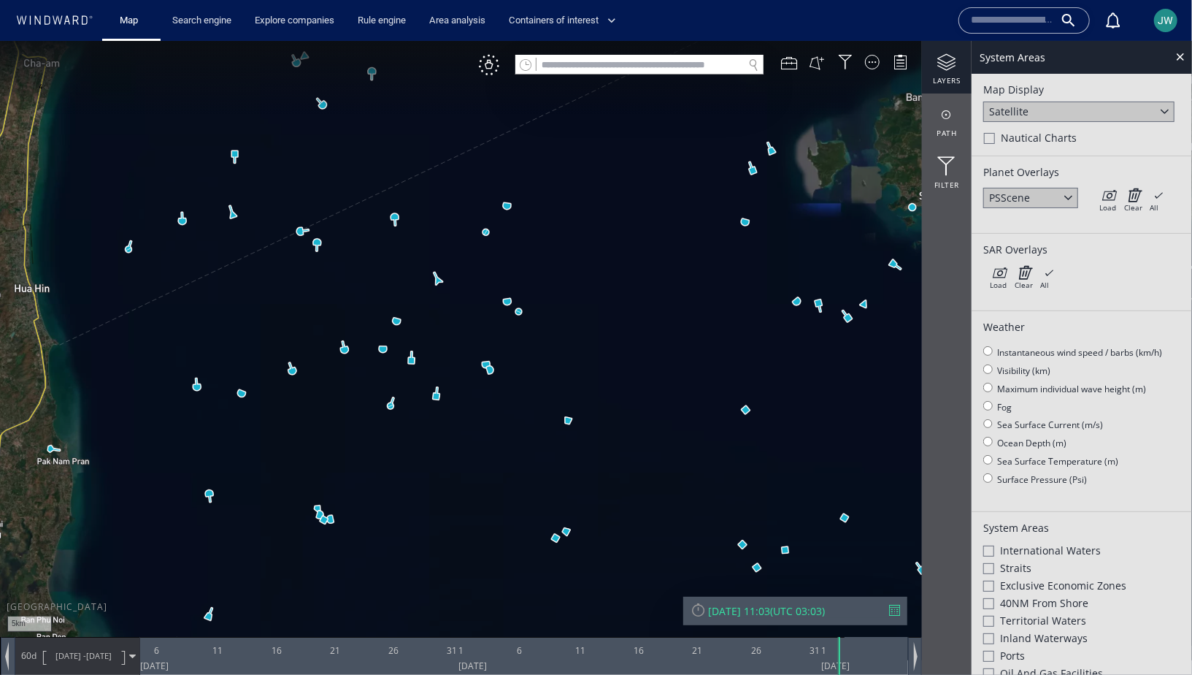
drag, startPoint x: 615, startPoint y: 235, endPoint x: 616, endPoint y: 423, distance: 188.4
click at [616, 423] on canvas "Map" at bounding box center [596, 349] width 1192 height 619
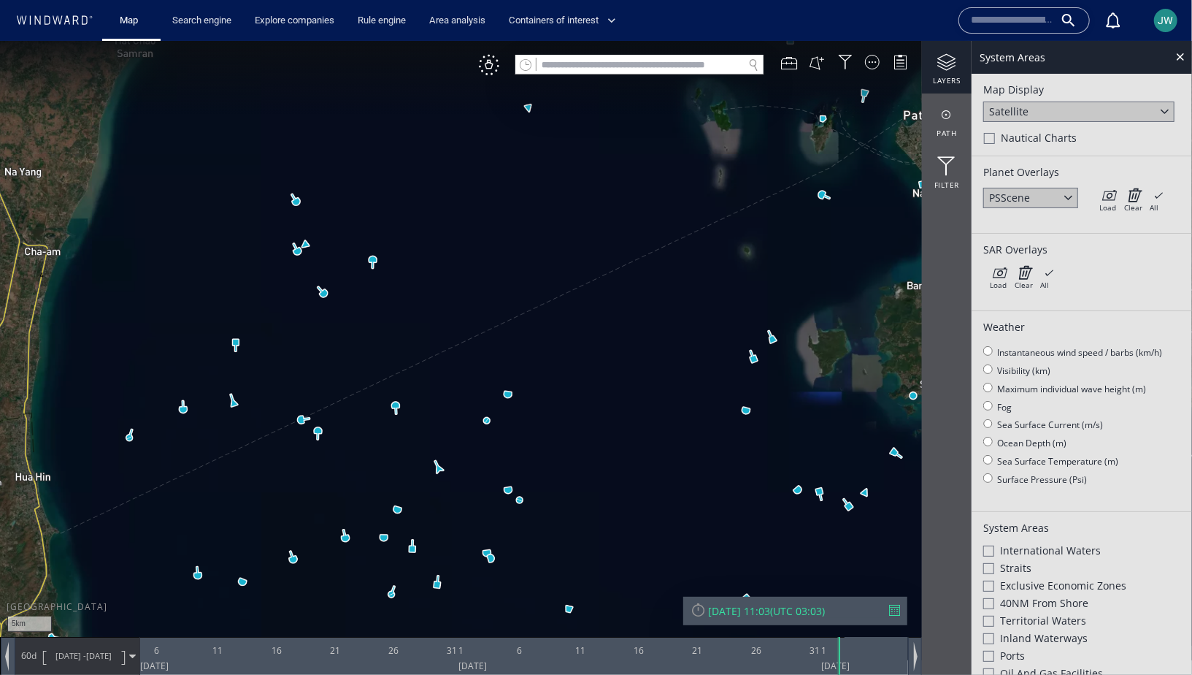
click at [858, 5] on div "JW" at bounding box center [1165, 20] width 35 height 35
click at [858, 7] on button "JW" at bounding box center [1165, 20] width 29 height 29
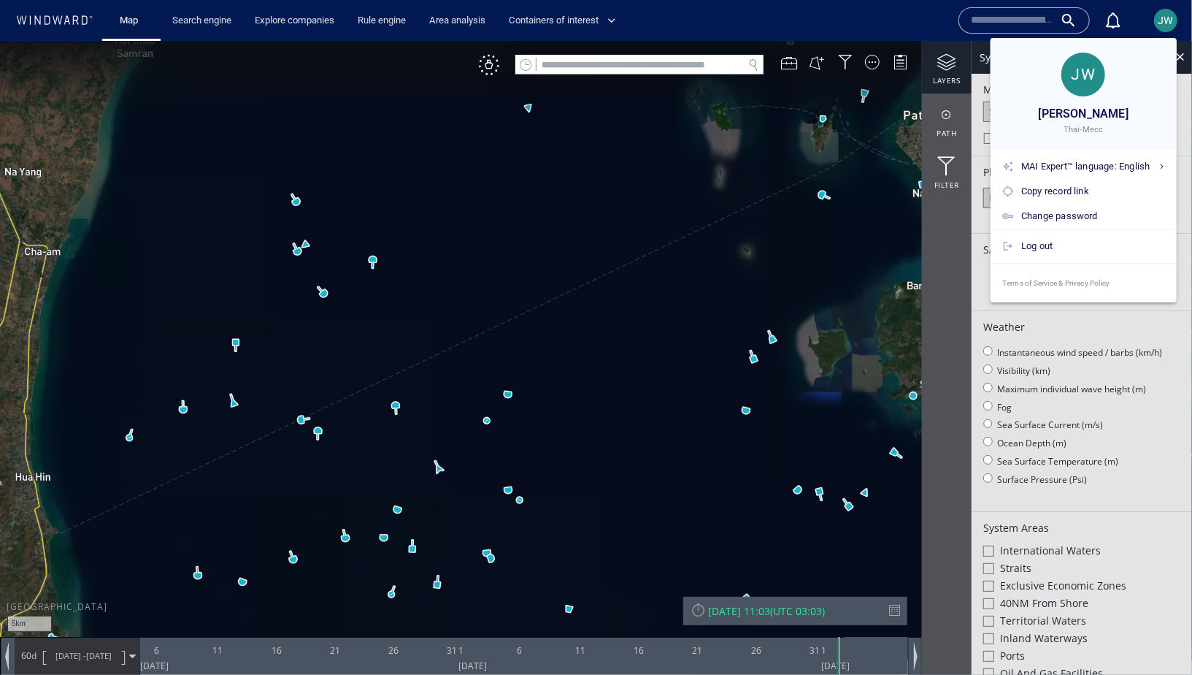
click at [858, 22] on div at bounding box center [596, 337] width 1192 height 675
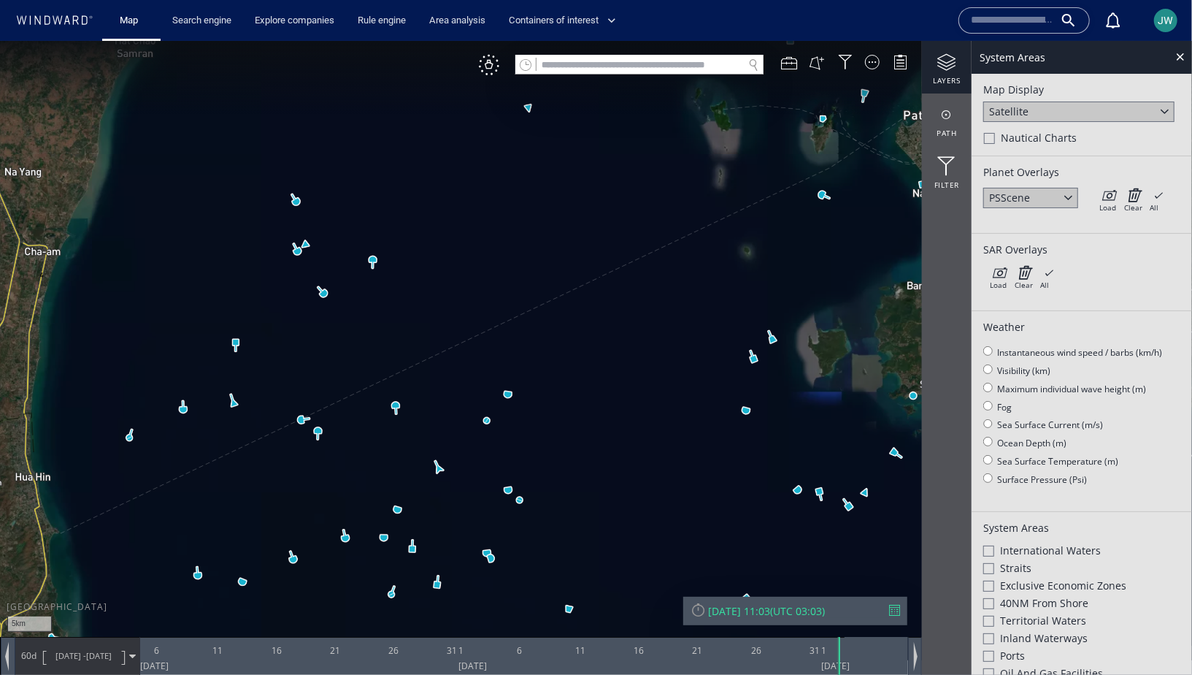
click at [858, 18] on button "JW" at bounding box center [1165, 20] width 29 height 29
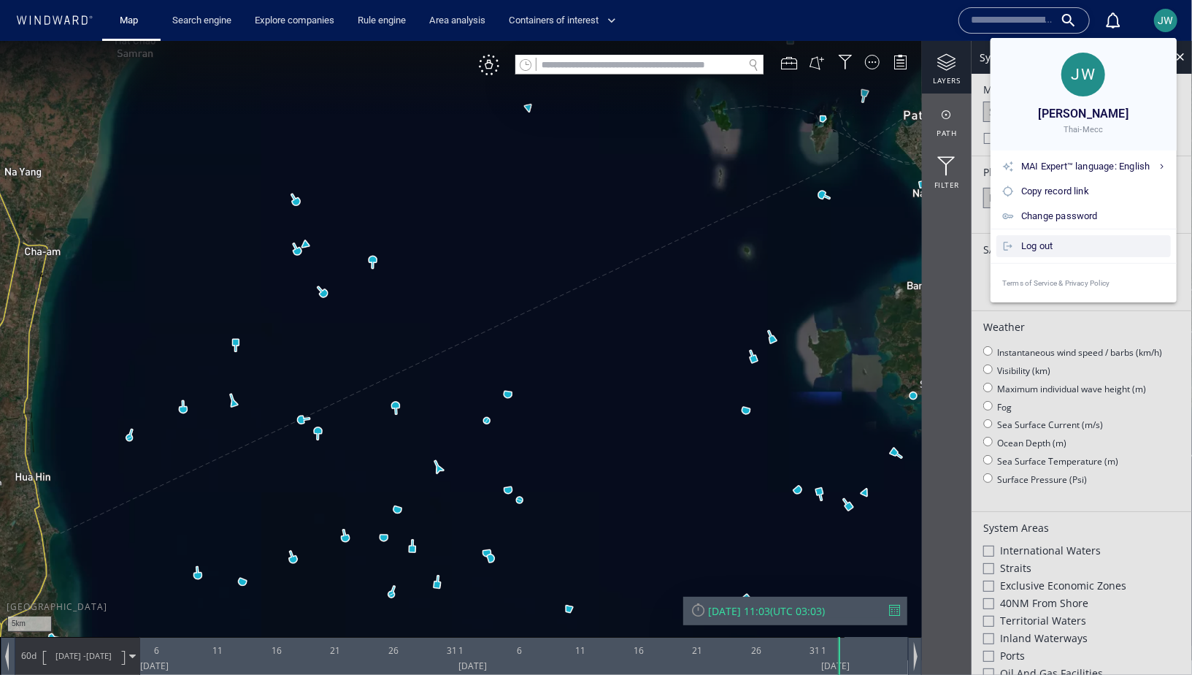
click at [858, 240] on div "Log out" at bounding box center [1093, 246] width 144 height 16
